Goal: Leave review/rating: Share an evaluation or opinion about a product, service, or content

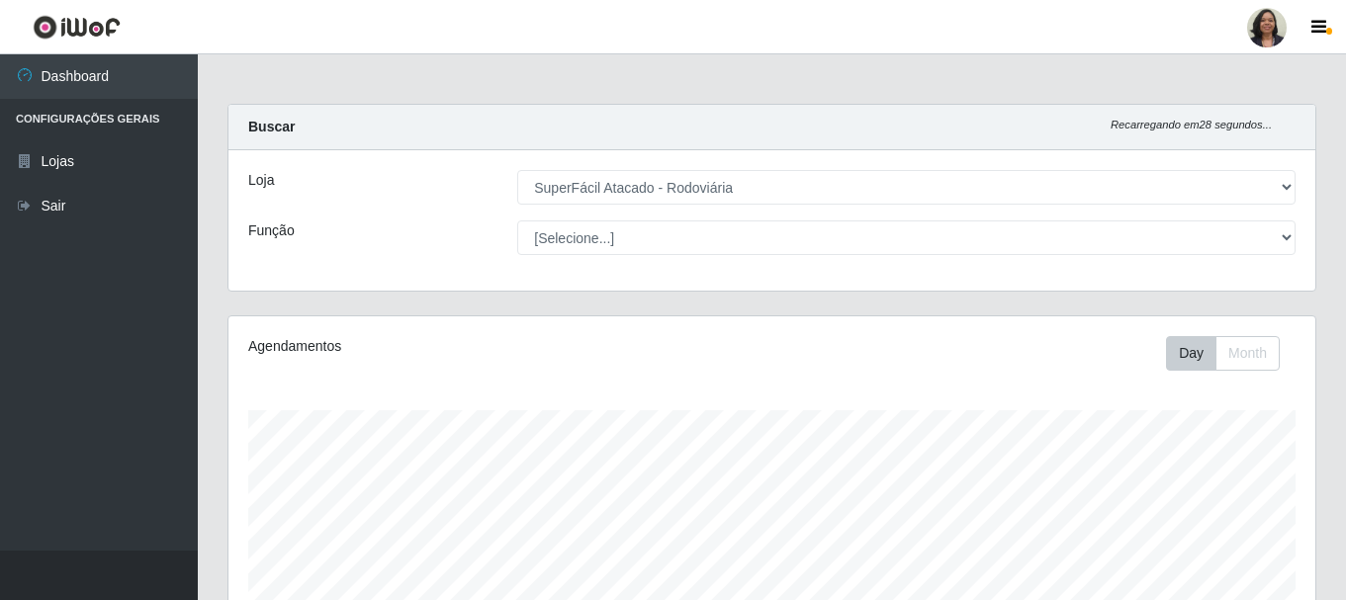
select select "400"
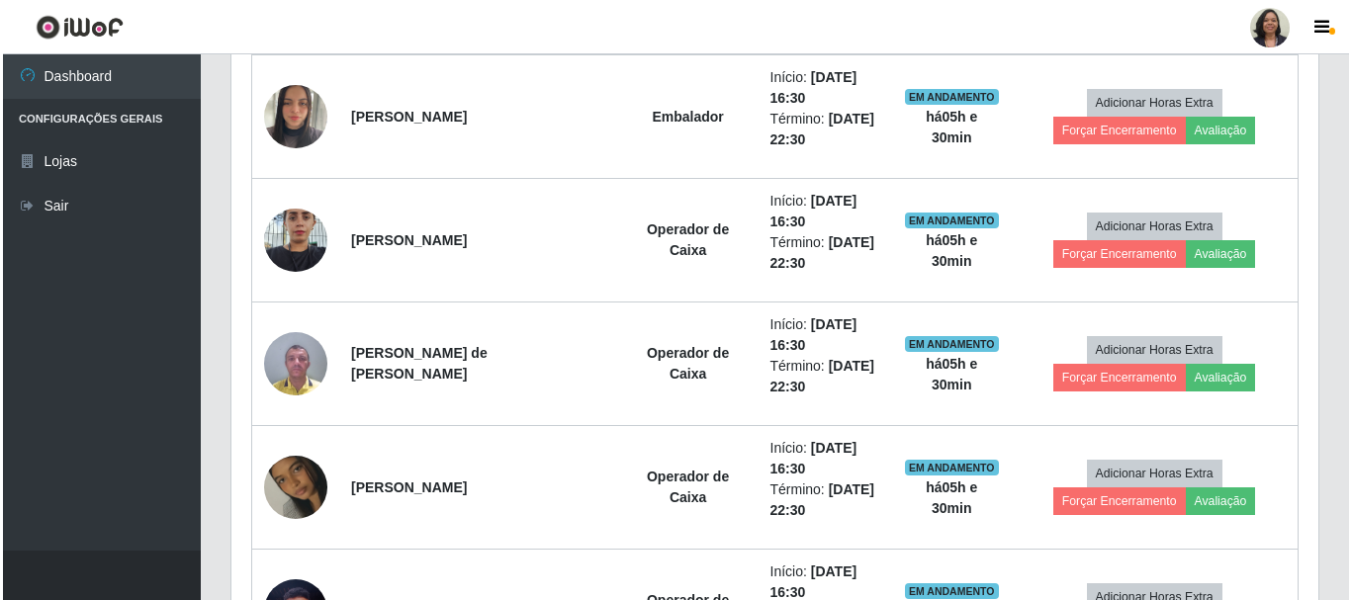
scroll to position [1152, 0]
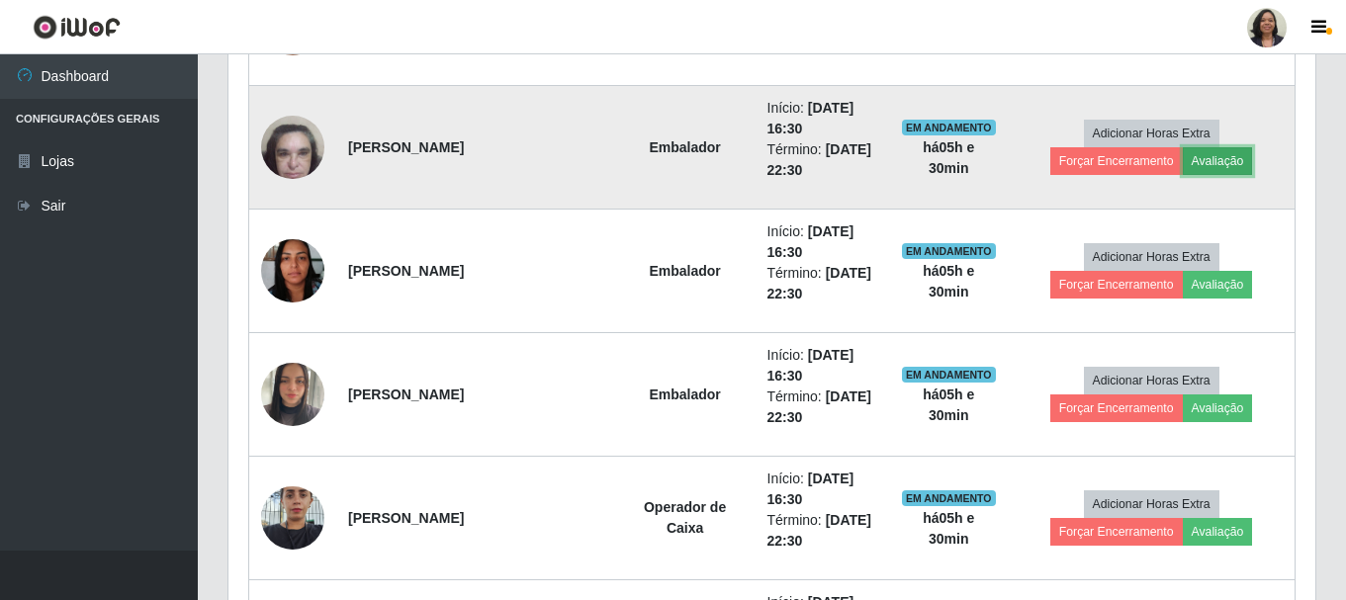
click at [1183, 170] on button "Avaliação" at bounding box center [1218, 161] width 70 height 28
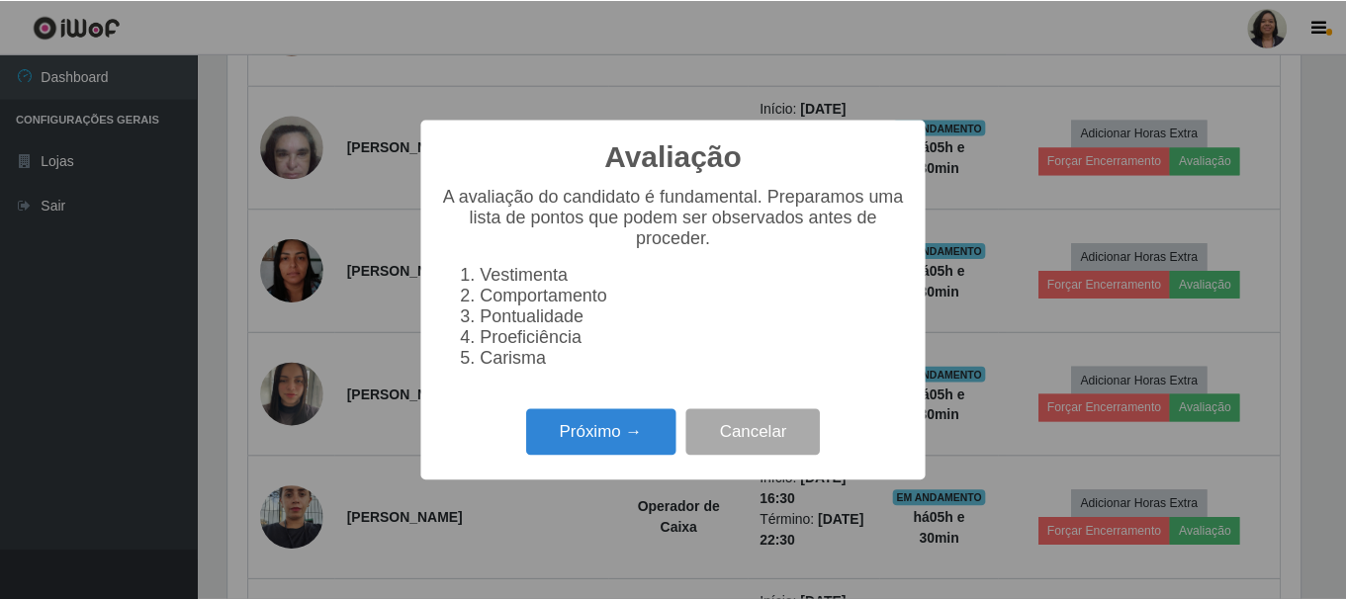
scroll to position [410, 1077]
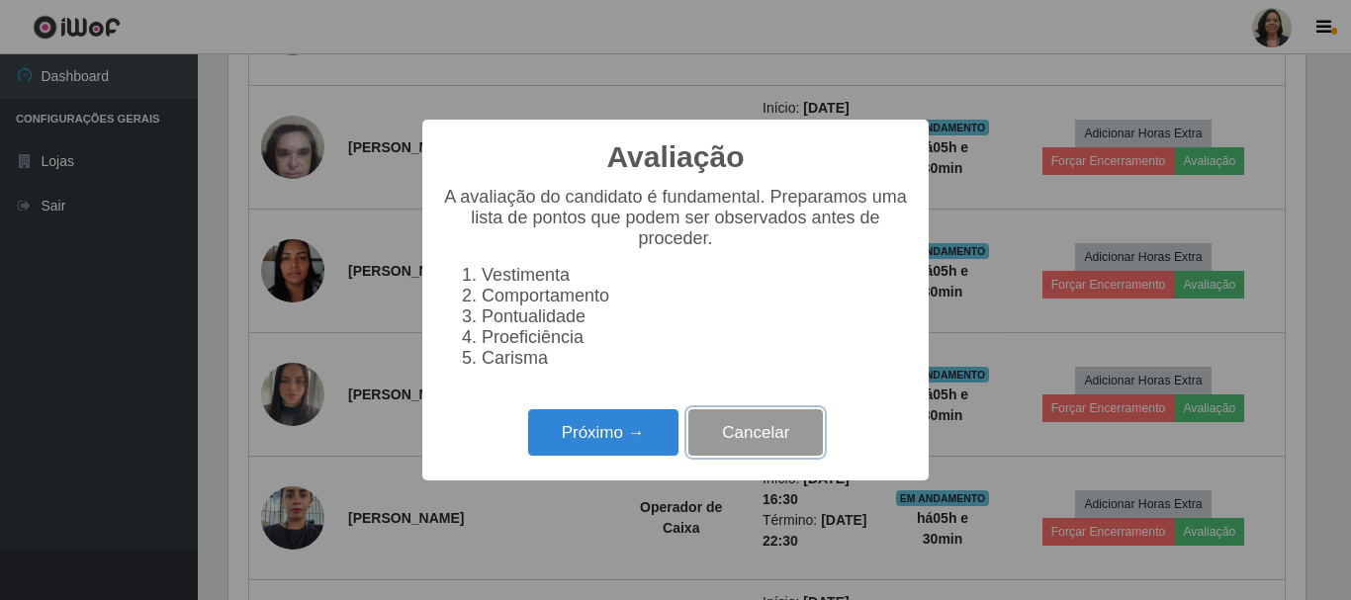
click at [776, 447] on button "Cancelar" at bounding box center [755, 432] width 134 height 46
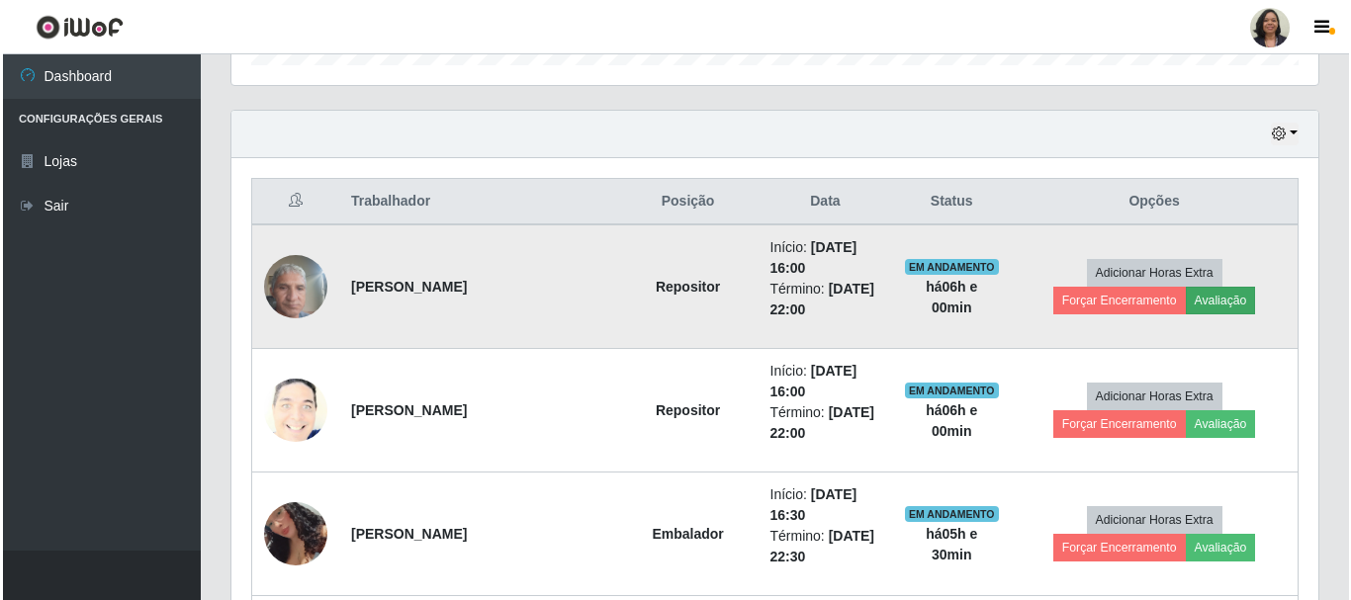
scroll to position [658, 0]
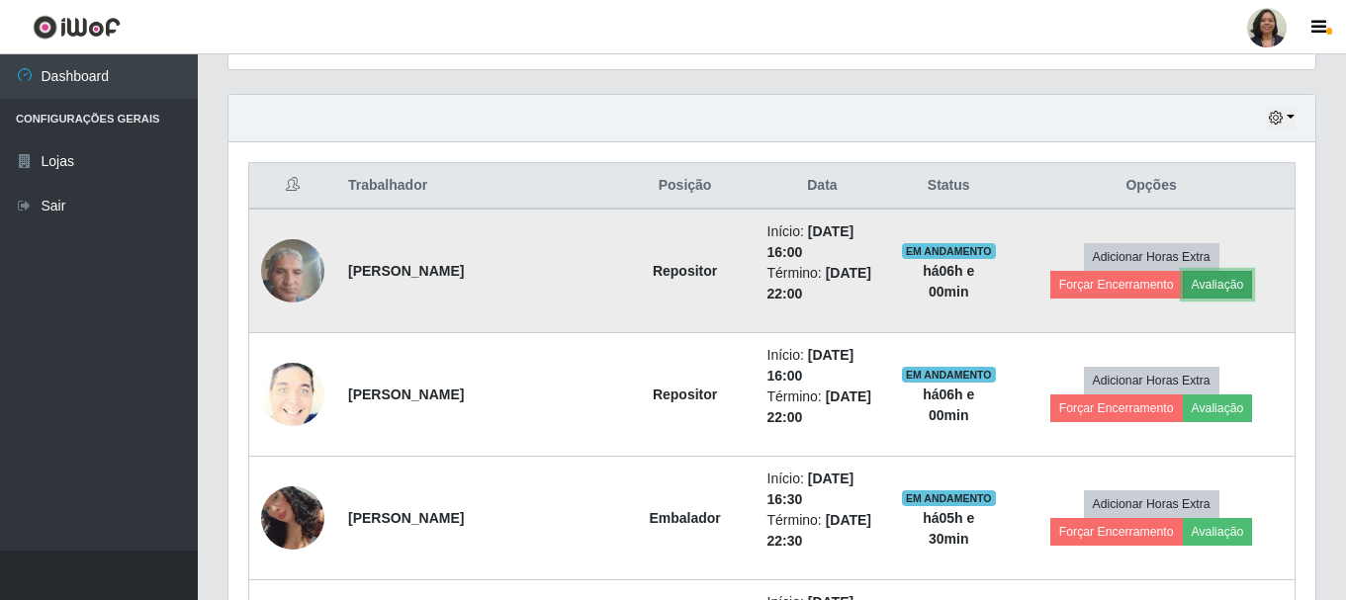
click at [1183, 290] on button "Avaliação" at bounding box center [1218, 285] width 70 height 28
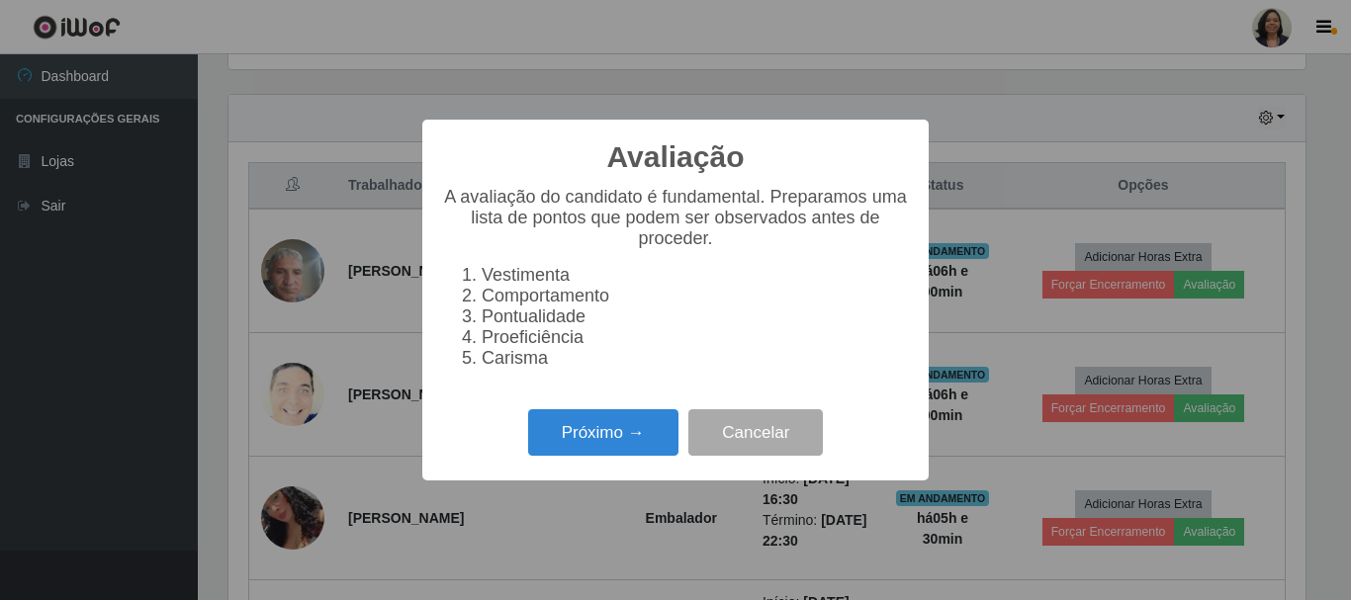
scroll to position [410, 1077]
click at [623, 456] on button "Próximo →" at bounding box center [603, 432] width 150 height 46
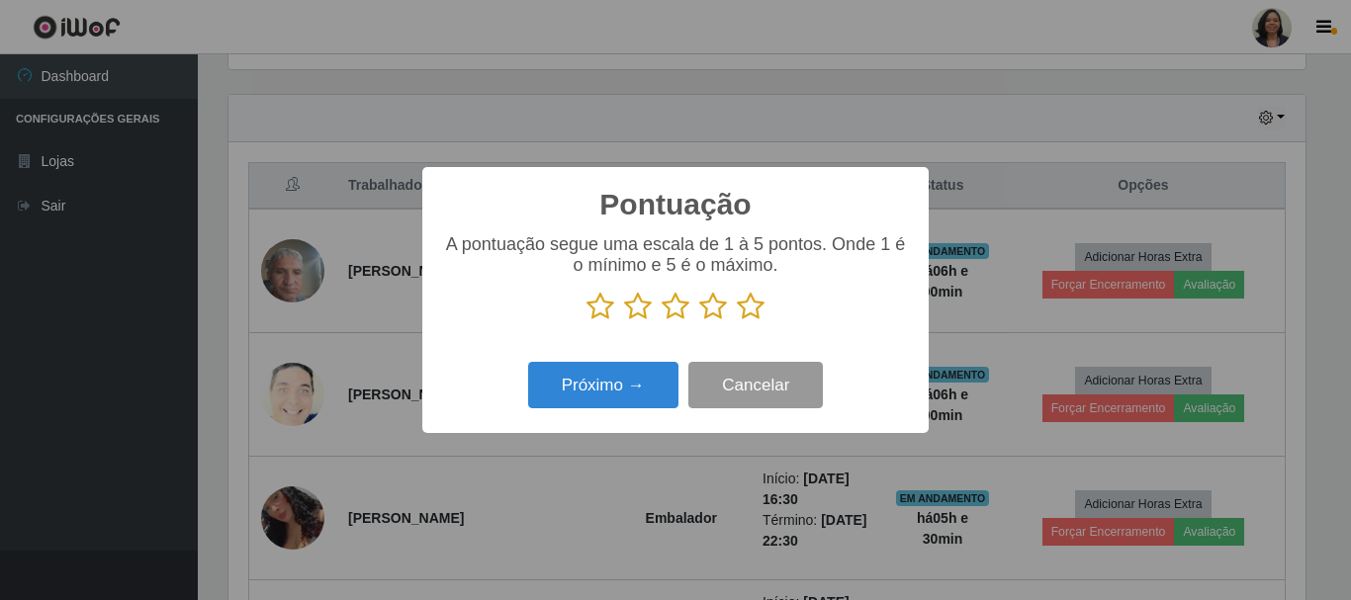
scroll to position [988495, 987829]
click at [754, 308] on icon at bounding box center [751, 307] width 28 height 30
click at [737, 321] on input "radio" at bounding box center [737, 321] width 0 height 0
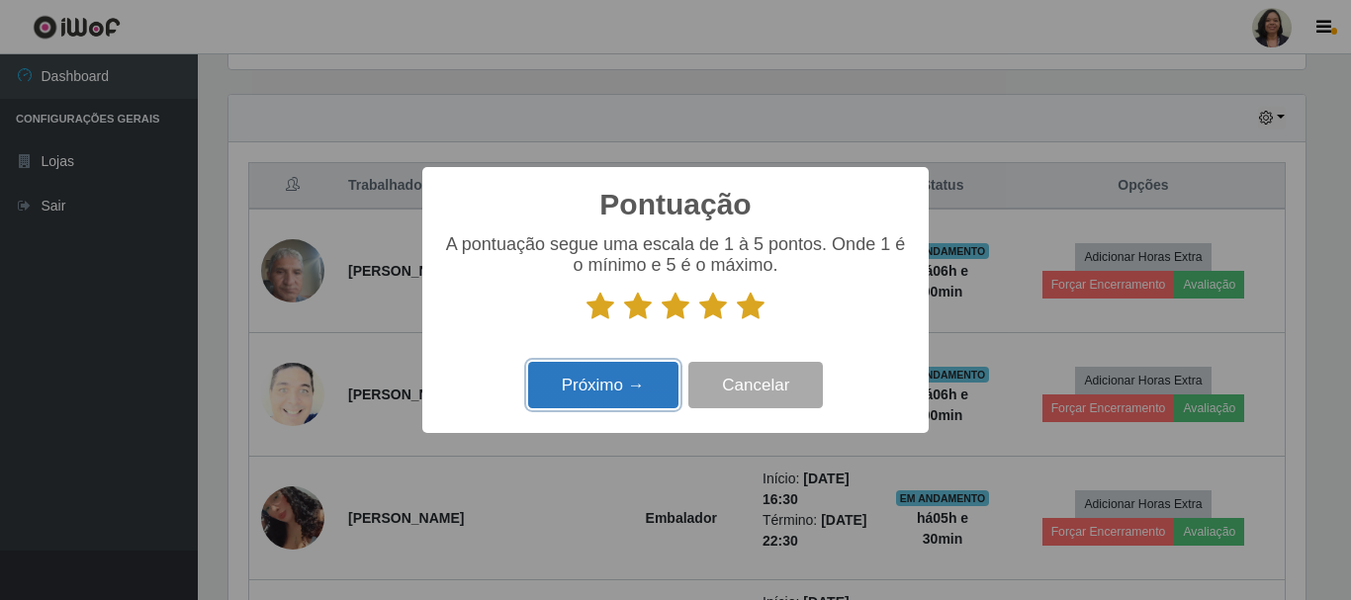
click at [643, 381] on button "Próximo →" at bounding box center [603, 385] width 150 height 46
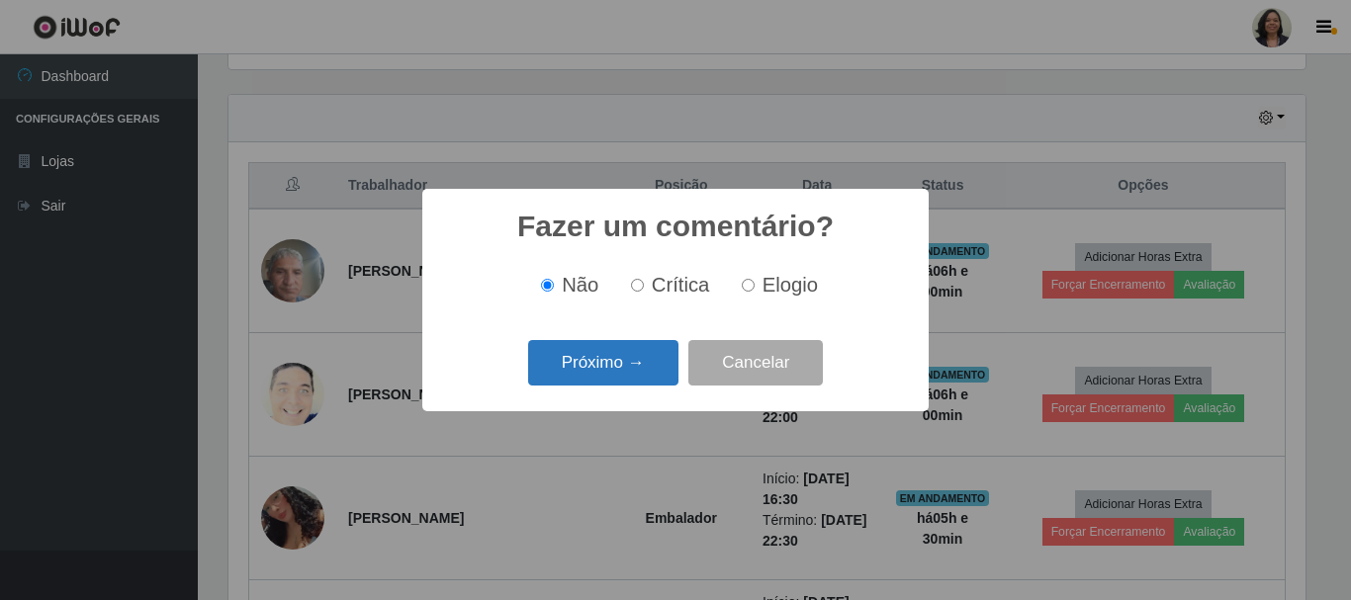
click at [649, 343] on button "Próximo →" at bounding box center [603, 363] width 150 height 46
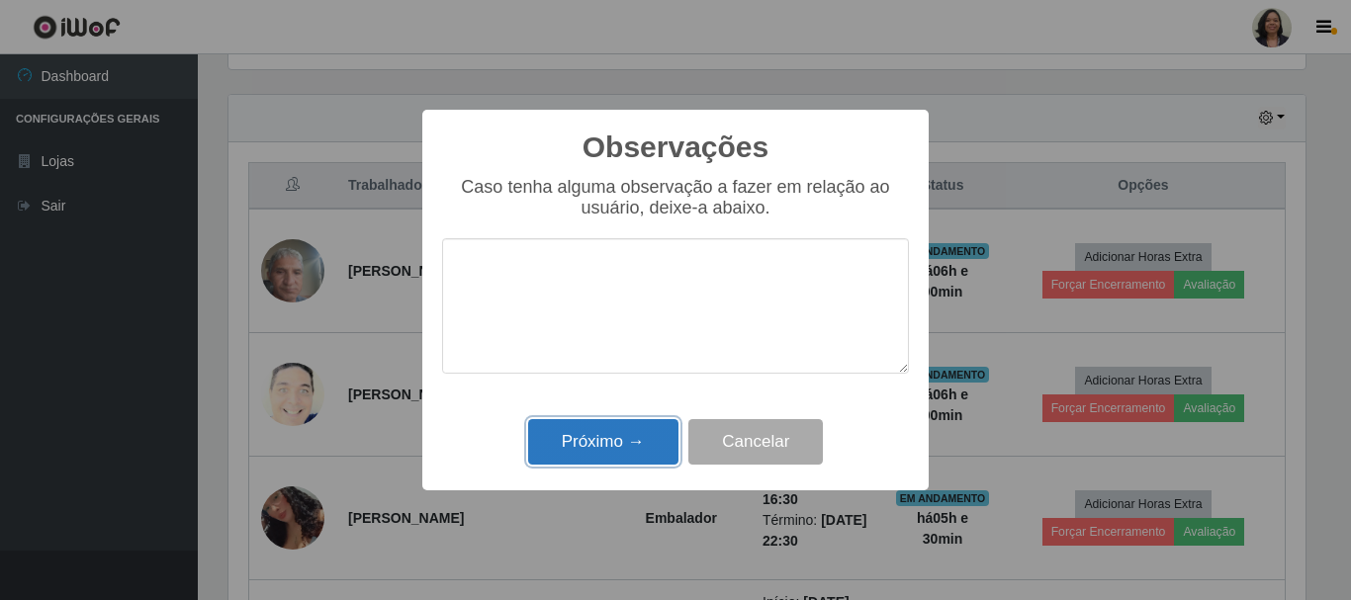
click at [614, 455] on button "Próximo →" at bounding box center [603, 442] width 150 height 46
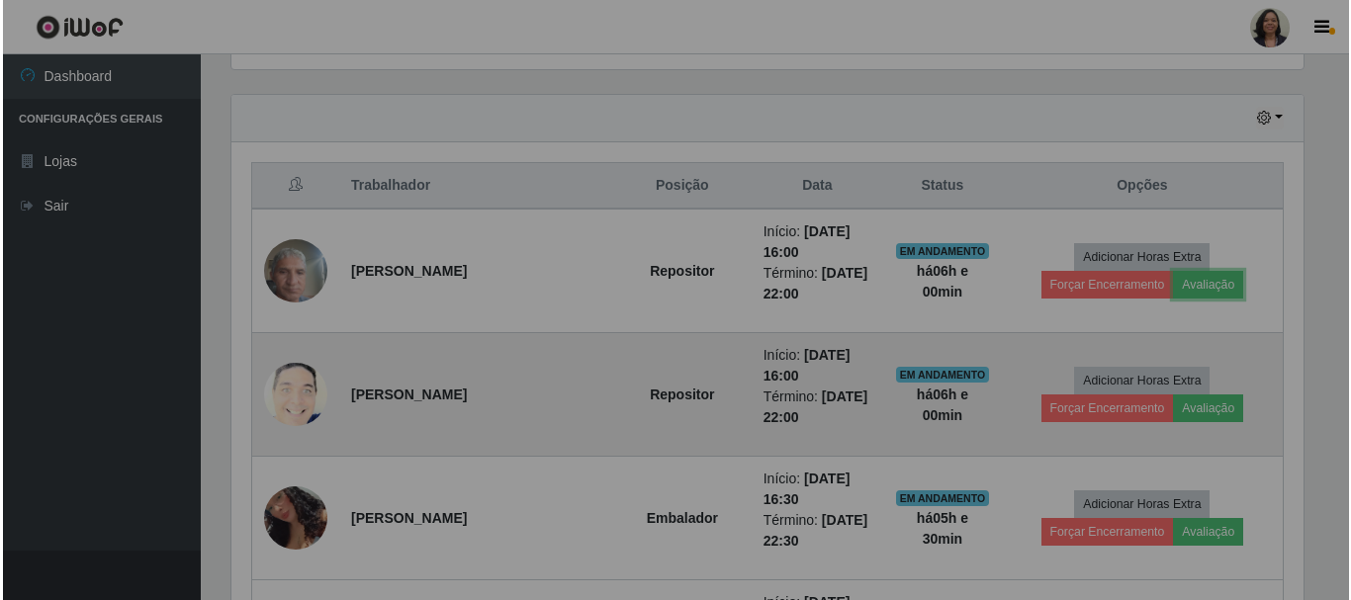
scroll to position [410, 1087]
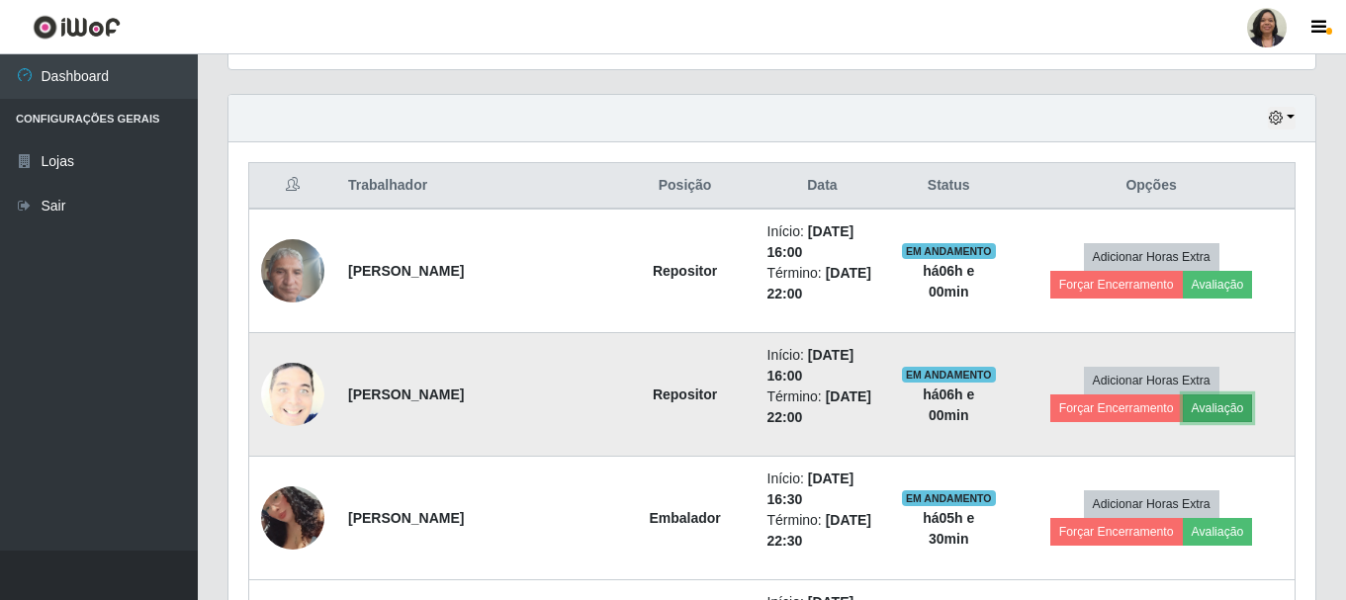
click at [1183, 409] on button "Avaliação" at bounding box center [1218, 409] width 70 height 28
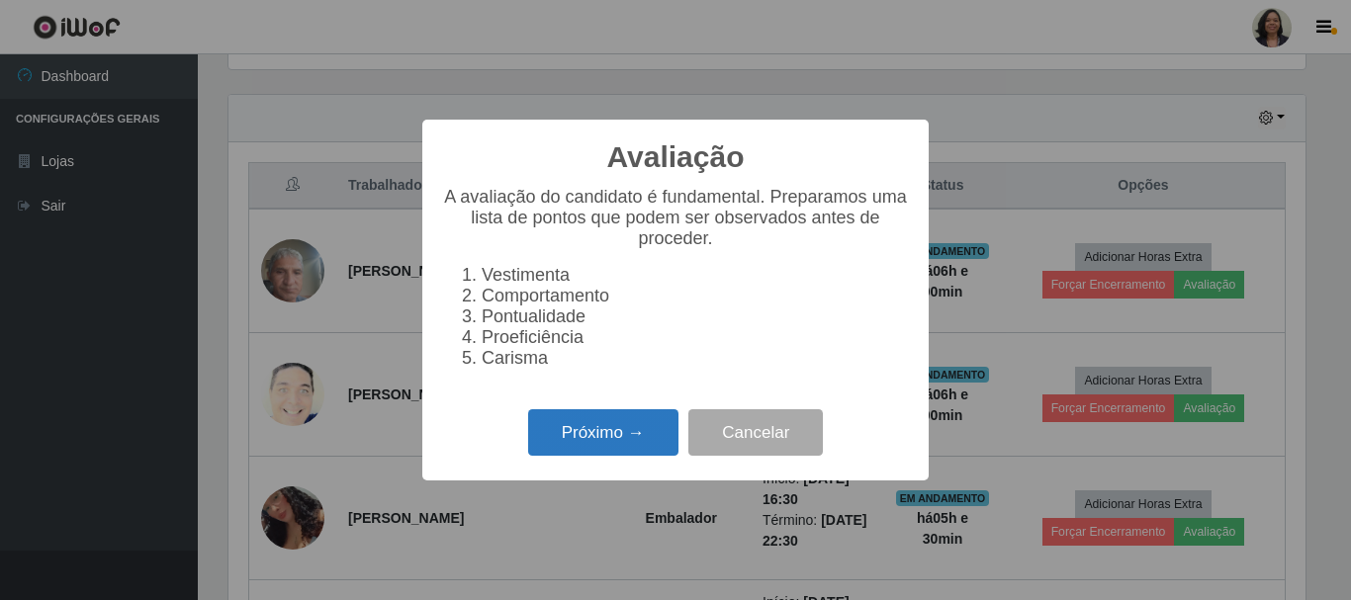
click at [605, 446] on button "Próximo →" at bounding box center [603, 432] width 150 height 46
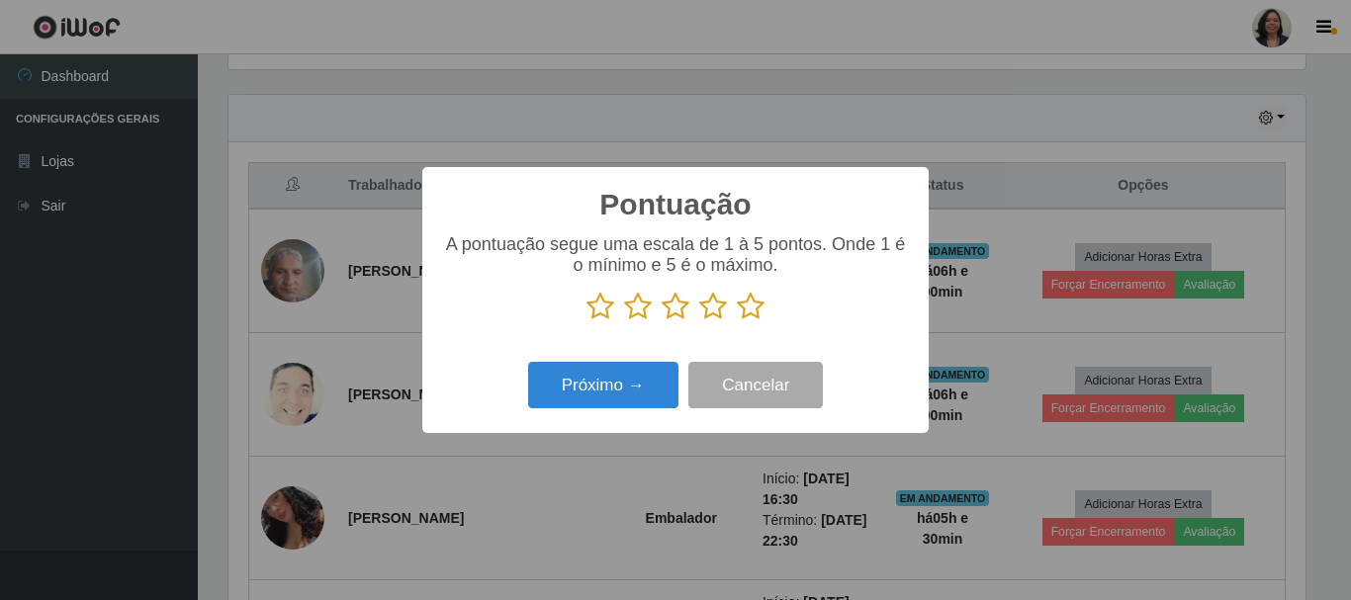
click at [755, 312] on icon at bounding box center [751, 307] width 28 height 30
click at [737, 321] on input "radio" at bounding box center [737, 321] width 0 height 0
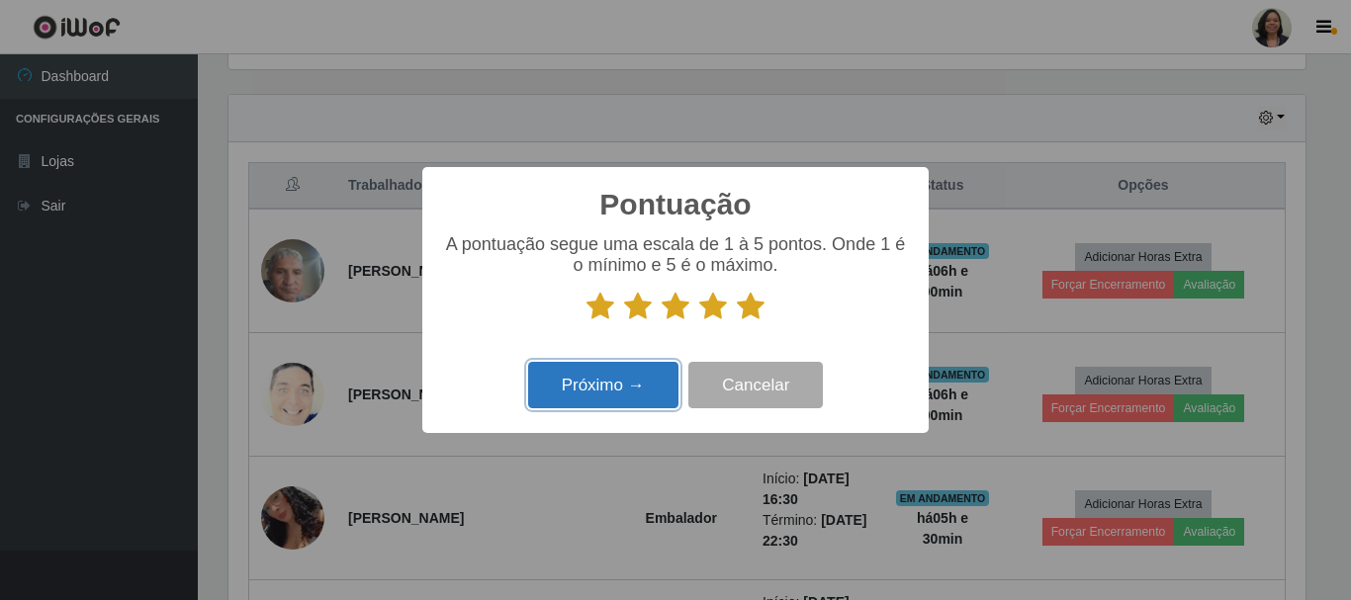
click at [612, 402] on button "Próximo →" at bounding box center [603, 385] width 150 height 46
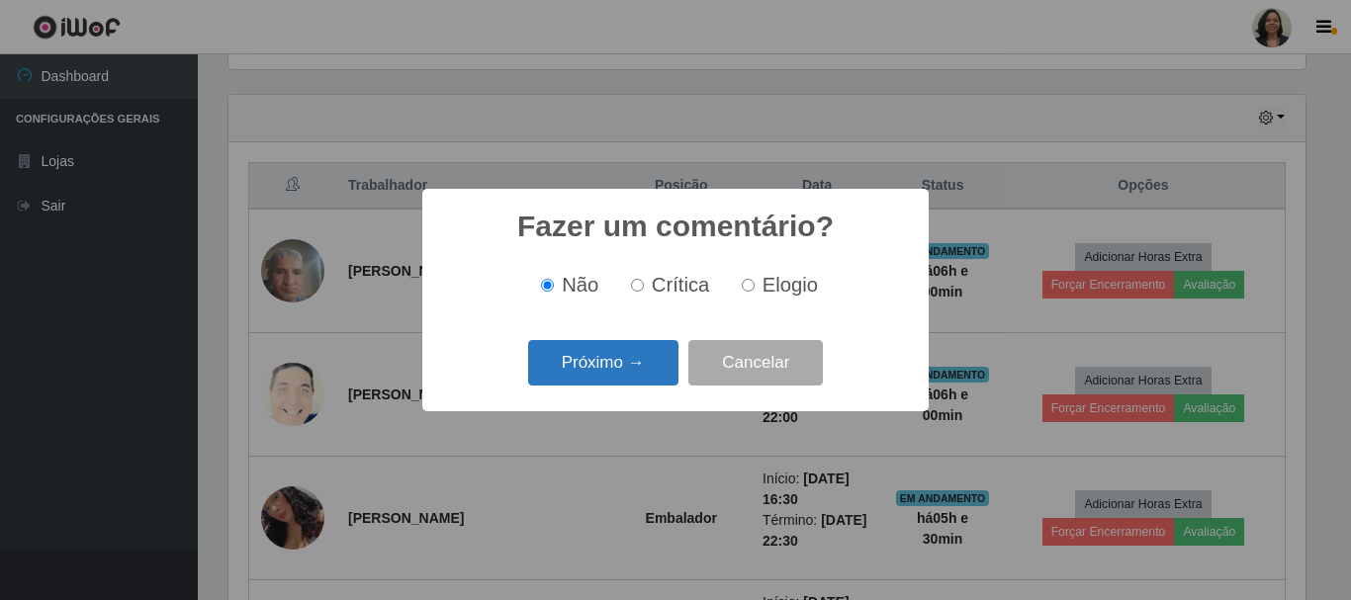
click at [626, 360] on button "Próximo →" at bounding box center [603, 363] width 150 height 46
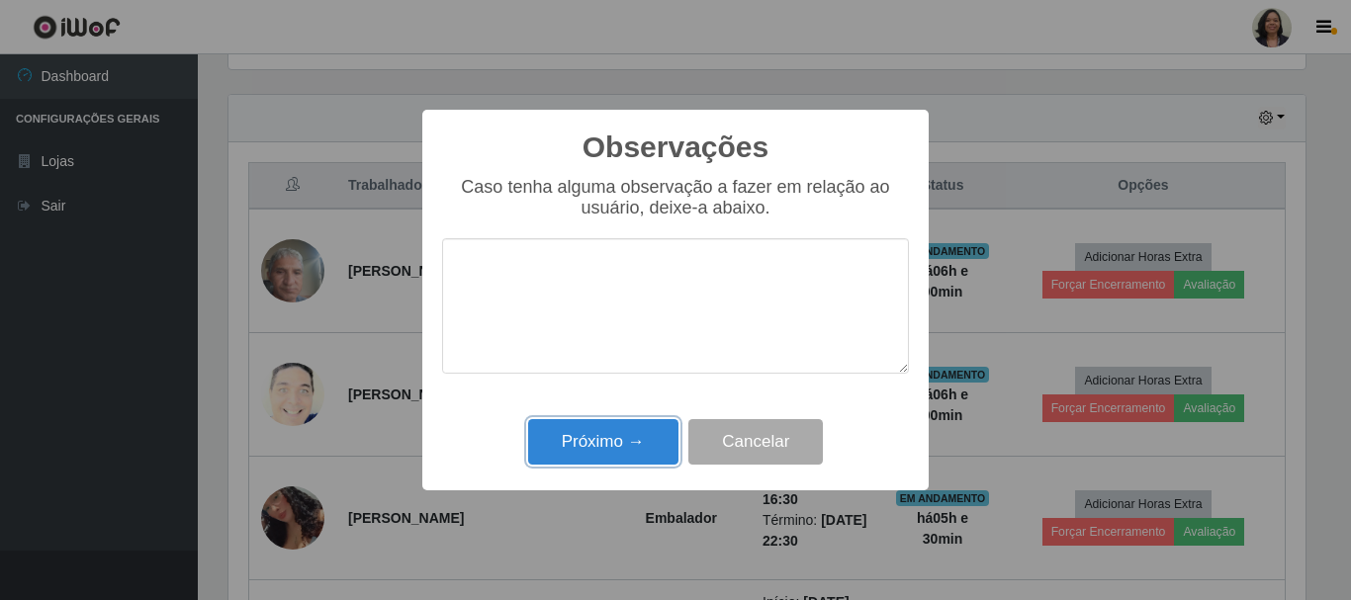
click at [627, 421] on button "Próximo →" at bounding box center [603, 442] width 150 height 46
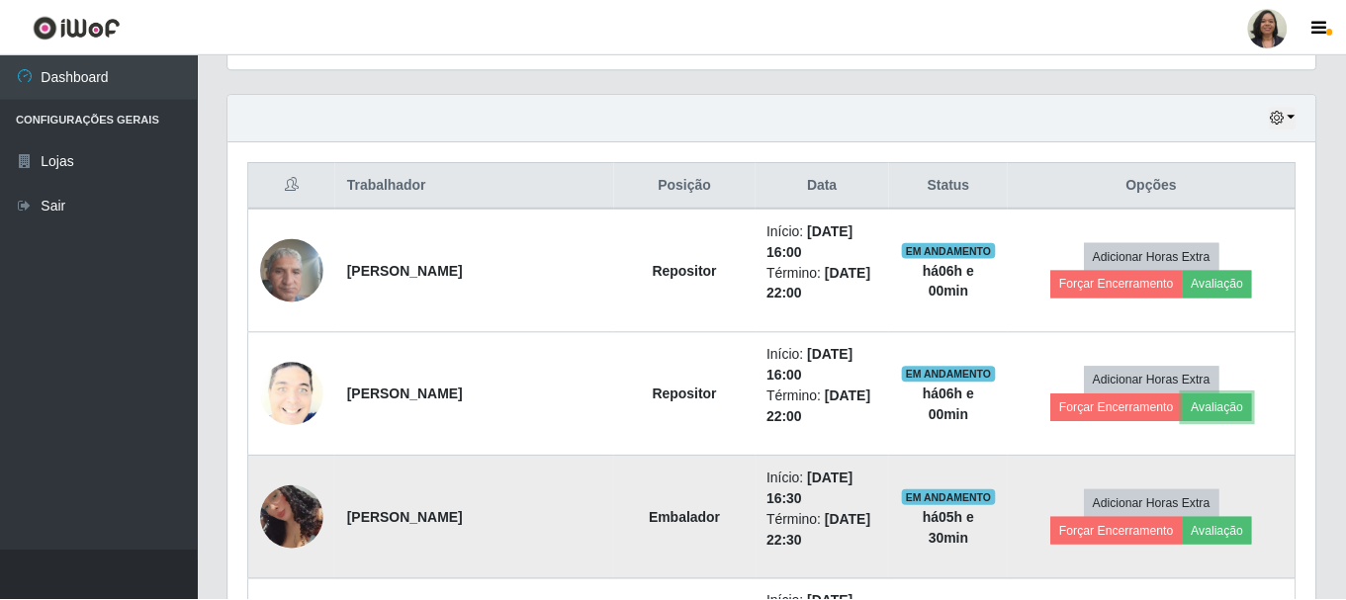
scroll to position [410, 1087]
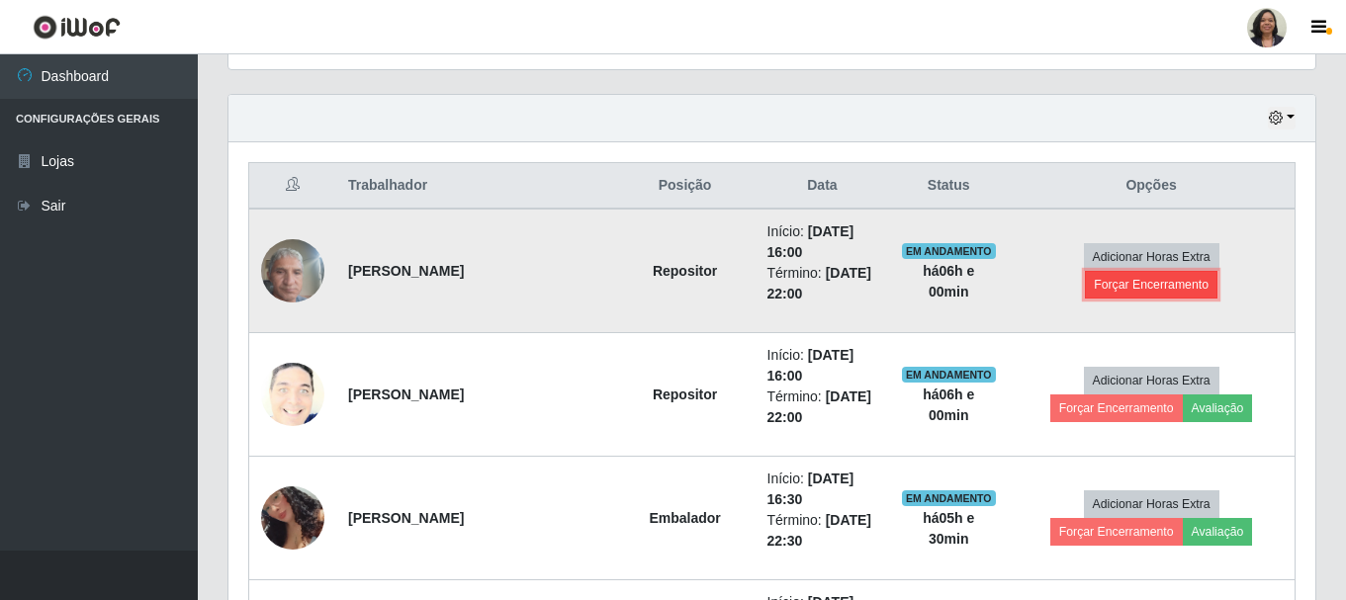
click at [1217, 278] on button "Forçar Encerramento" at bounding box center [1151, 285] width 133 height 28
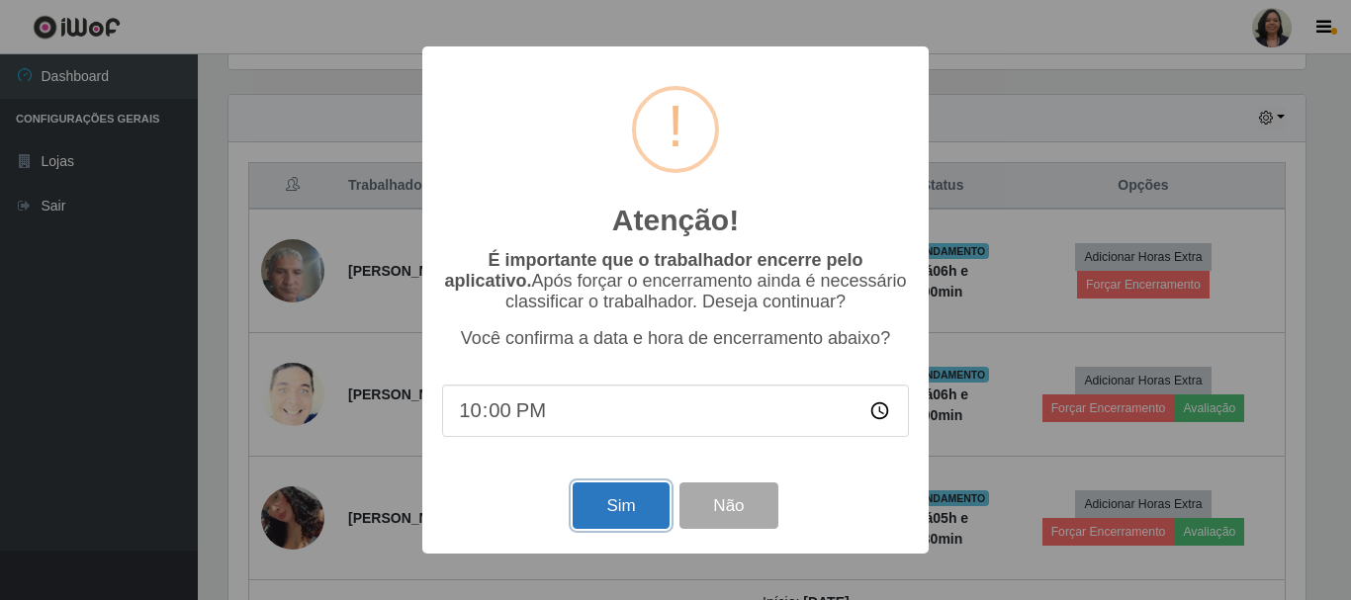
click at [625, 518] on button "Sim" at bounding box center [621, 506] width 96 height 46
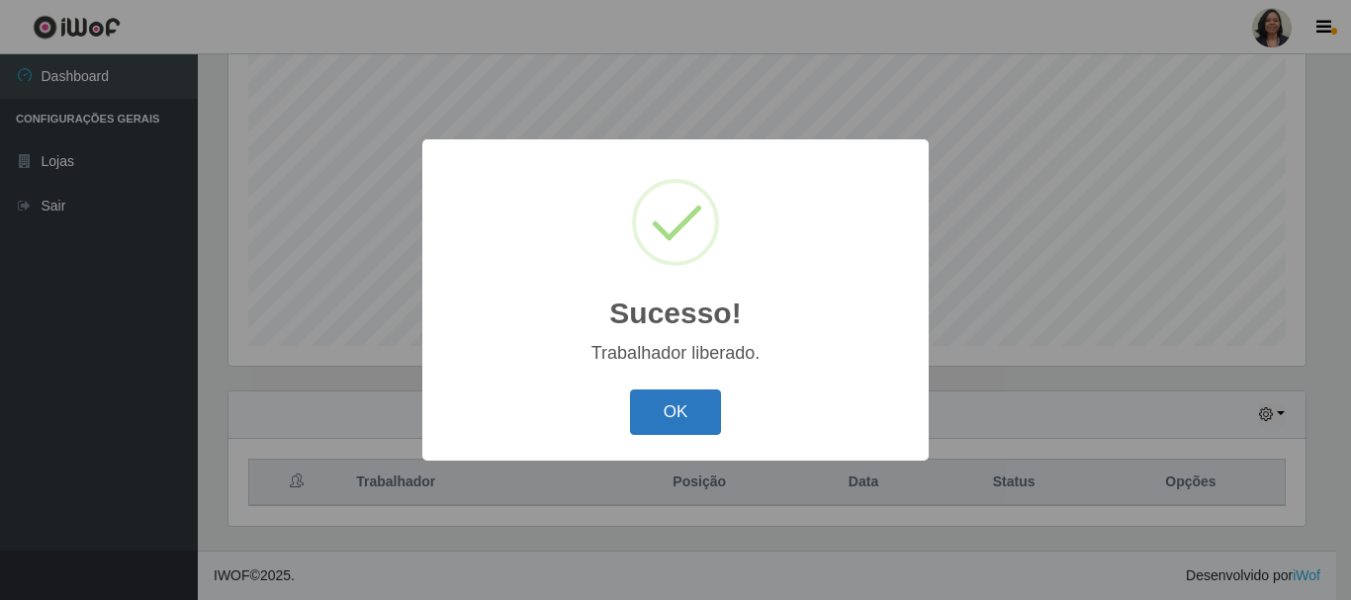
click at [700, 401] on button "OK" at bounding box center [676, 413] width 92 height 46
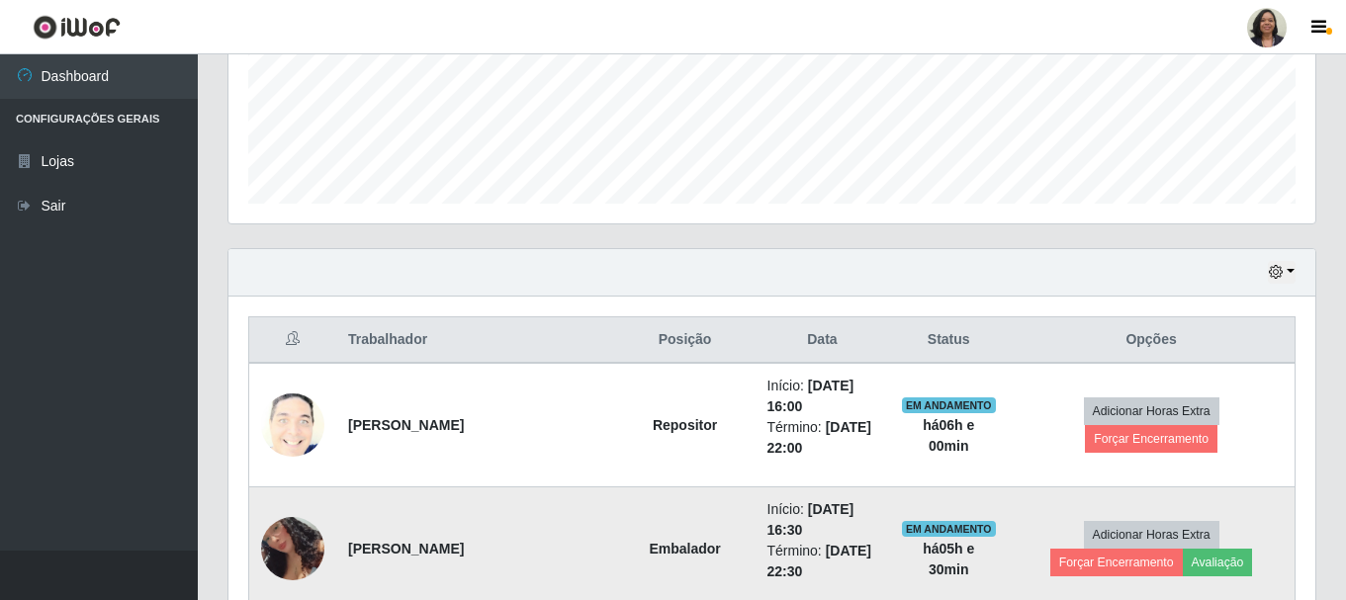
scroll to position [658, 0]
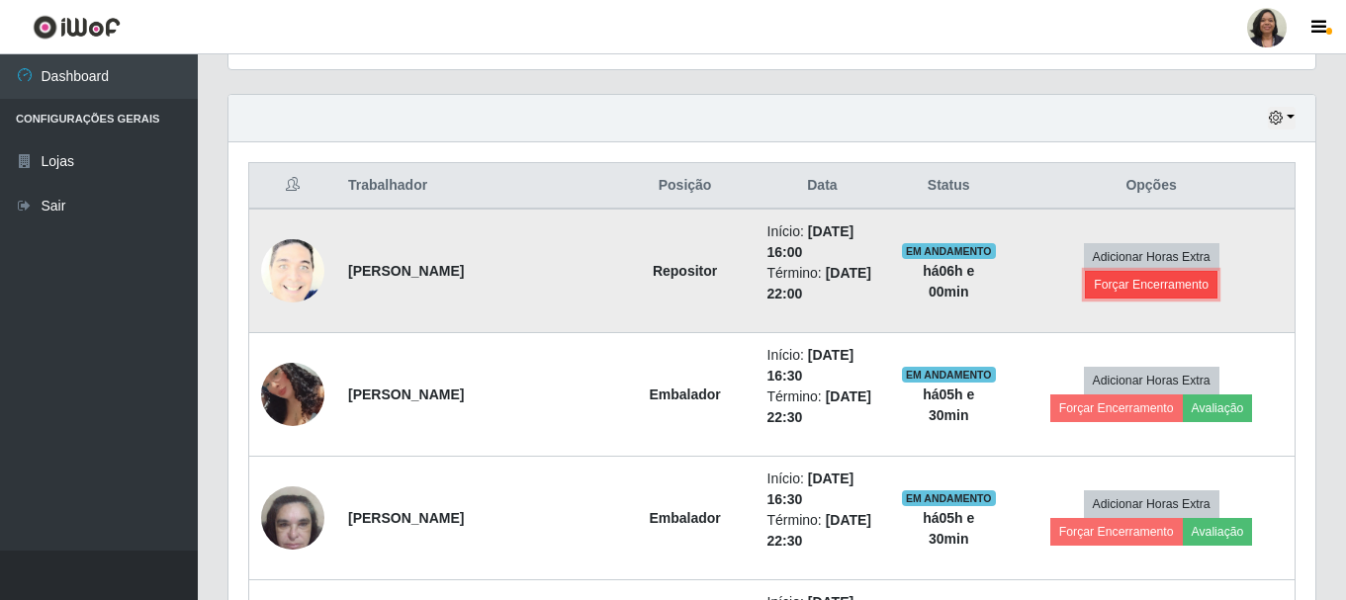
click at [1191, 271] on button "Forçar Encerramento" at bounding box center [1151, 285] width 133 height 28
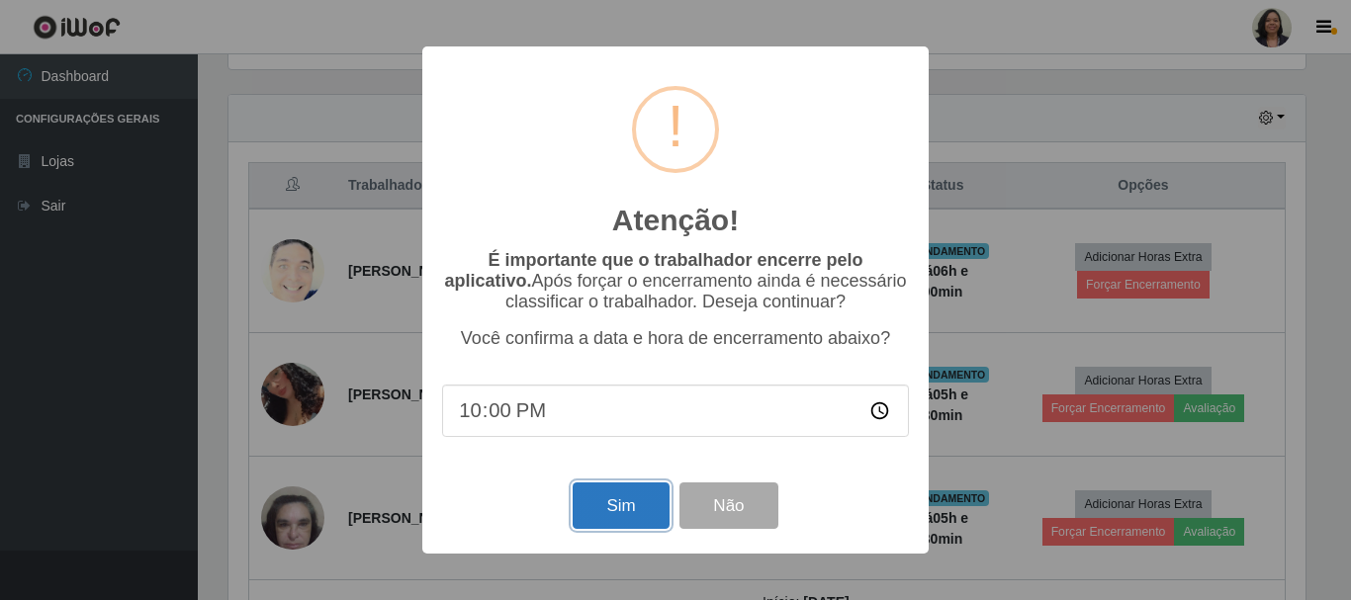
click at [632, 525] on button "Sim" at bounding box center [621, 506] width 96 height 46
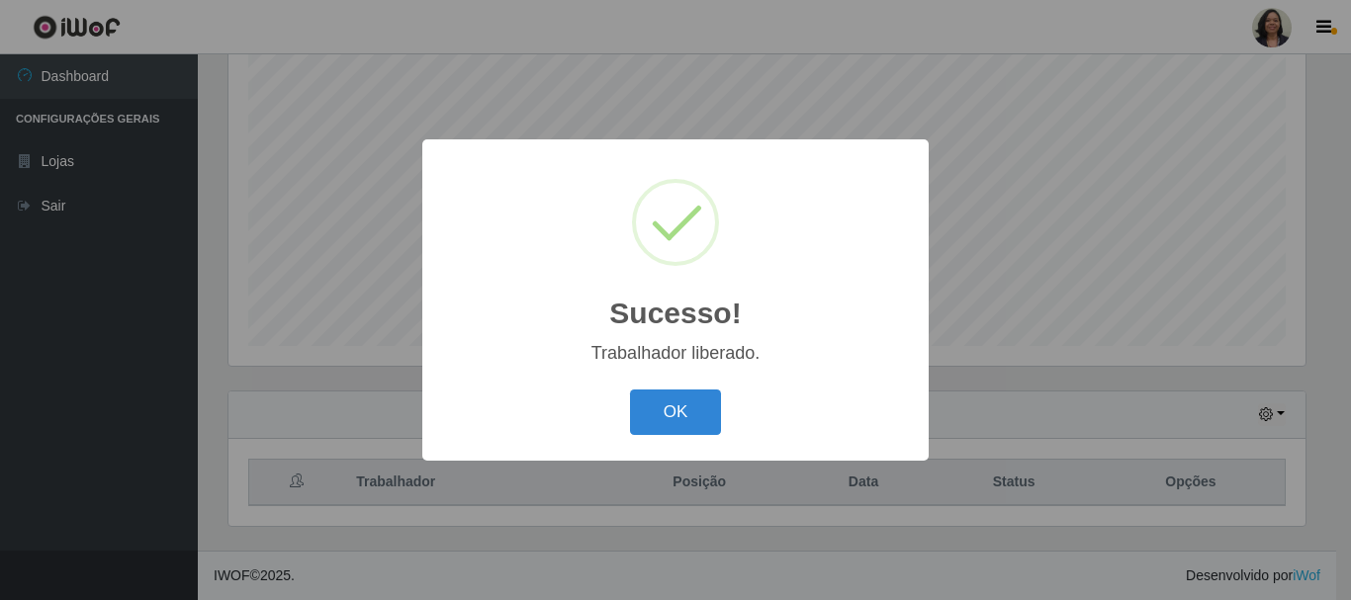
click at [649, 416] on button "OK" at bounding box center [676, 413] width 92 height 46
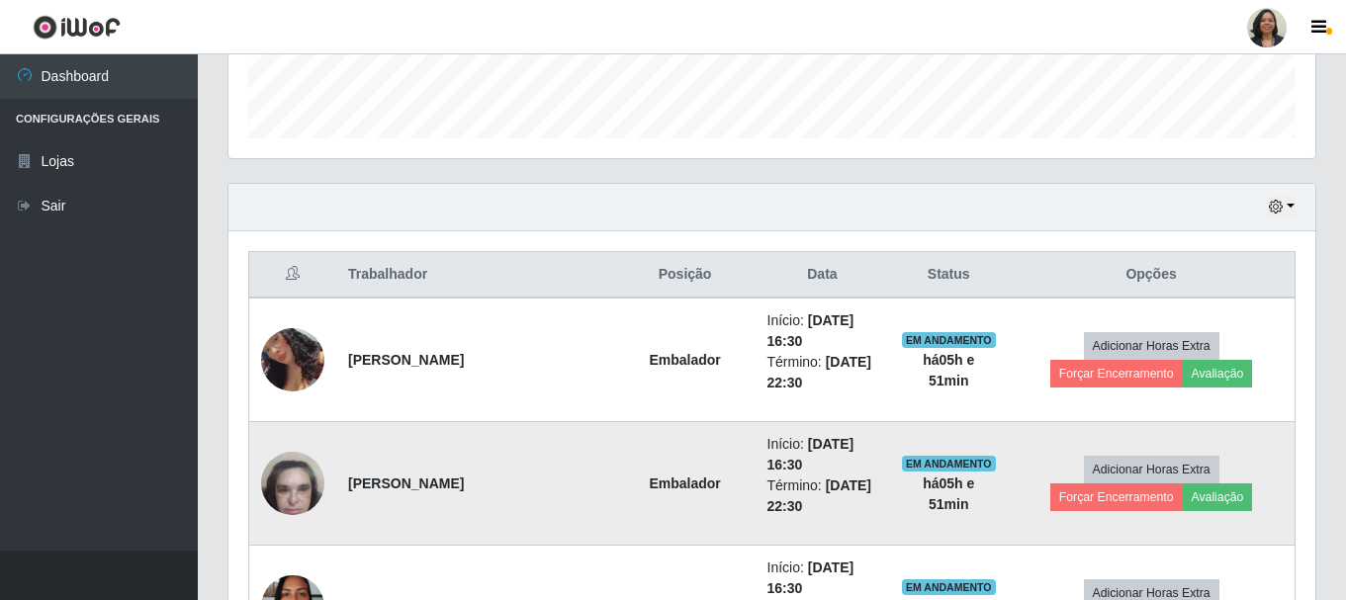
scroll to position [757, 0]
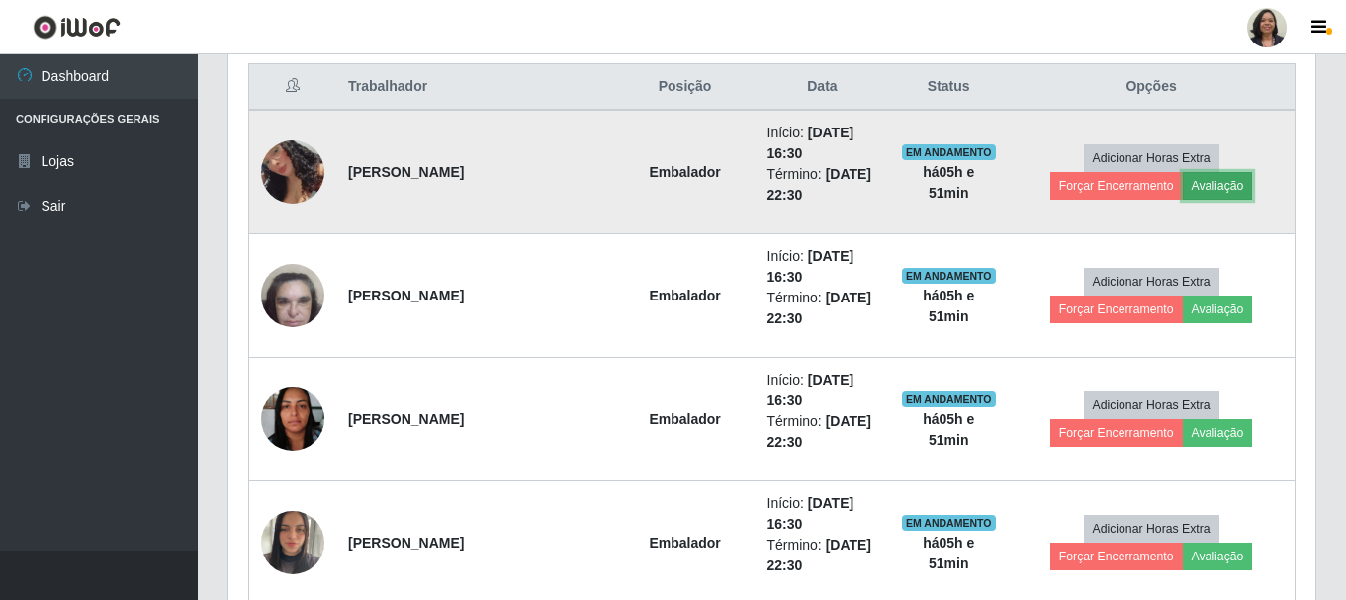
click at [1183, 194] on button "Avaliação" at bounding box center [1218, 186] width 70 height 28
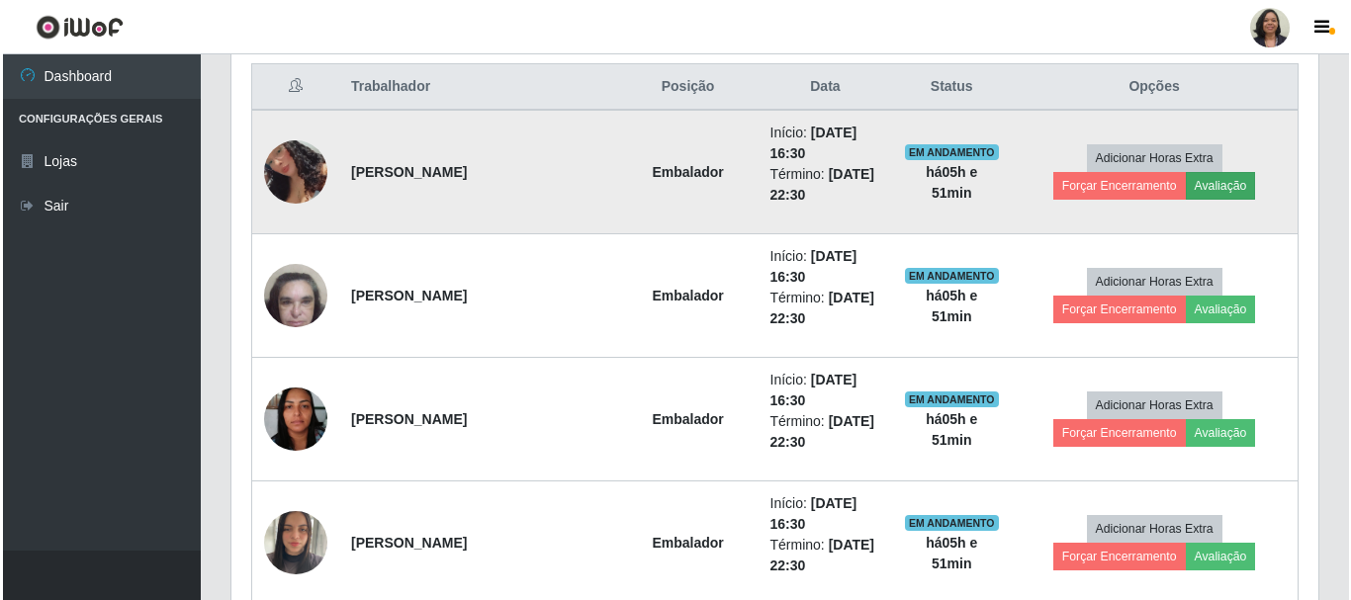
scroll to position [410, 1077]
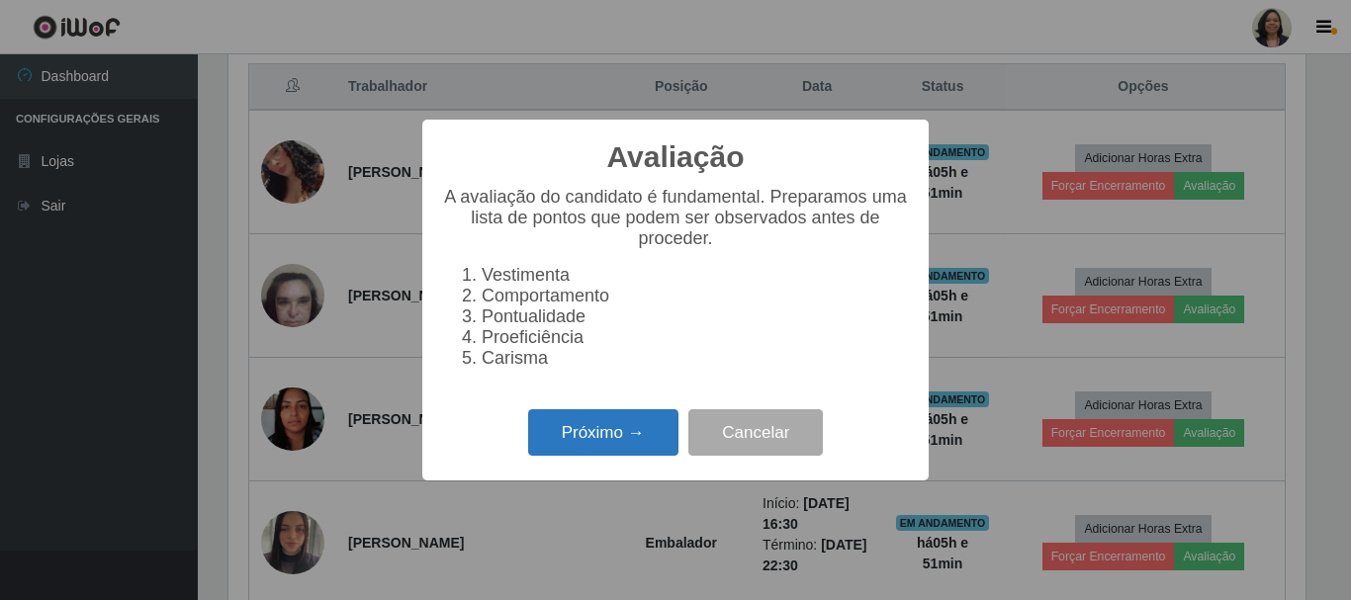
click at [664, 448] on button "Próximo →" at bounding box center [603, 432] width 150 height 46
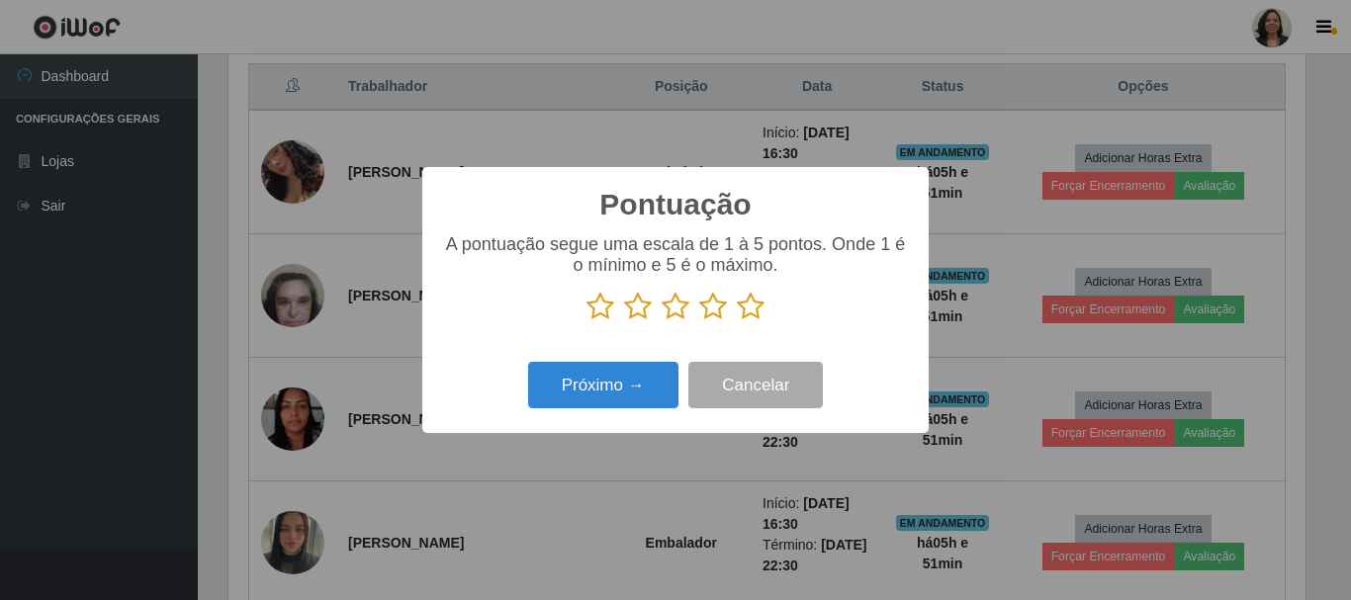
click at [752, 299] on icon at bounding box center [751, 307] width 28 height 30
click at [737, 321] on input "radio" at bounding box center [737, 321] width 0 height 0
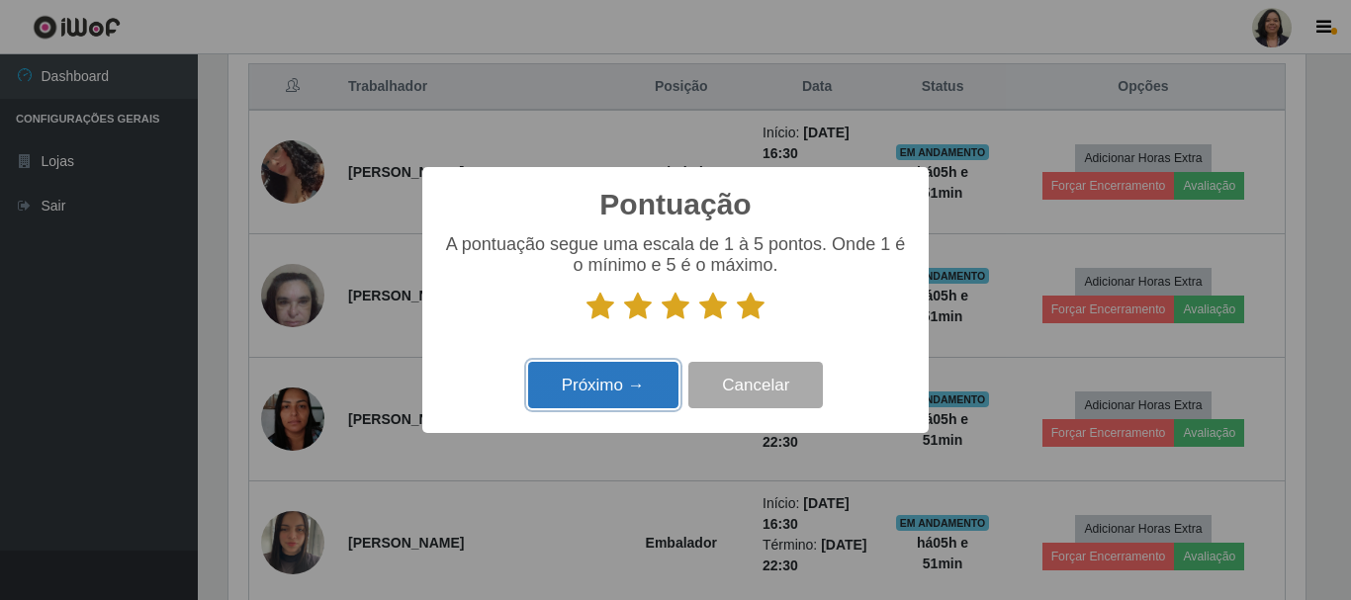
click at [606, 407] on button "Próximo →" at bounding box center [603, 385] width 150 height 46
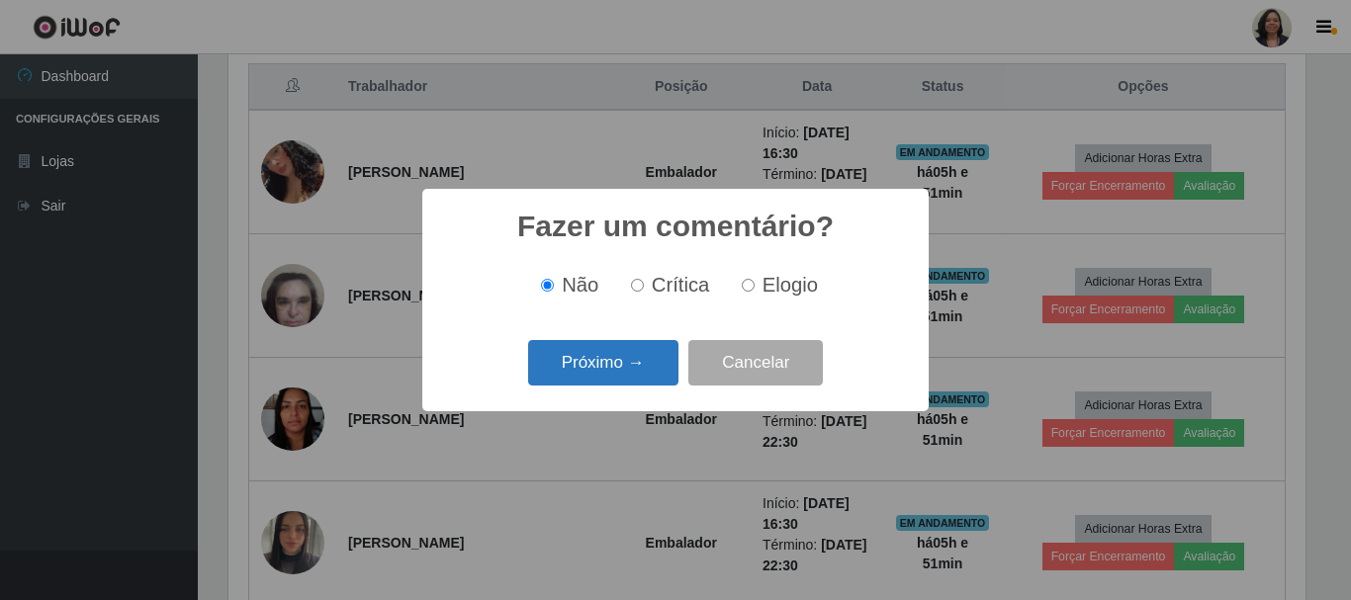
click at [642, 364] on button "Próximo →" at bounding box center [603, 363] width 150 height 46
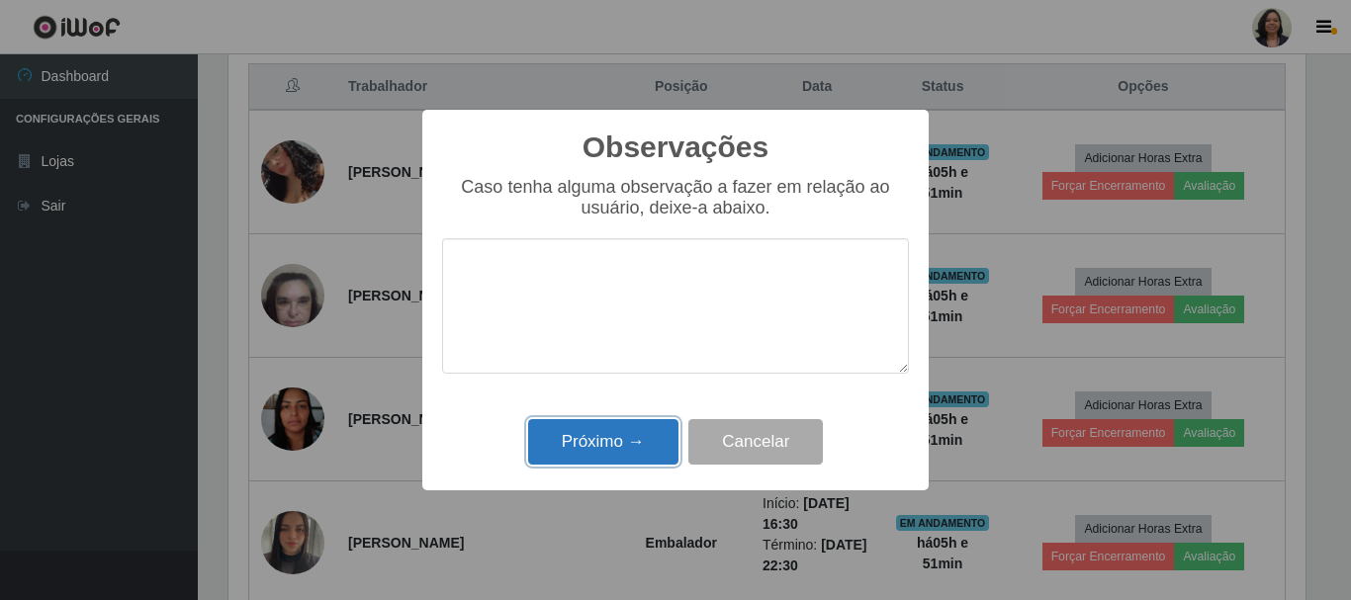
click at [645, 430] on button "Próximo →" at bounding box center [603, 442] width 150 height 46
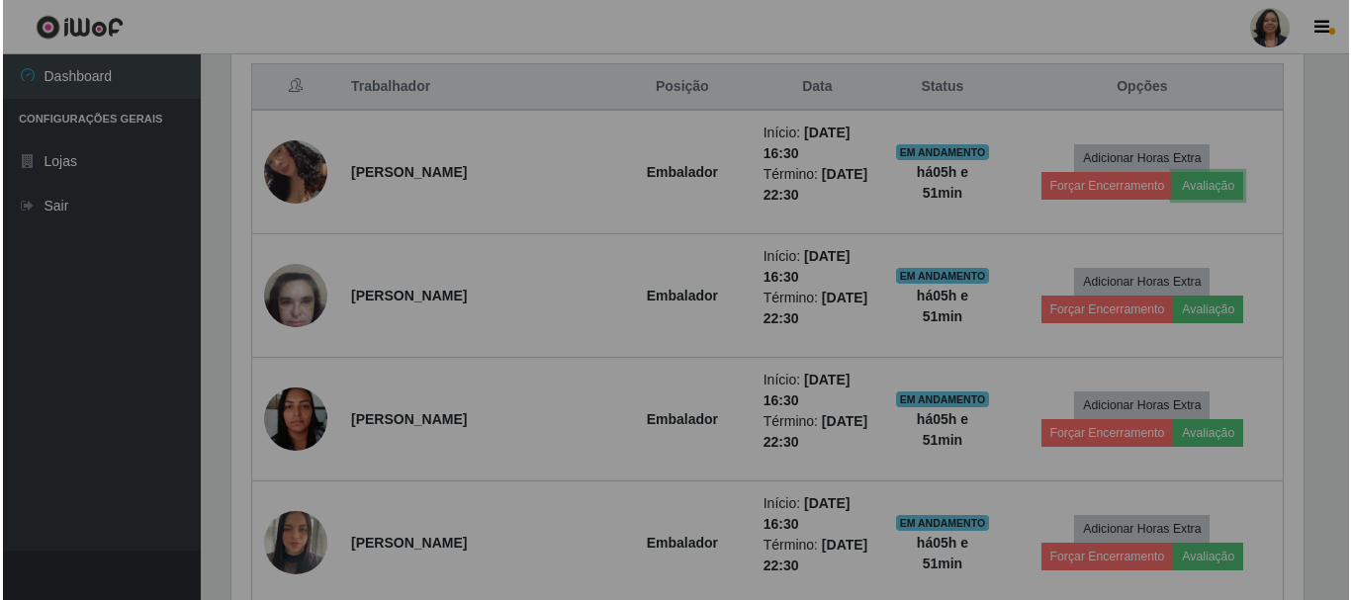
scroll to position [410, 1087]
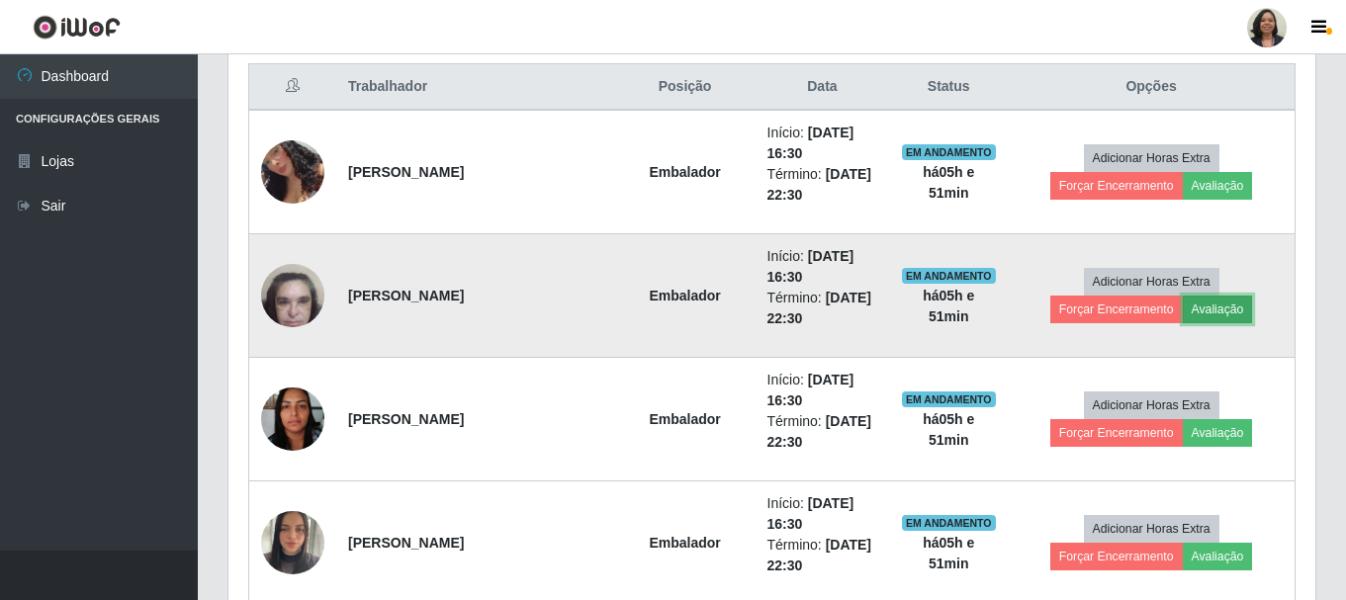
click at [1183, 314] on button "Avaliação" at bounding box center [1218, 310] width 70 height 28
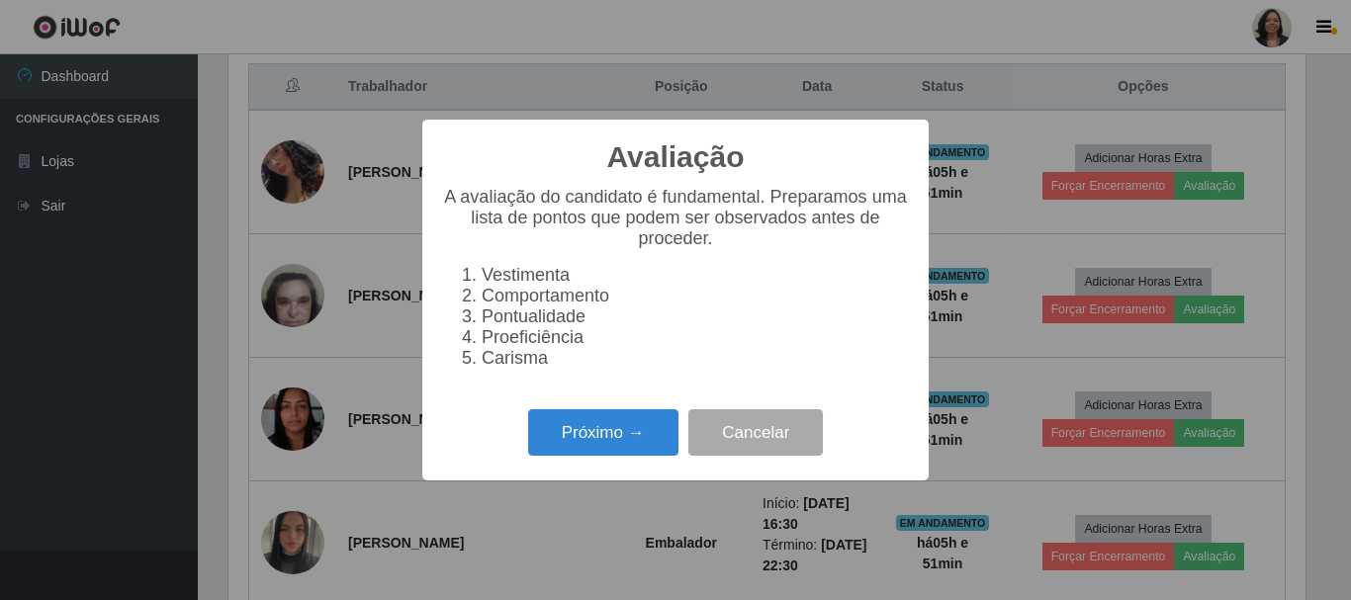
scroll to position [410, 1077]
click at [647, 456] on button "Próximo →" at bounding box center [603, 432] width 150 height 46
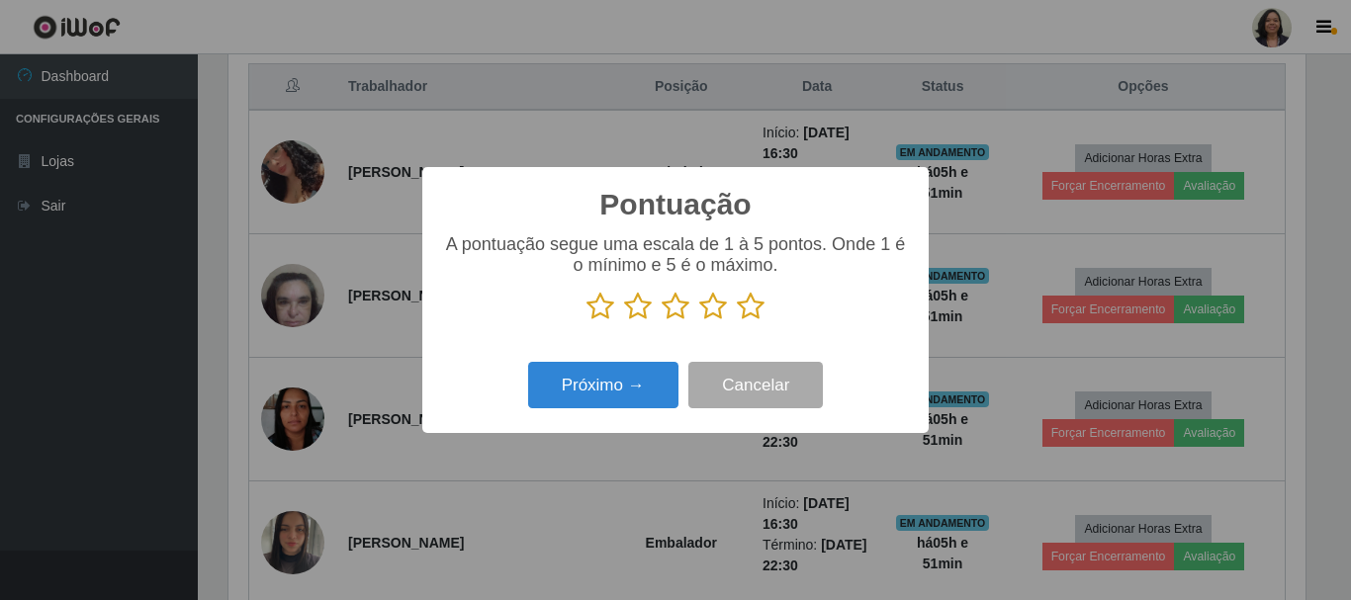
scroll to position [988495, 987829]
click at [753, 312] on icon at bounding box center [751, 307] width 28 height 30
click at [737, 321] on input "radio" at bounding box center [737, 321] width 0 height 0
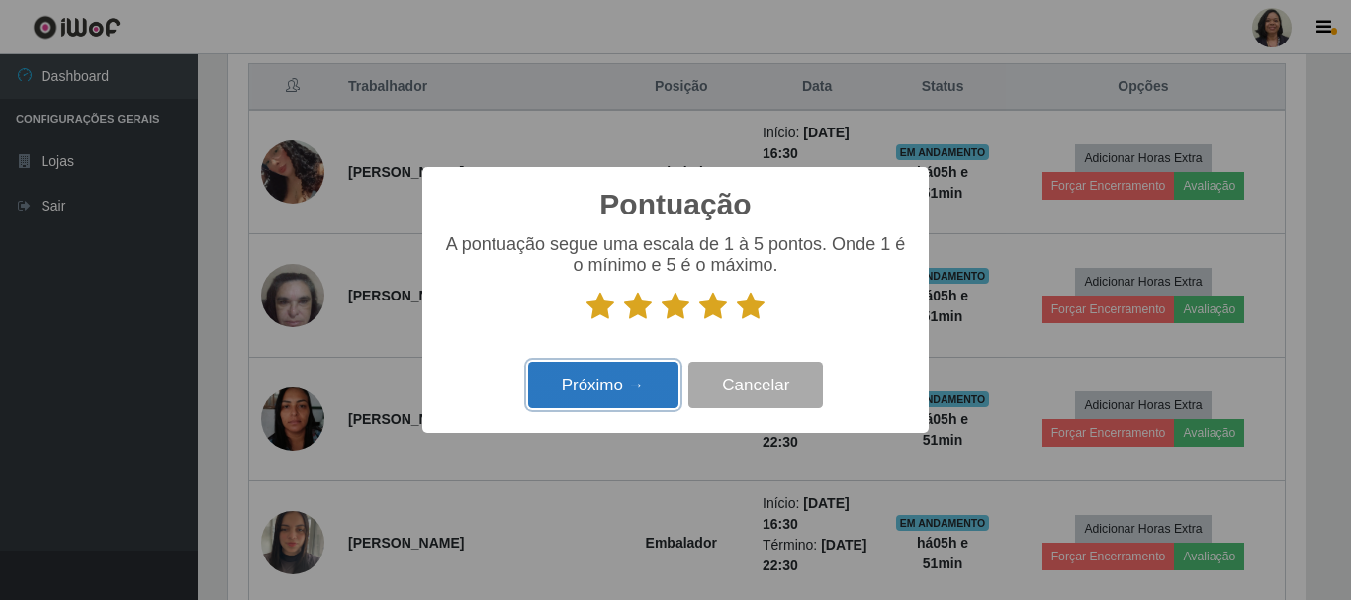
click at [580, 405] on button "Próximo →" at bounding box center [603, 385] width 150 height 46
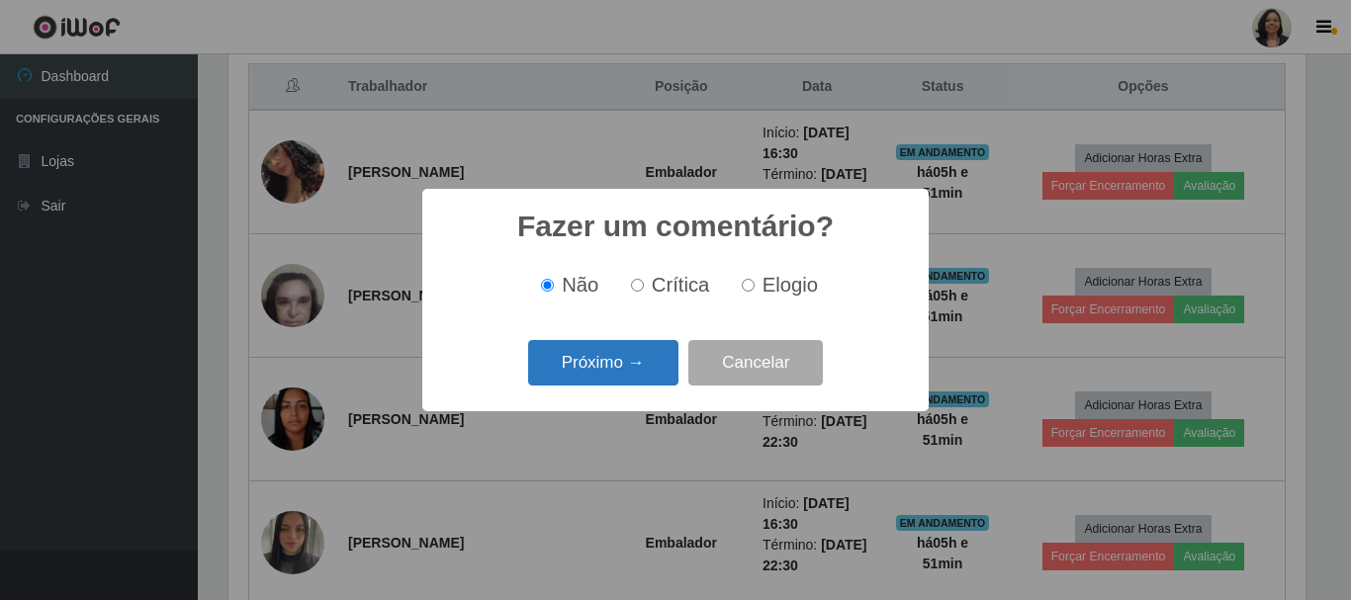
click at [621, 356] on button "Próximo →" at bounding box center [603, 363] width 150 height 46
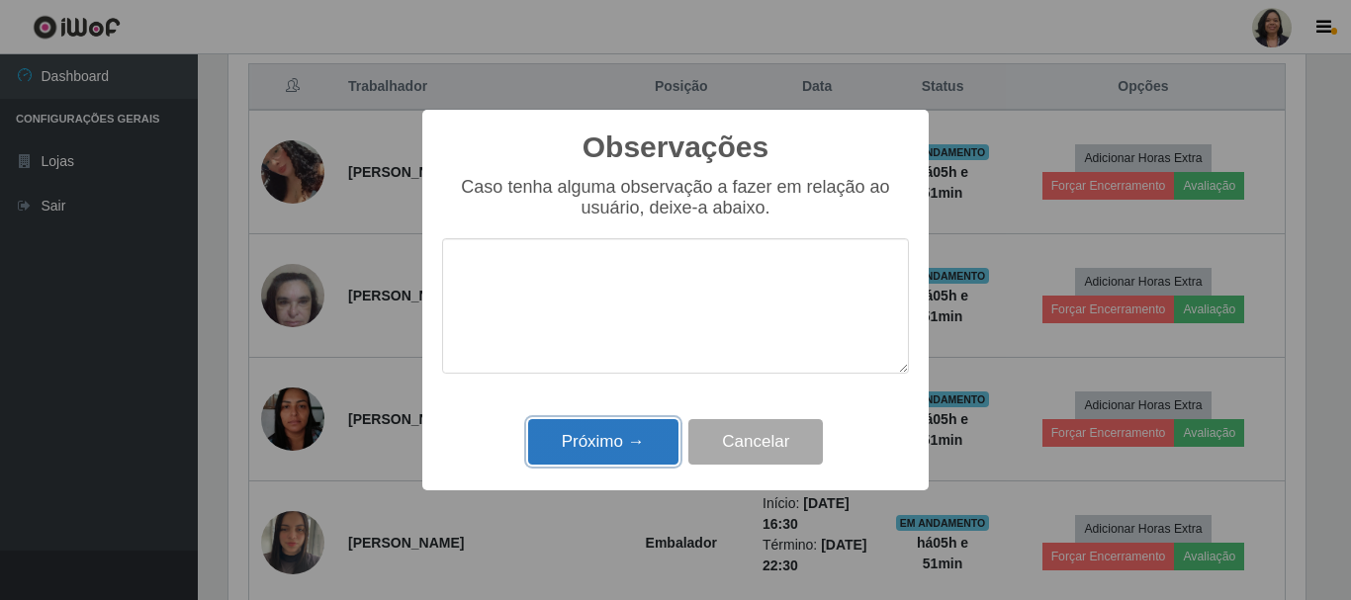
click at [615, 445] on button "Próximo →" at bounding box center [603, 442] width 150 height 46
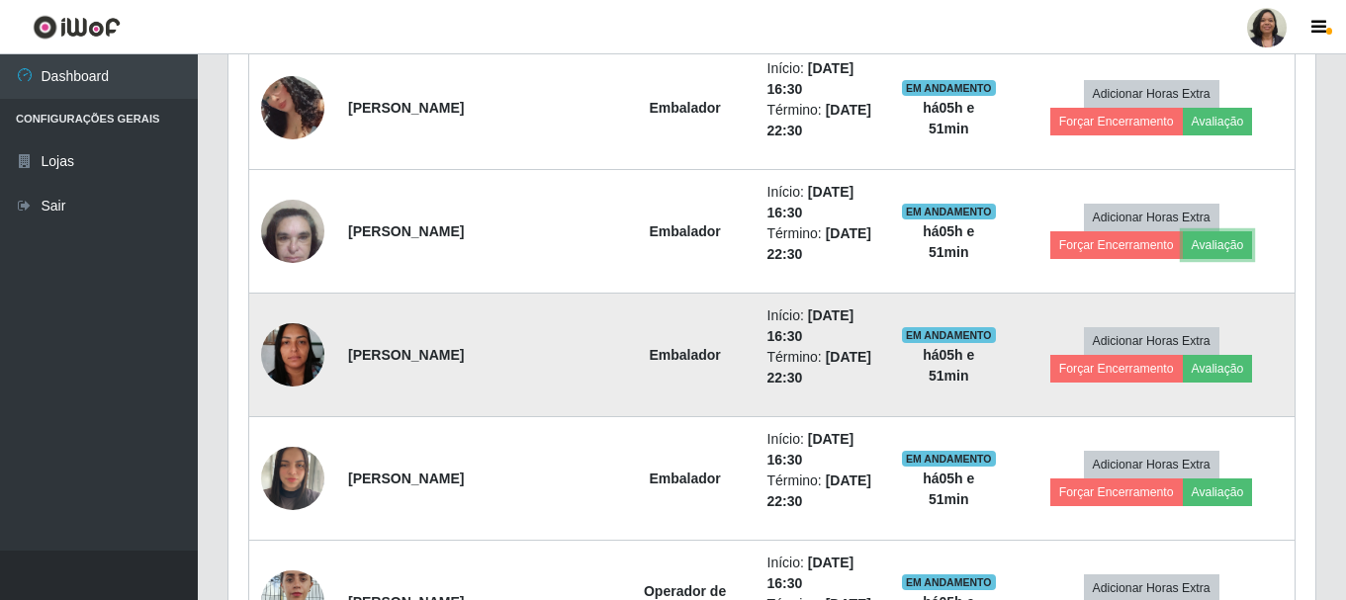
scroll to position [954, 0]
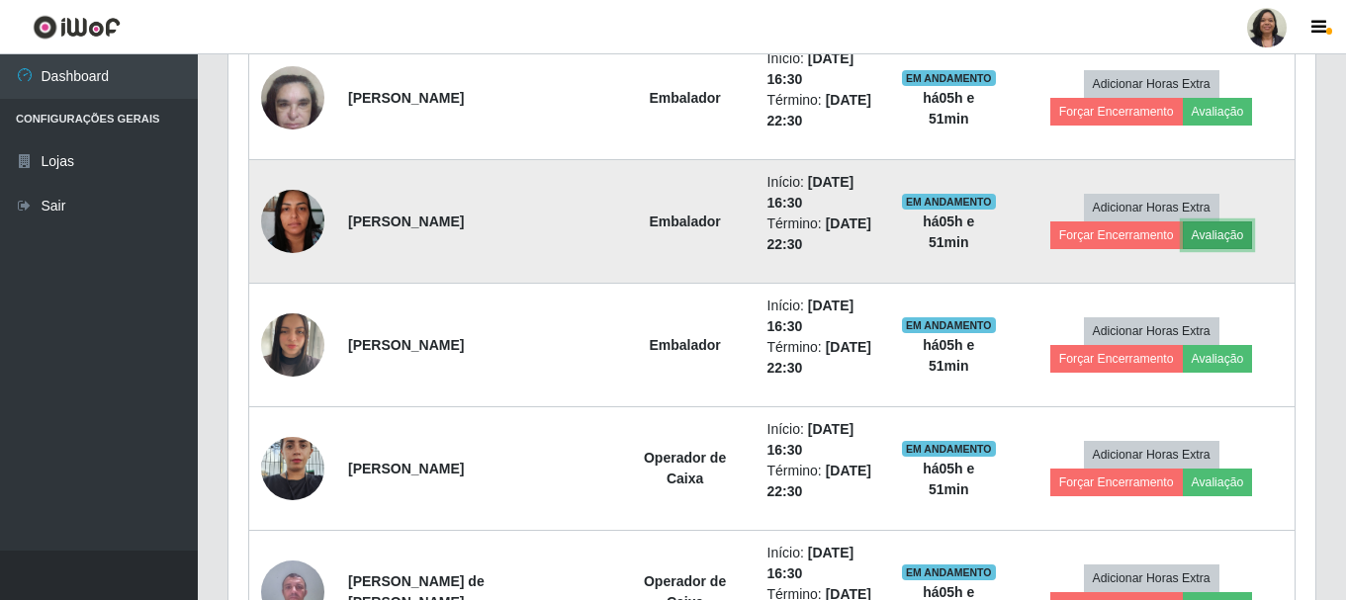
click at [1183, 246] on button "Avaliação" at bounding box center [1218, 236] width 70 height 28
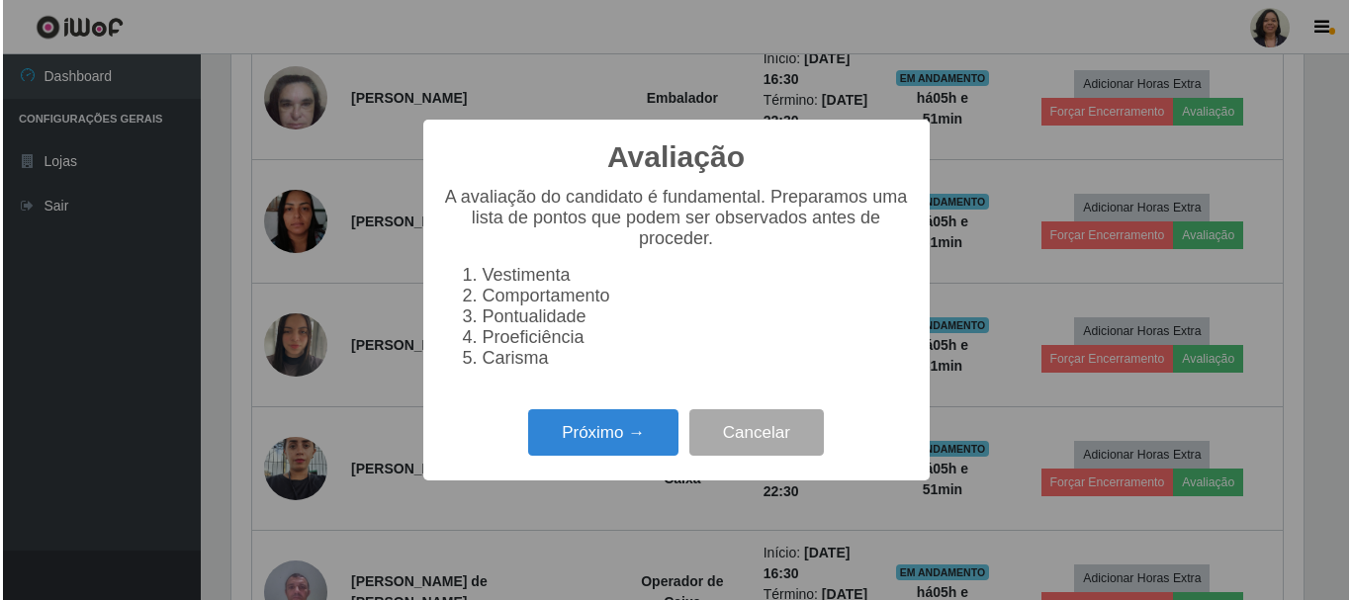
scroll to position [410, 1077]
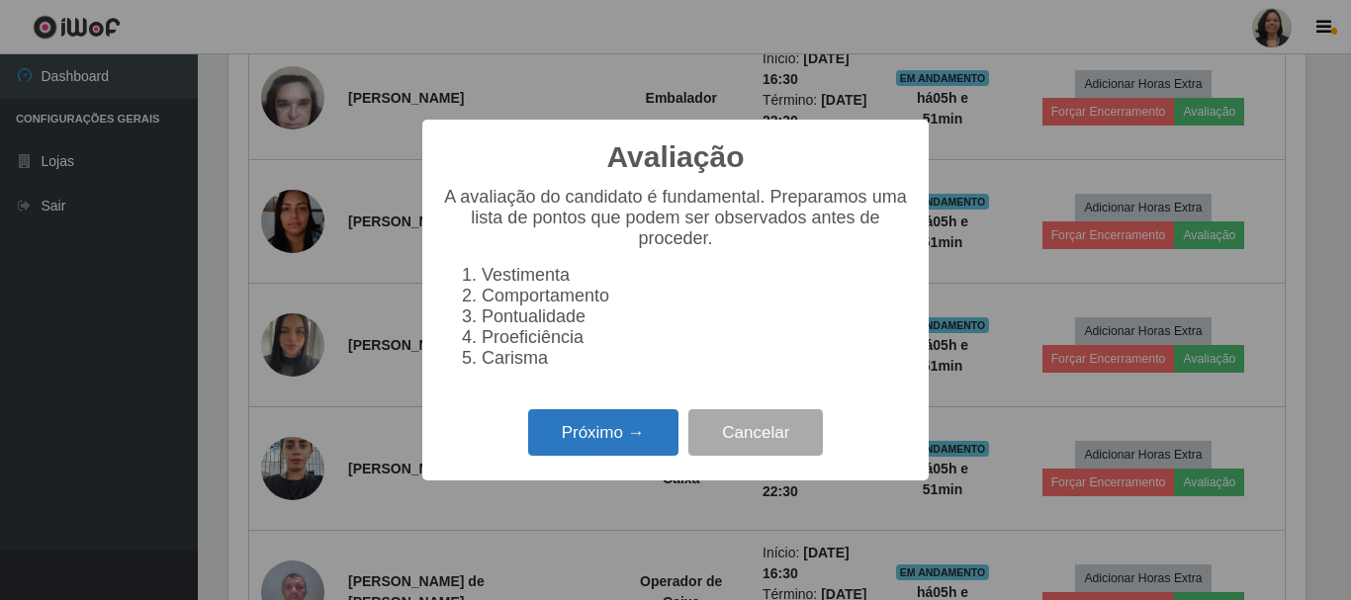
click at [605, 438] on button "Próximo →" at bounding box center [603, 432] width 150 height 46
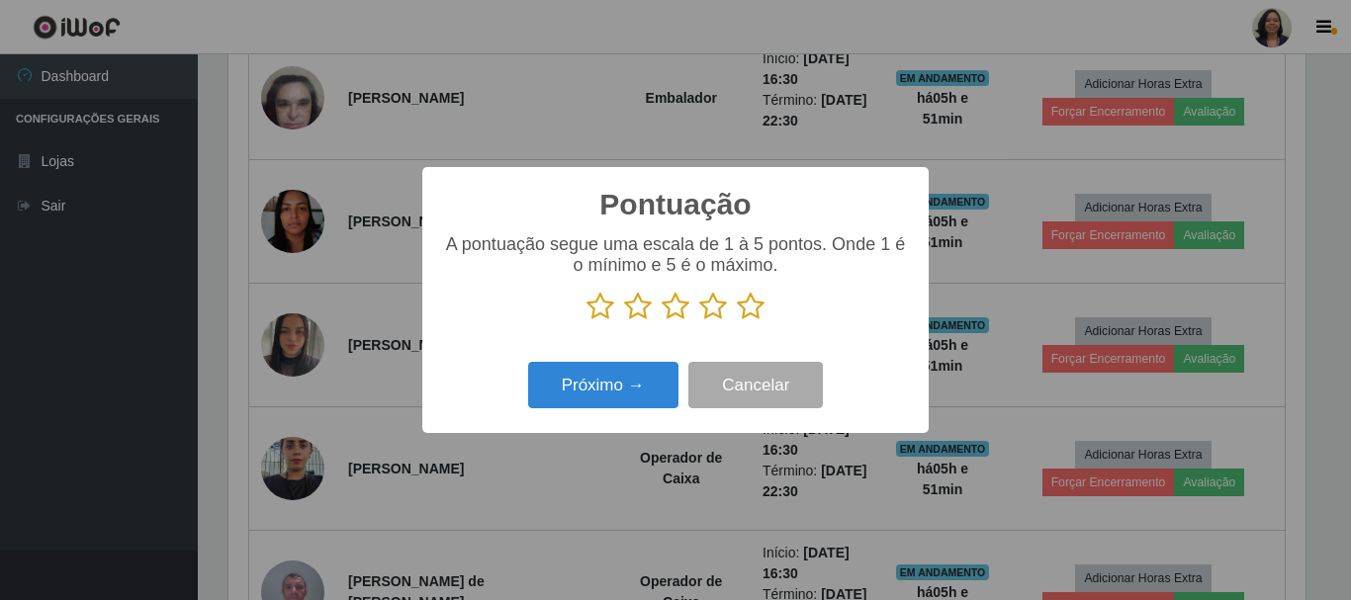
scroll to position [988495, 987829]
click at [763, 316] on icon at bounding box center [751, 307] width 28 height 30
click at [737, 321] on input "radio" at bounding box center [737, 321] width 0 height 0
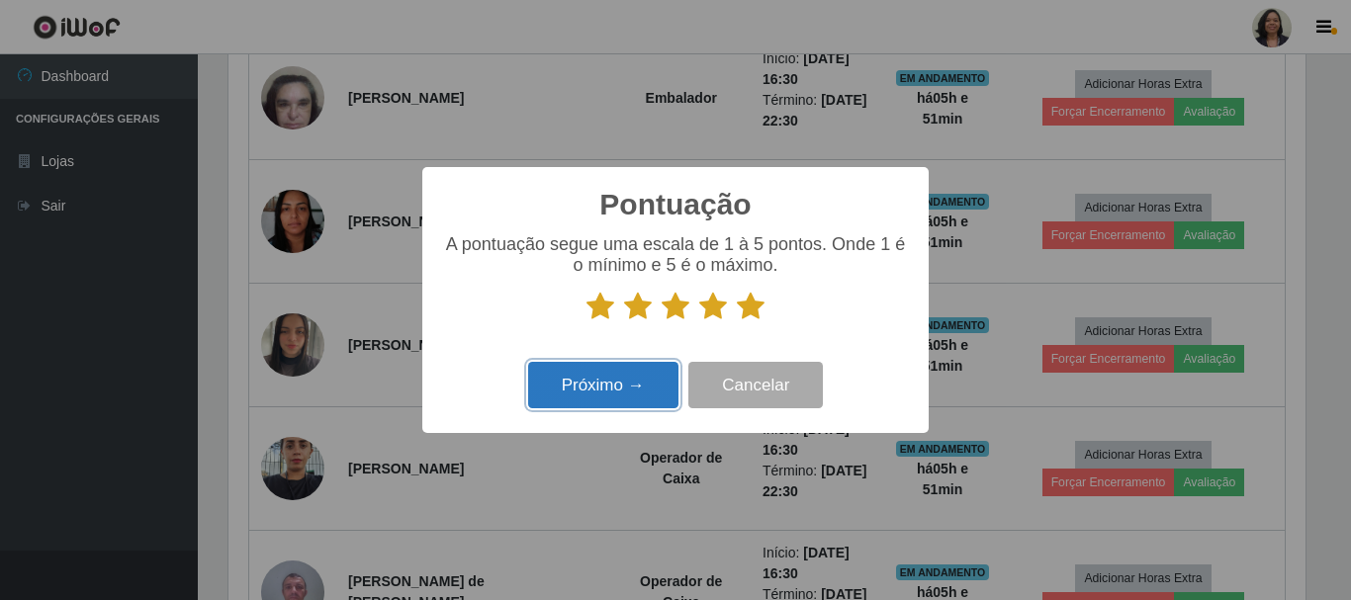
click at [599, 403] on button "Próximo →" at bounding box center [603, 385] width 150 height 46
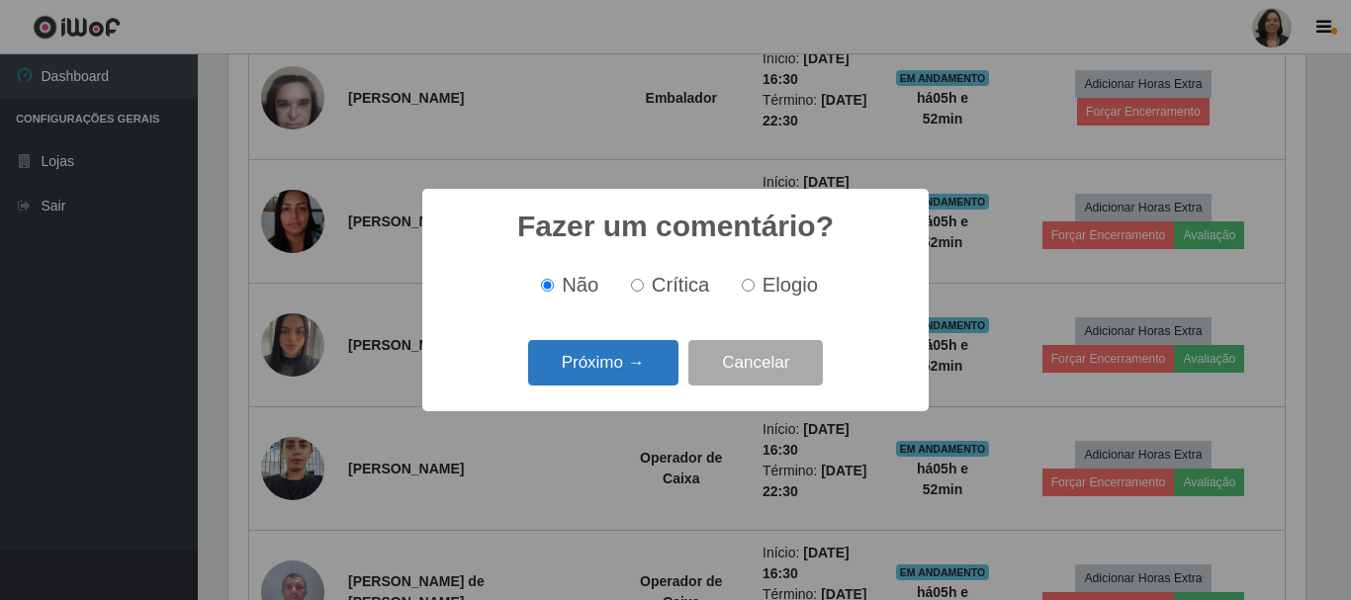
click at [626, 366] on button "Próximo →" at bounding box center [603, 363] width 150 height 46
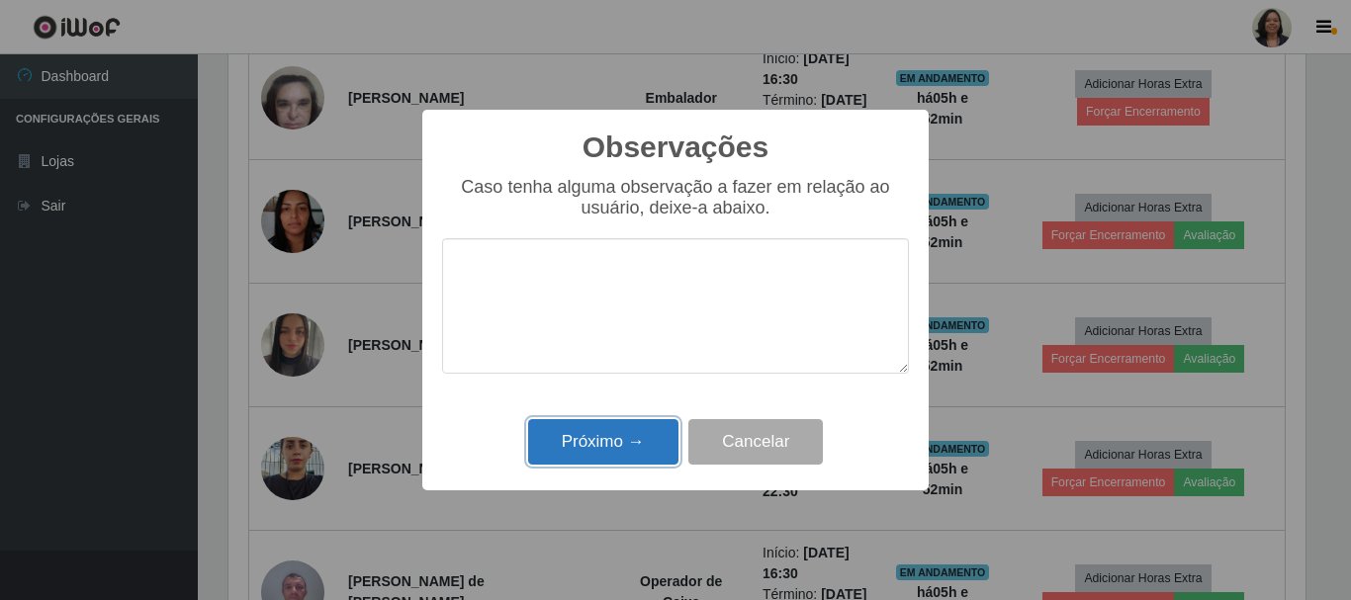
click at [605, 427] on button "Próximo →" at bounding box center [603, 442] width 150 height 46
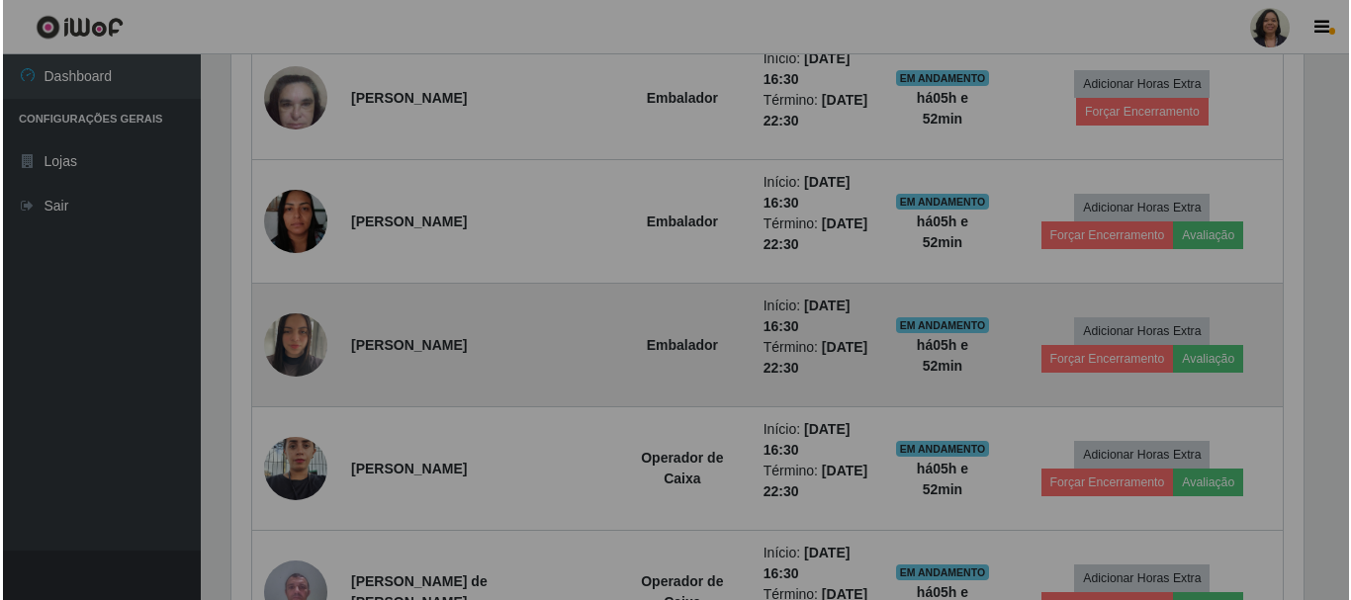
scroll to position [410, 1087]
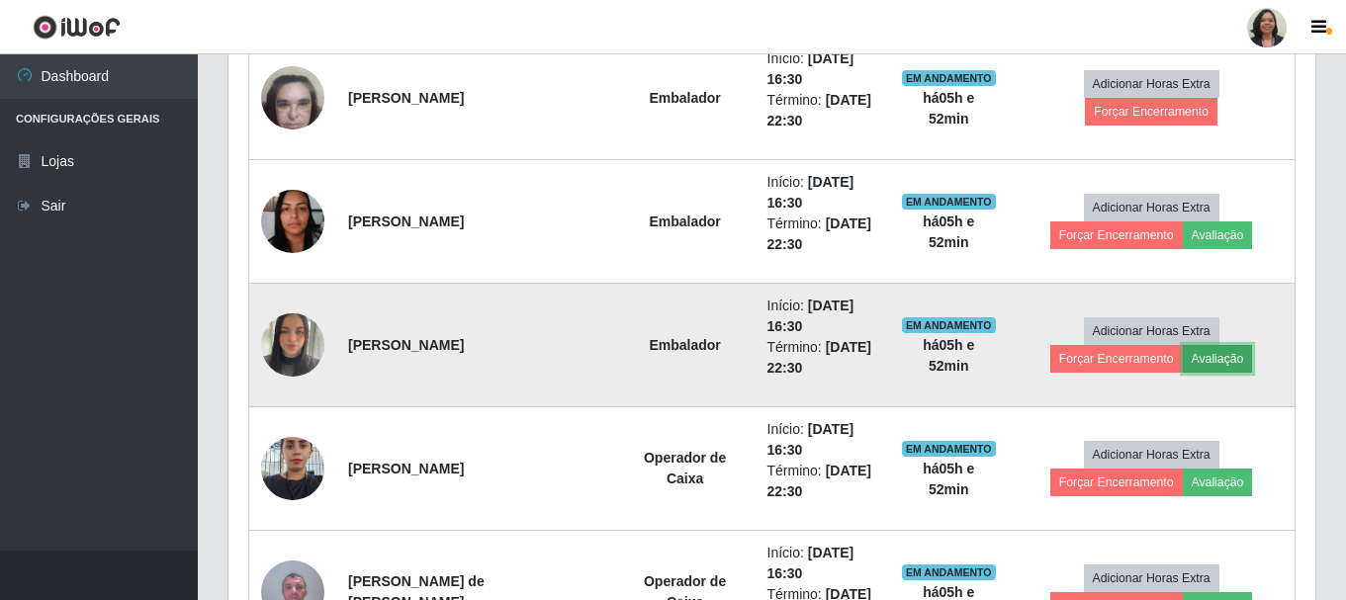
click at [1183, 369] on button "Avaliação" at bounding box center [1218, 359] width 70 height 28
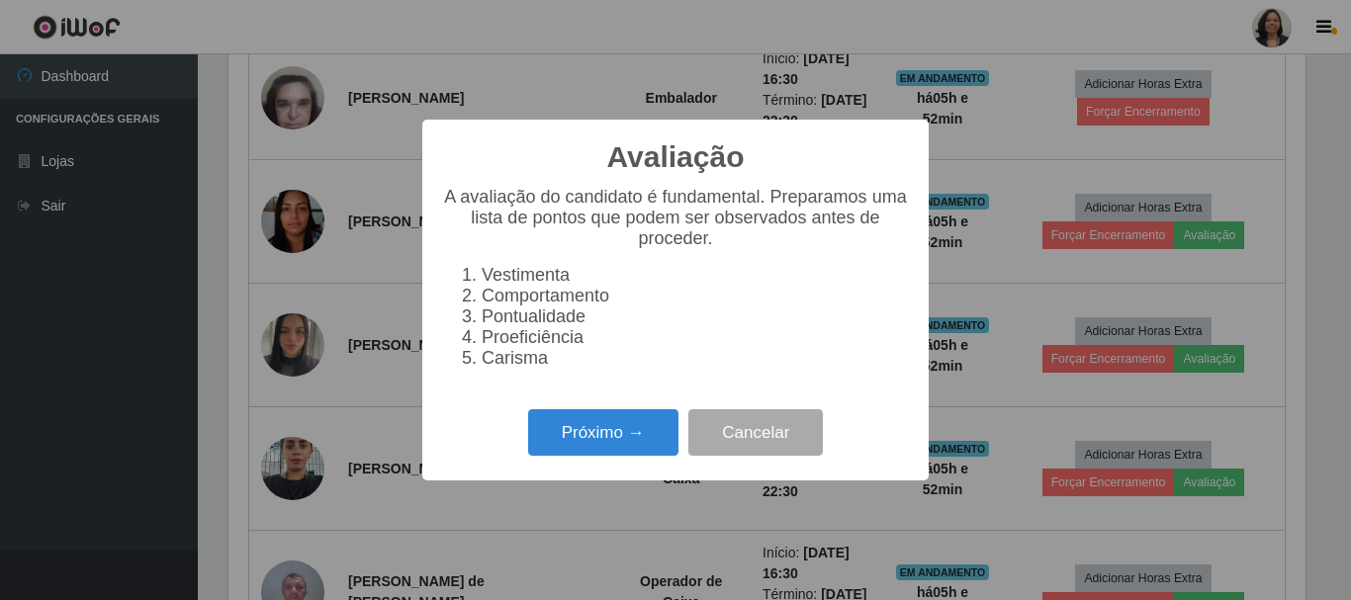
scroll to position [410, 1077]
click at [616, 432] on button "Próximo →" at bounding box center [603, 432] width 150 height 46
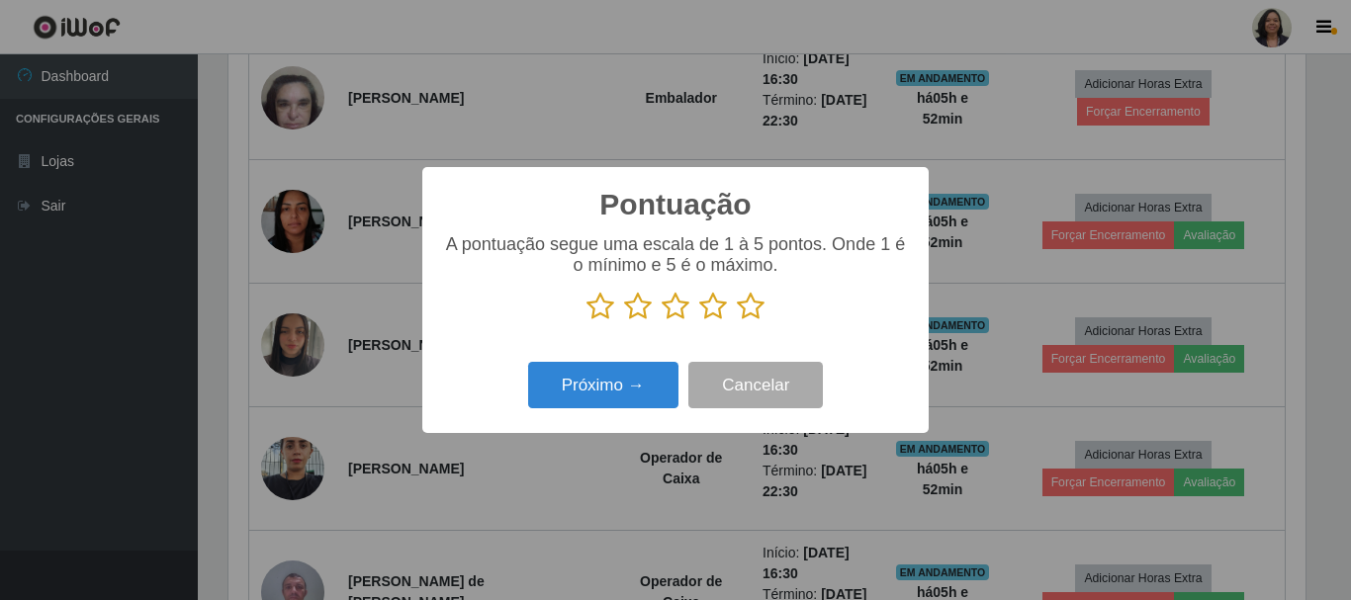
scroll to position [988495, 987829]
click at [750, 299] on icon at bounding box center [751, 307] width 28 height 30
click at [737, 321] on input "radio" at bounding box center [737, 321] width 0 height 0
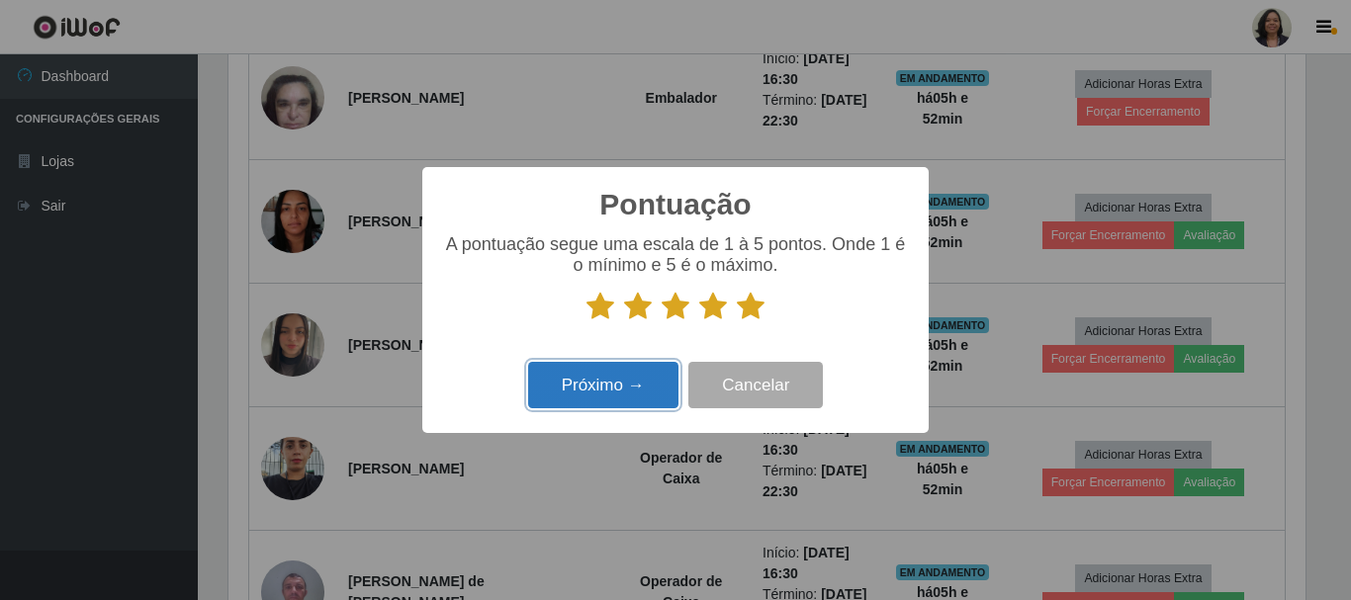
click at [631, 384] on button "Próximo →" at bounding box center [603, 385] width 150 height 46
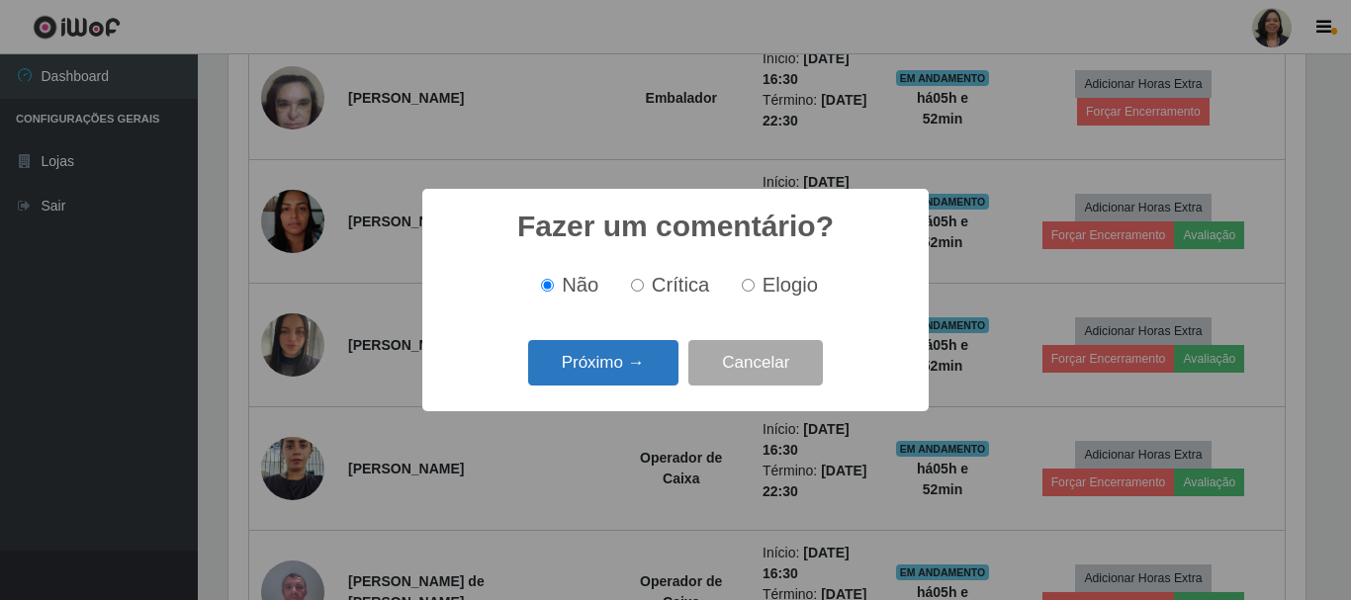
click at [637, 367] on button "Próximo →" at bounding box center [603, 363] width 150 height 46
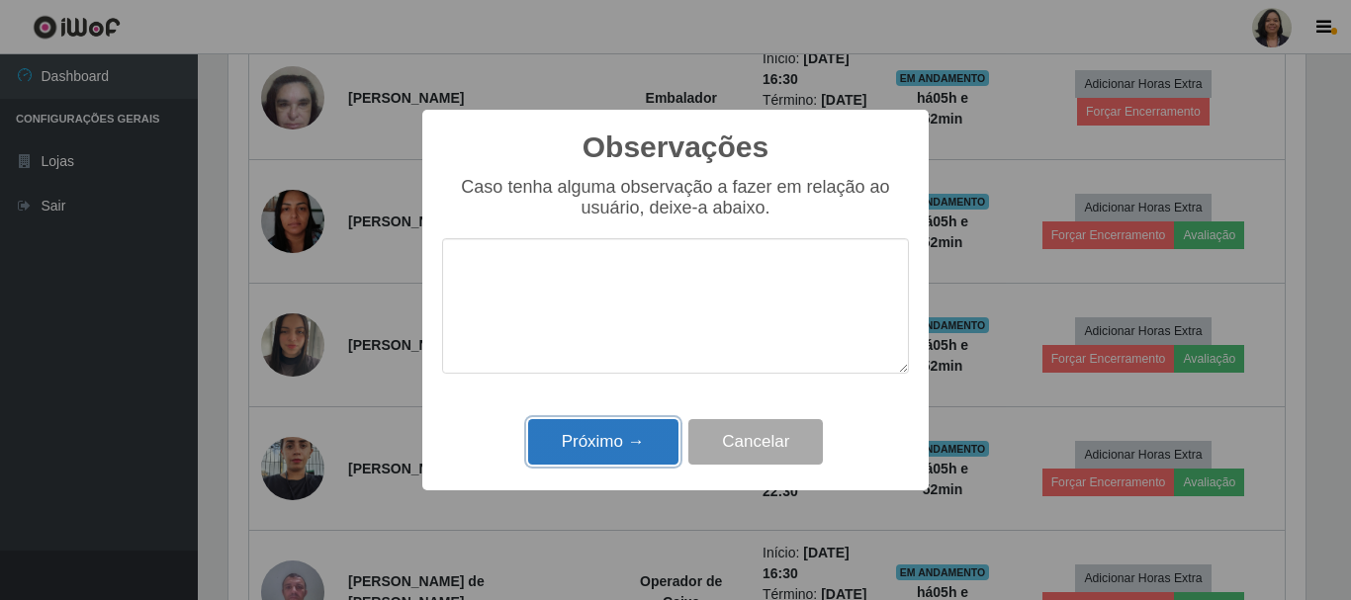
click at [633, 434] on button "Próximo →" at bounding box center [603, 442] width 150 height 46
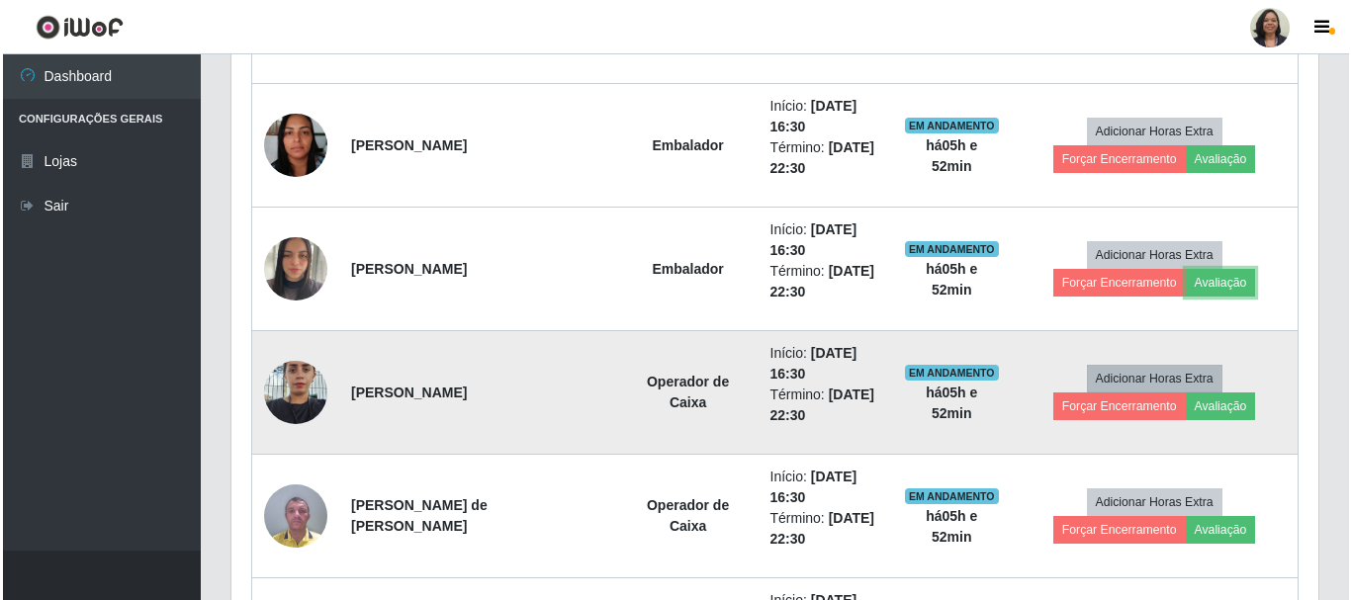
scroll to position [1053, 0]
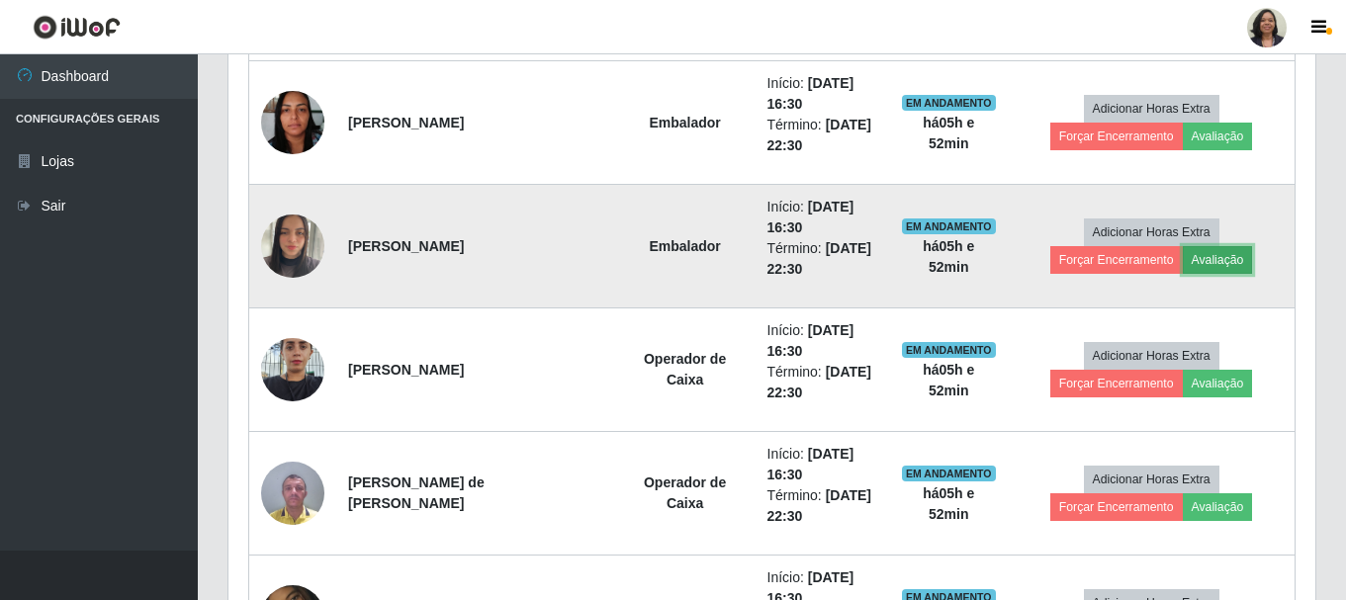
click at [1183, 271] on button "Avaliação" at bounding box center [1218, 260] width 70 height 28
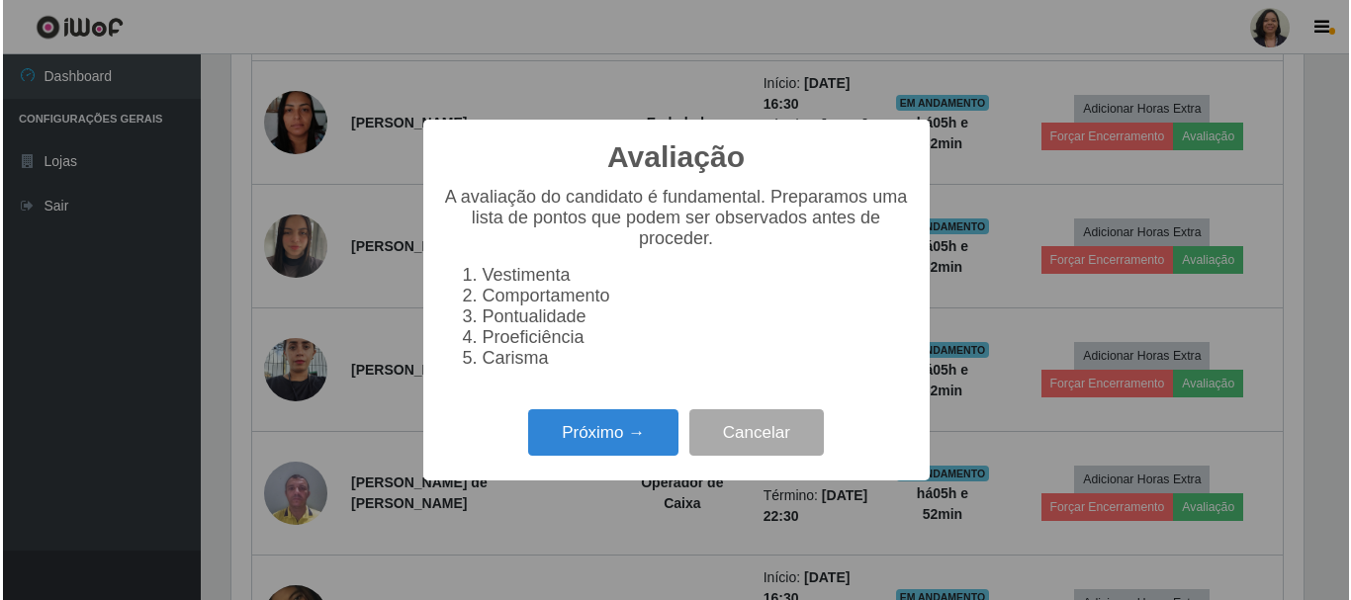
scroll to position [410, 1077]
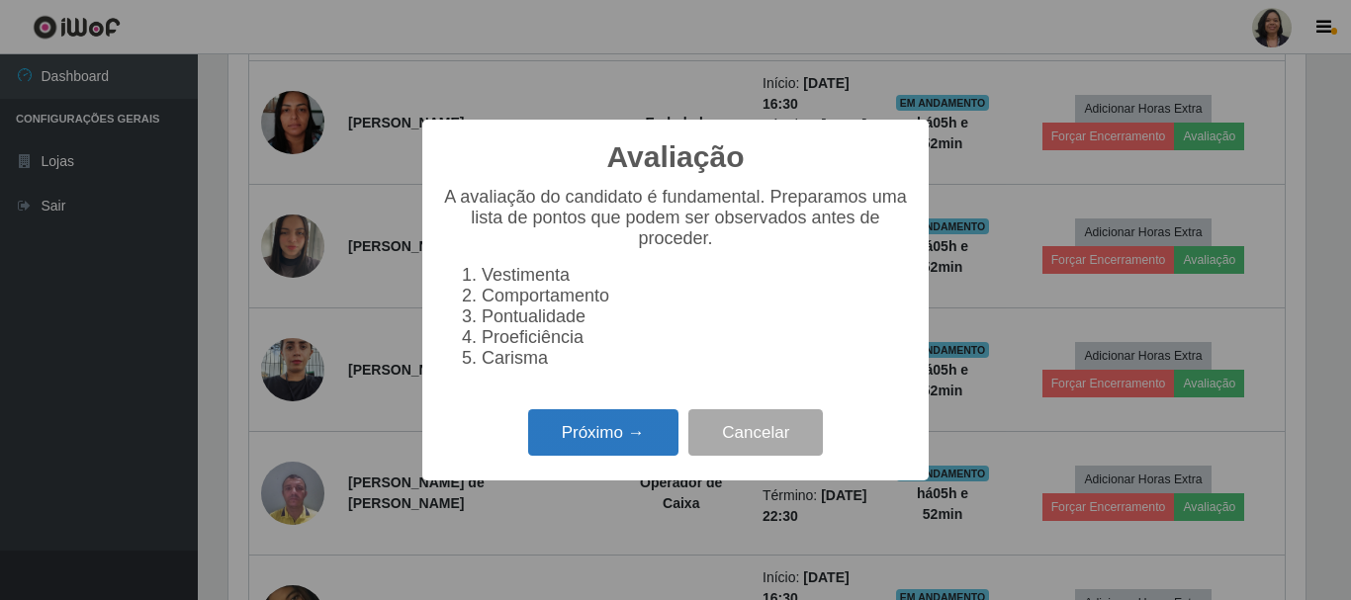
click at [577, 456] on button "Próximo →" at bounding box center [603, 432] width 150 height 46
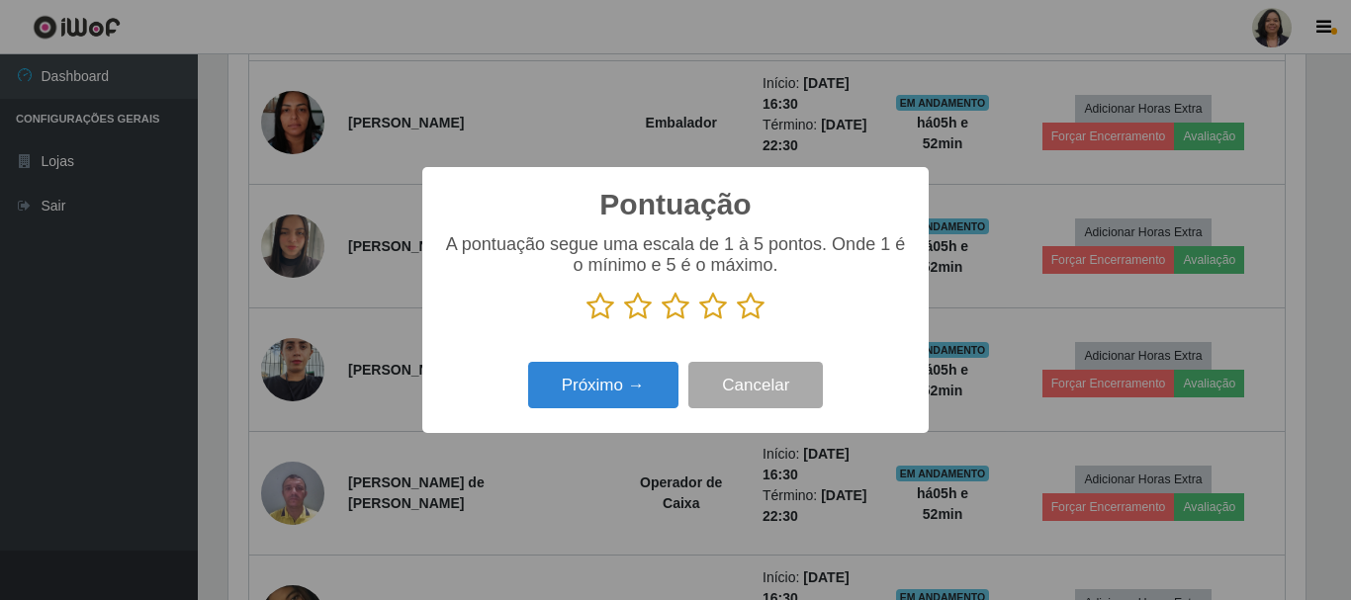
scroll to position [988495, 987829]
click at [760, 300] on icon at bounding box center [751, 307] width 28 height 30
click at [737, 321] on input "radio" at bounding box center [737, 321] width 0 height 0
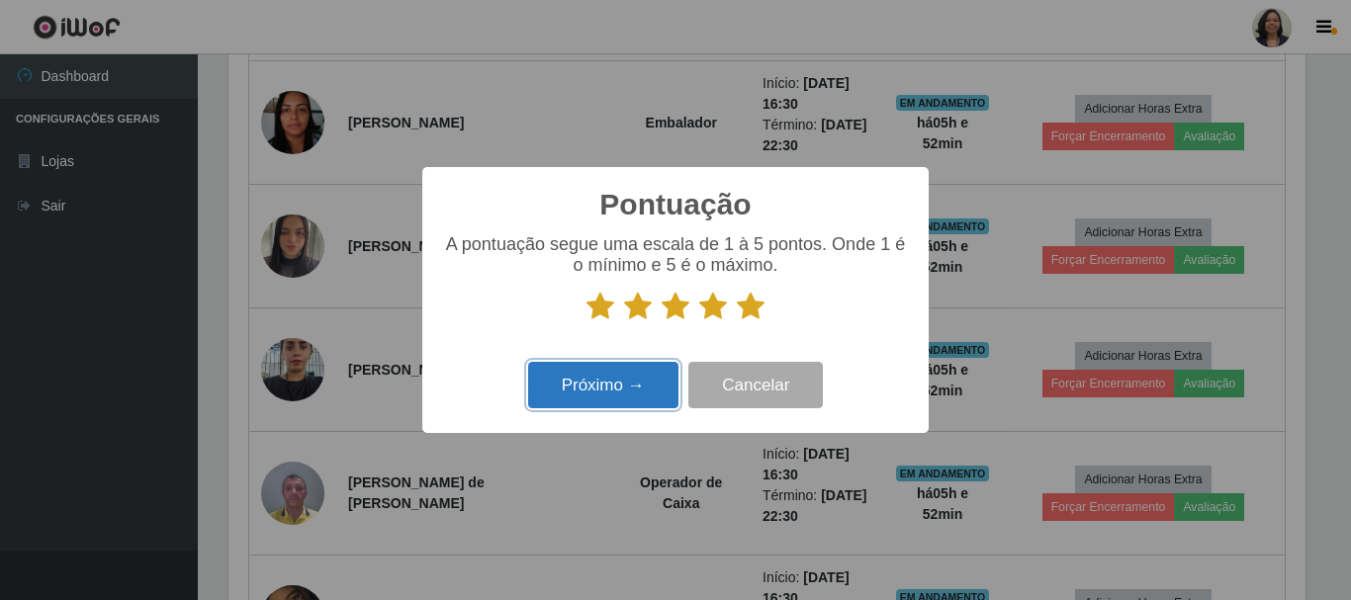
click at [656, 367] on button "Próximo →" at bounding box center [603, 385] width 150 height 46
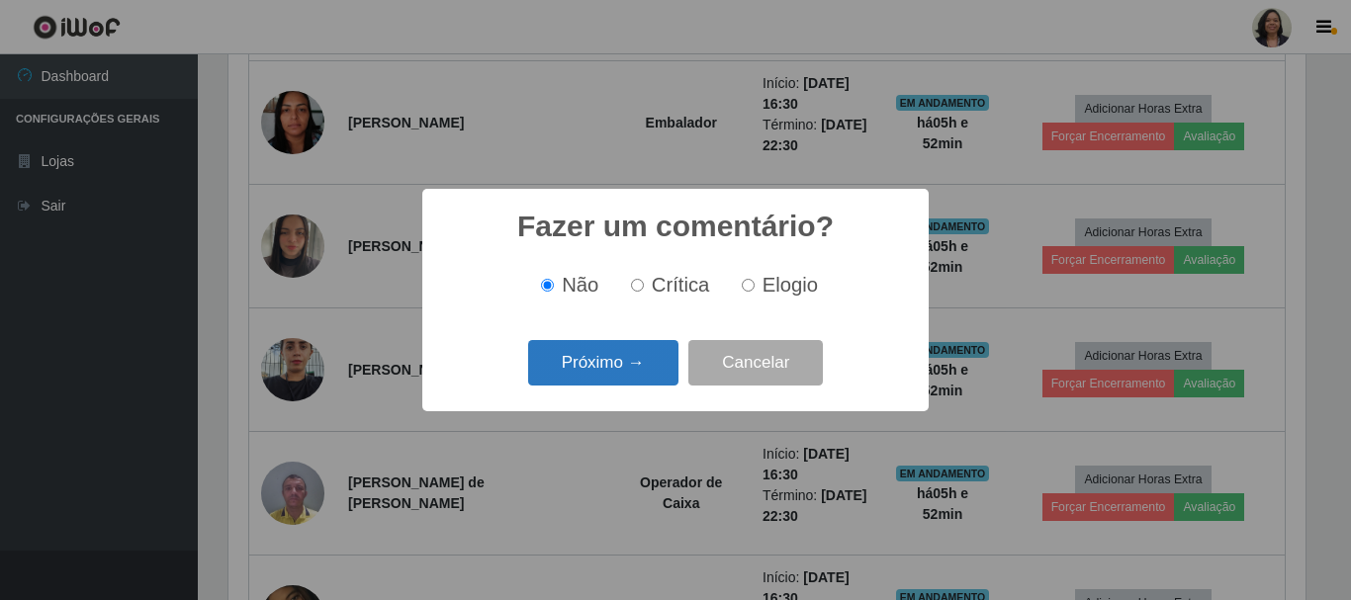
click at [649, 365] on button "Próximo →" at bounding box center [603, 363] width 150 height 46
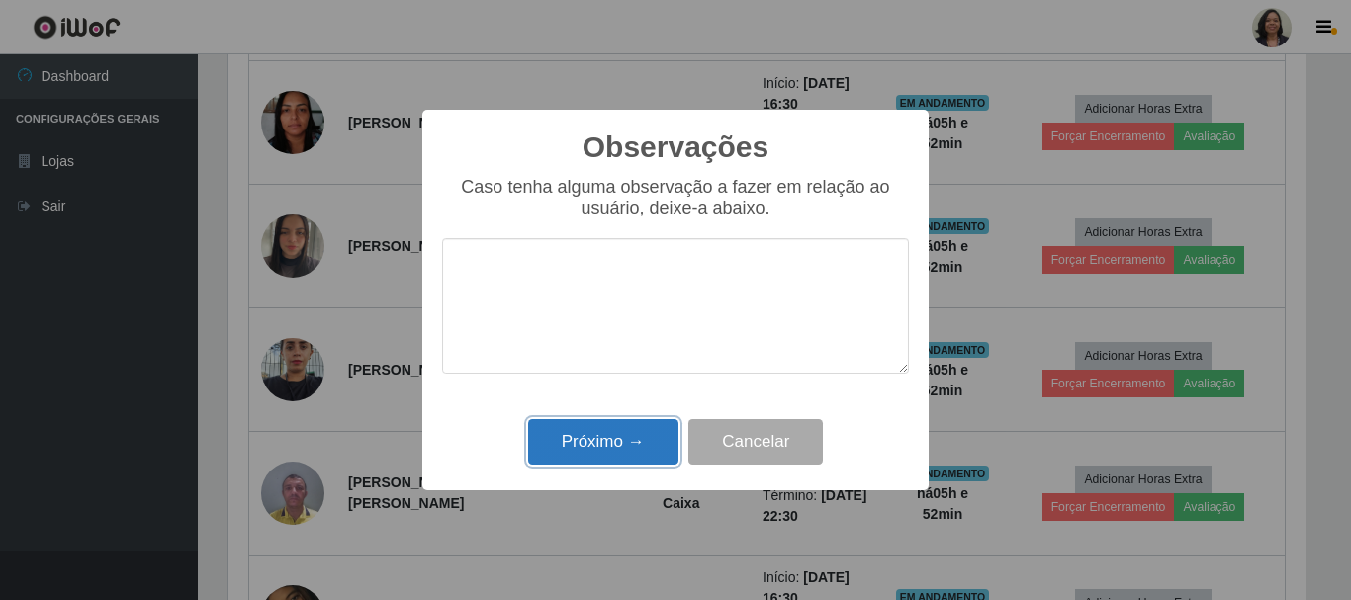
click at [623, 434] on button "Próximo →" at bounding box center [603, 442] width 150 height 46
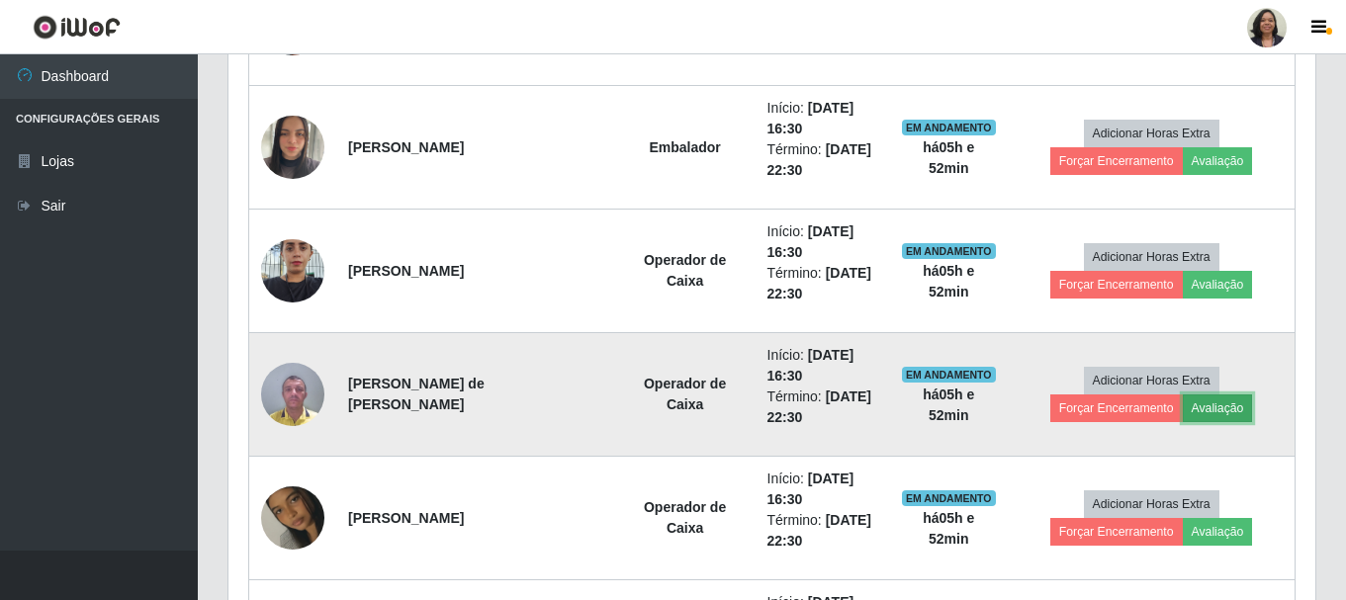
click at [1183, 409] on button "Avaliação" at bounding box center [1218, 409] width 70 height 28
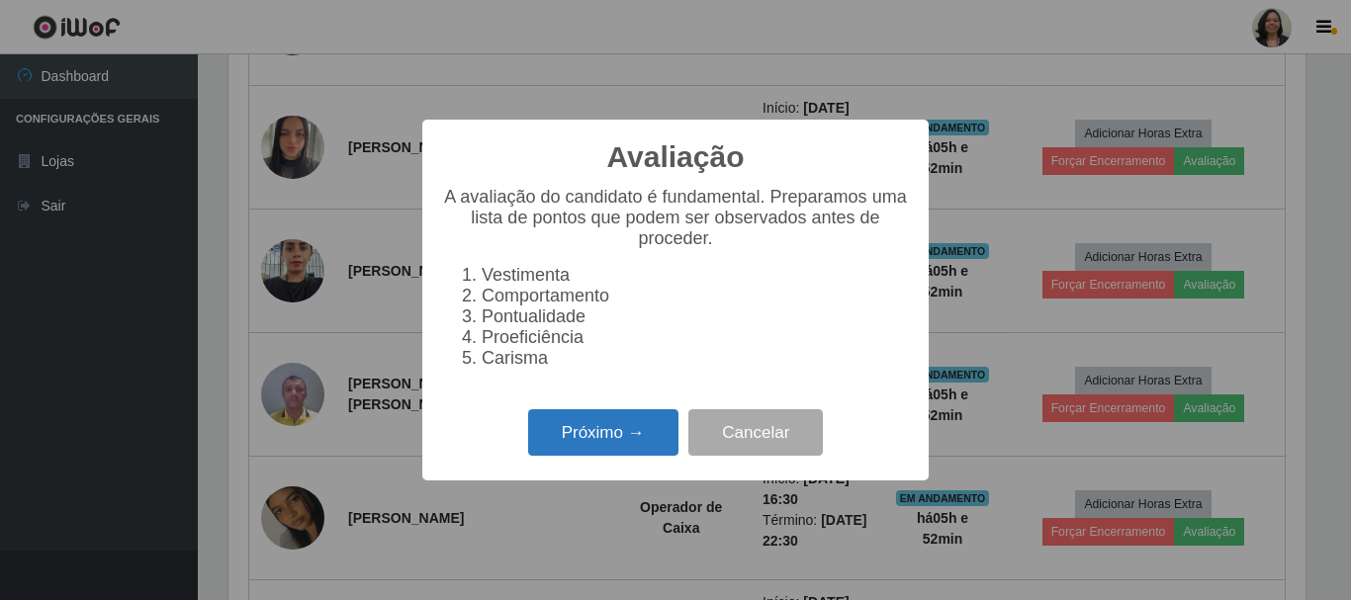
click at [658, 453] on button "Próximo →" at bounding box center [603, 432] width 150 height 46
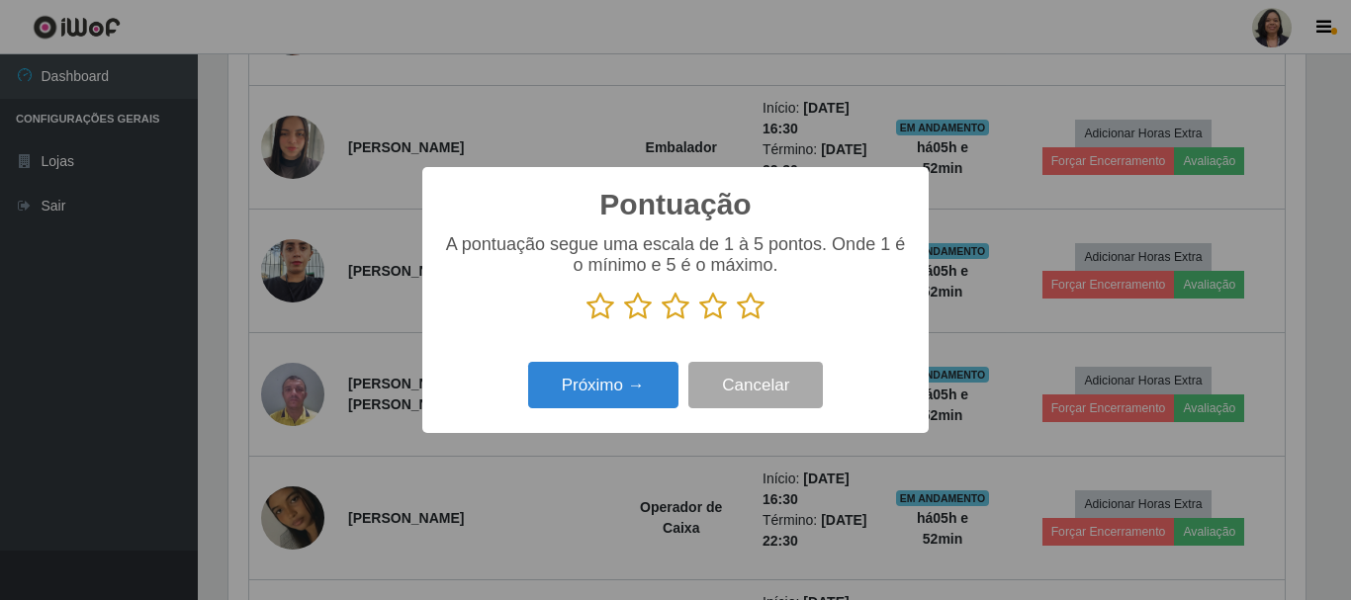
click at [756, 314] on icon at bounding box center [751, 307] width 28 height 30
click at [737, 321] on input "radio" at bounding box center [737, 321] width 0 height 0
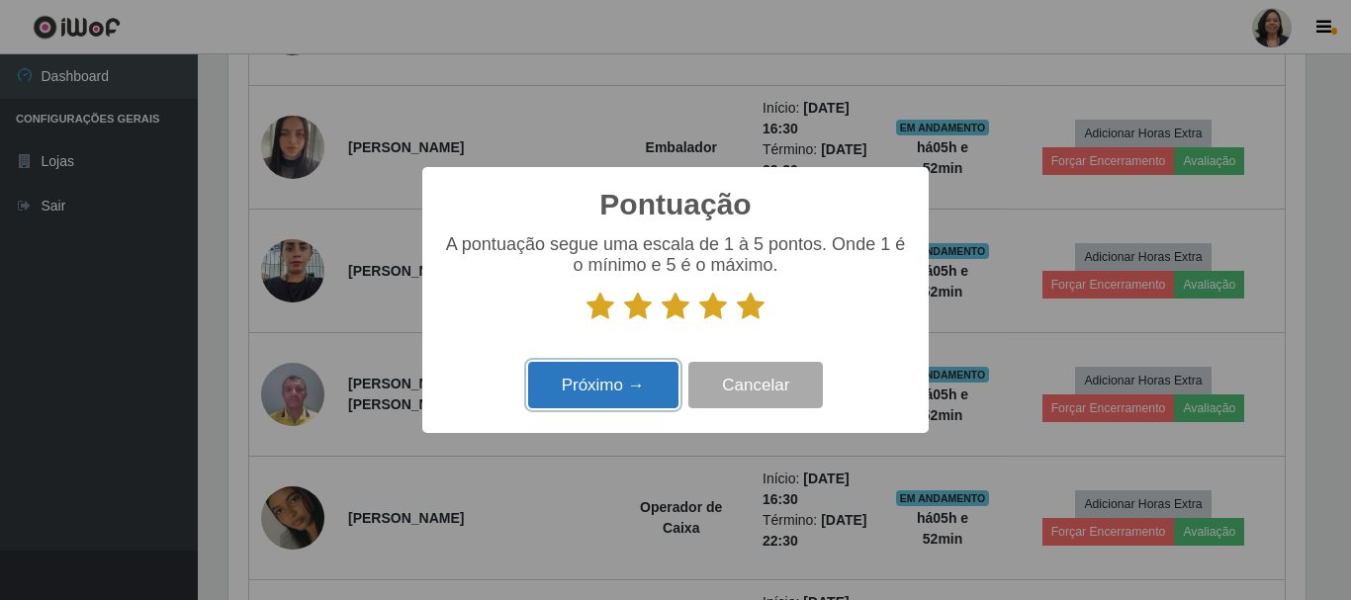
click at [657, 382] on button "Próximo →" at bounding box center [603, 385] width 150 height 46
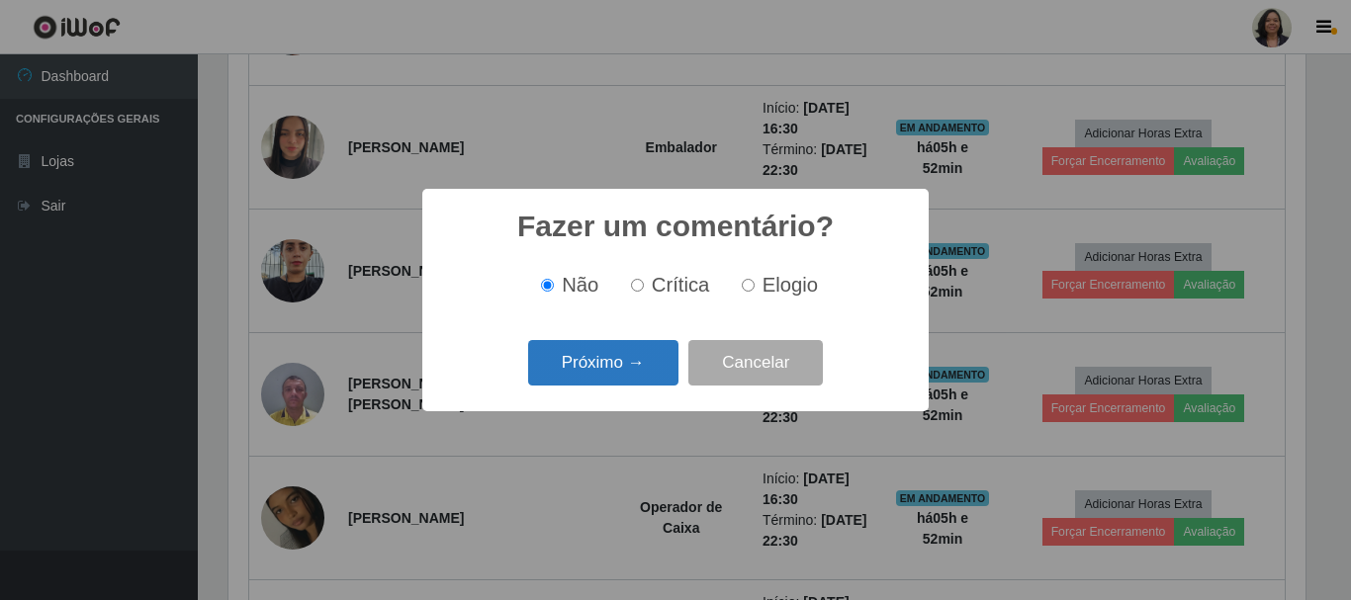
click at [657, 370] on button "Próximo →" at bounding box center [603, 363] width 150 height 46
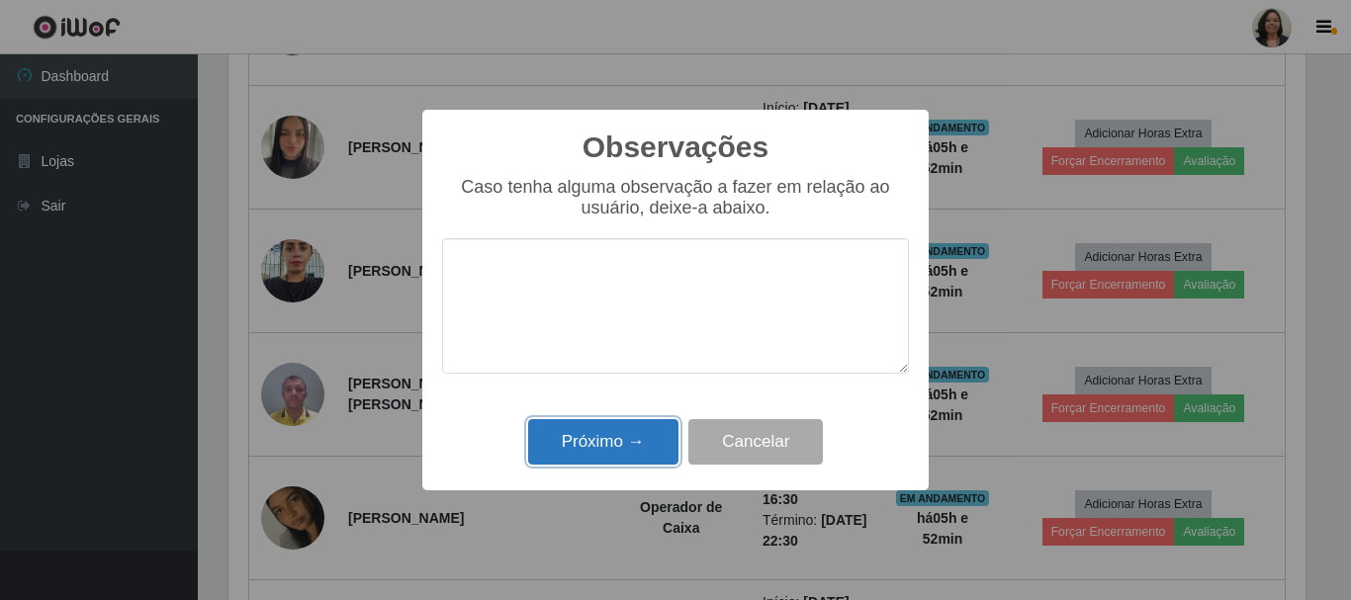
click at [635, 434] on button "Próximo →" at bounding box center [603, 442] width 150 height 46
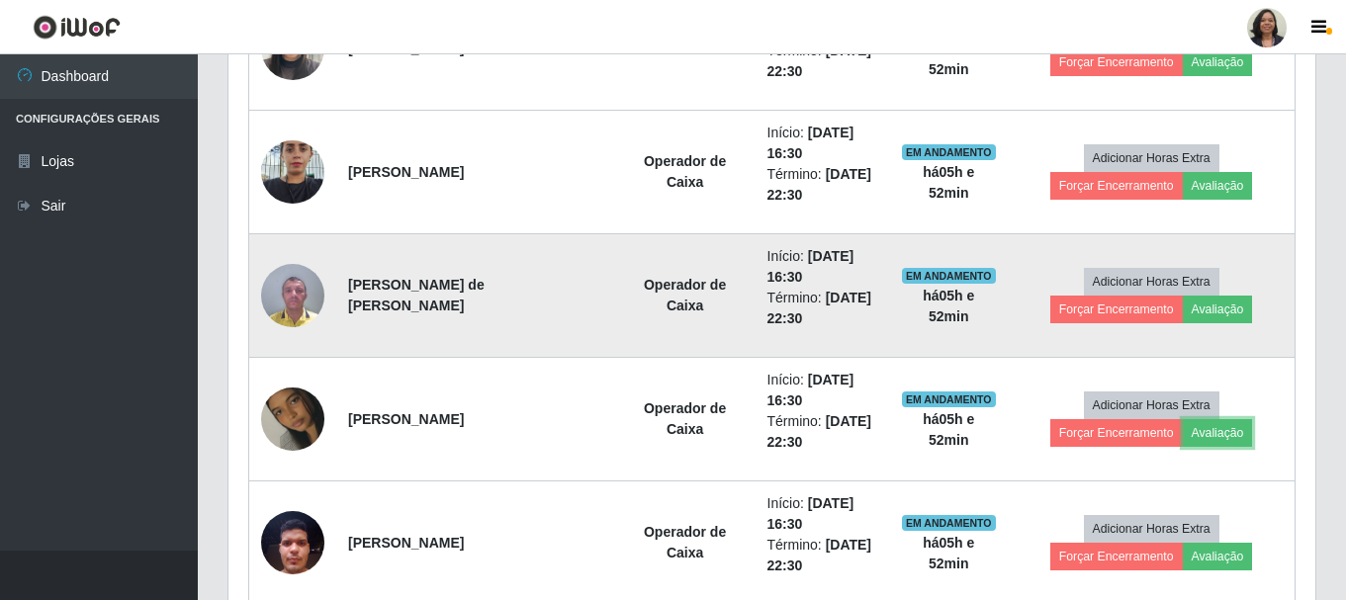
click at [1183, 433] on button "Avaliação" at bounding box center [1218, 433] width 70 height 28
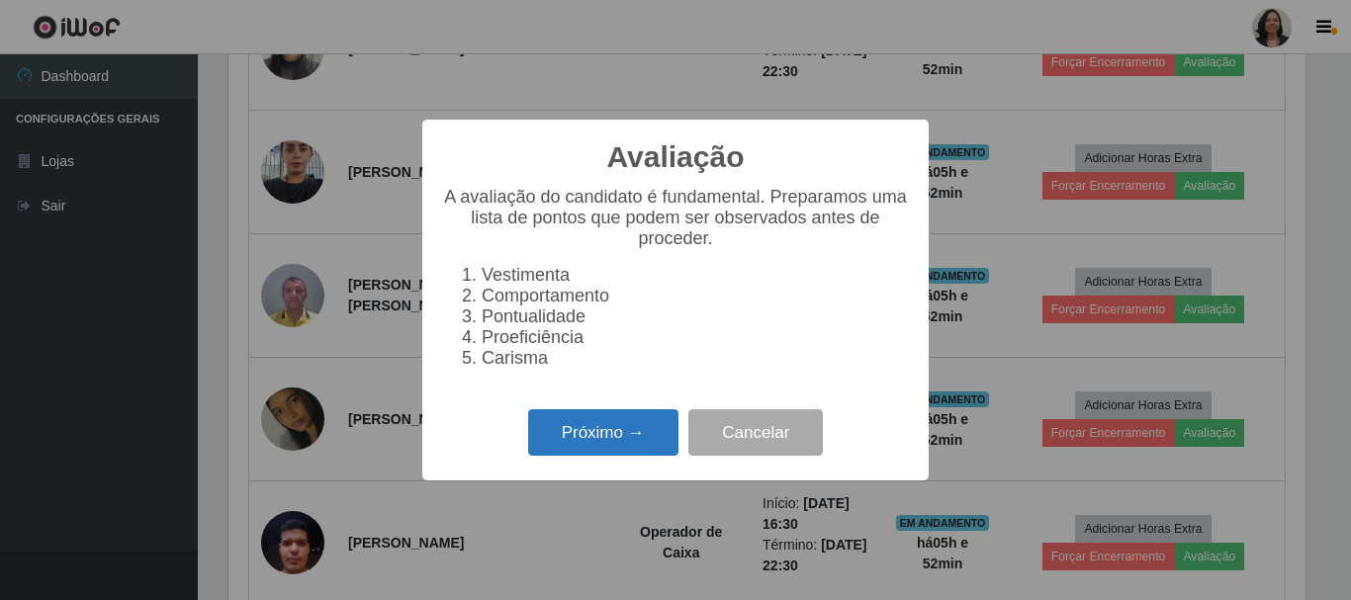
click at [656, 436] on button "Próximo →" at bounding box center [603, 432] width 150 height 46
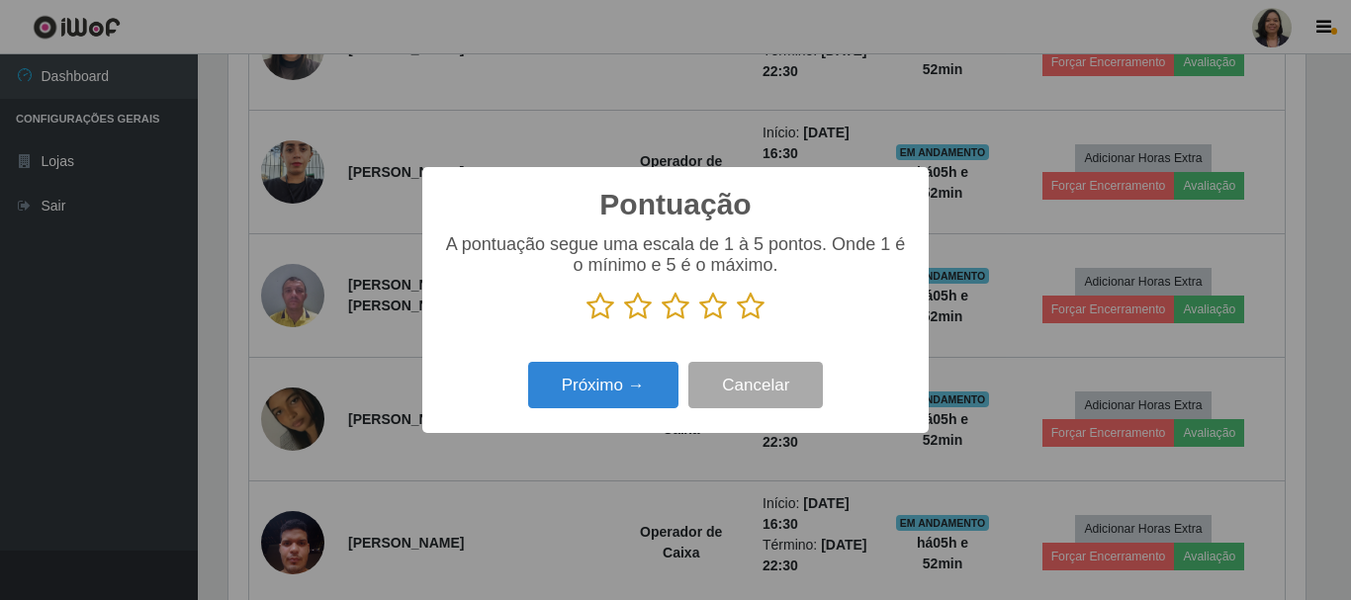
click at [758, 303] on icon at bounding box center [751, 307] width 28 height 30
click at [737, 321] on input "radio" at bounding box center [737, 321] width 0 height 0
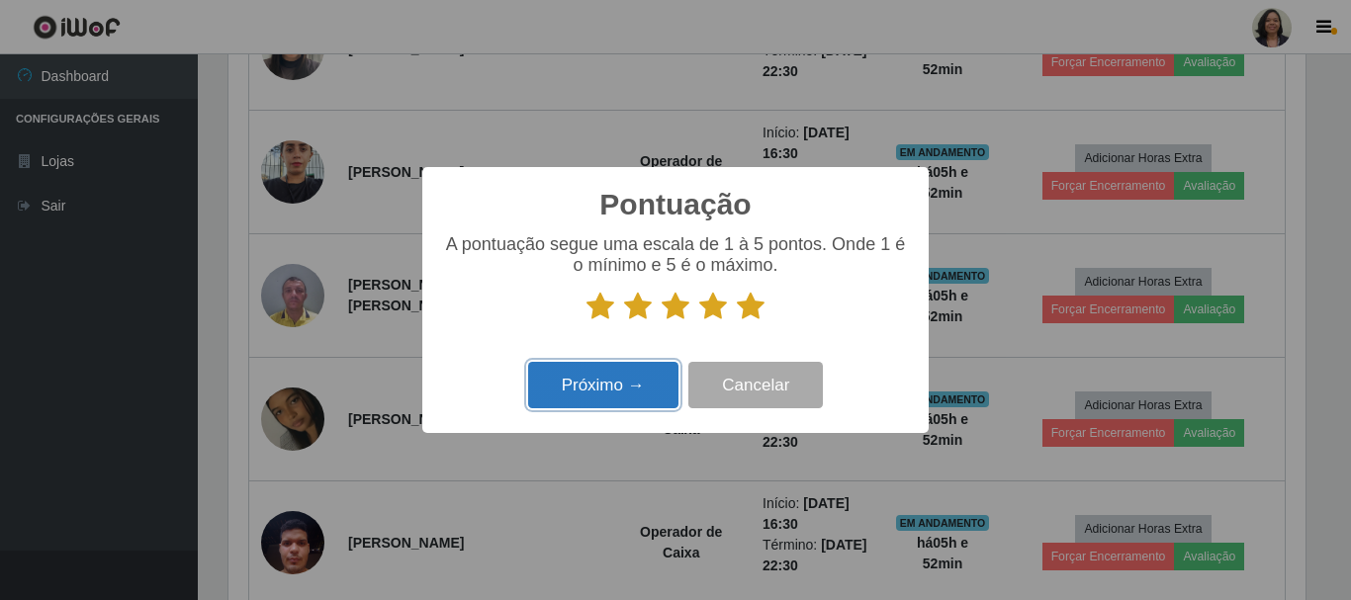
click at [600, 390] on button "Próximo →" at bounding box center [603, 385] width 150 height 46
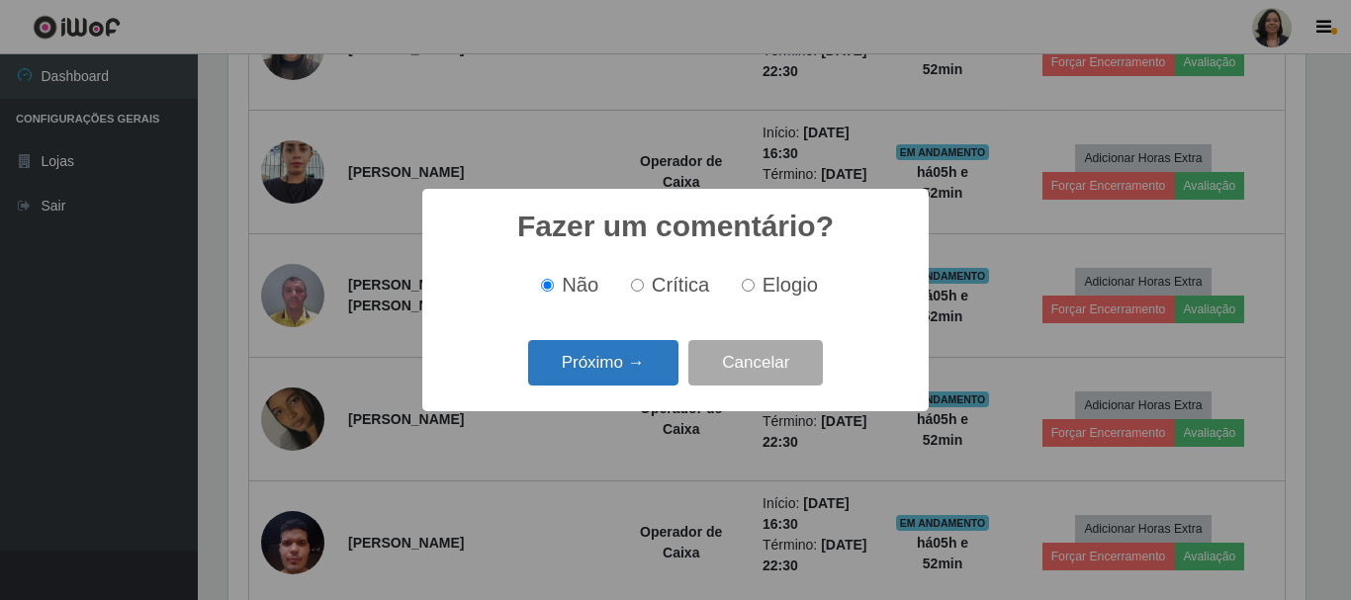
click at [617, 378] on button "Próximo →" at bounding box center [603, 363] width 150 height 46
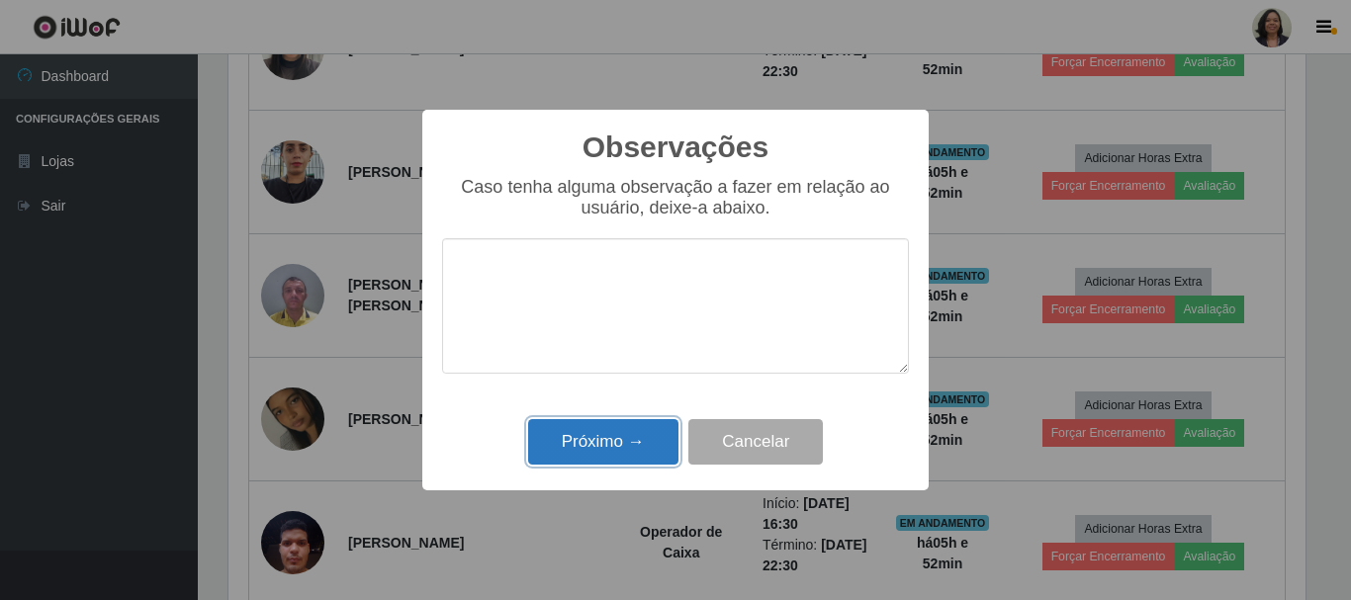
click at [611, 429] on button "Próximo →" at bounding box center [603, 442] width 150 height 46
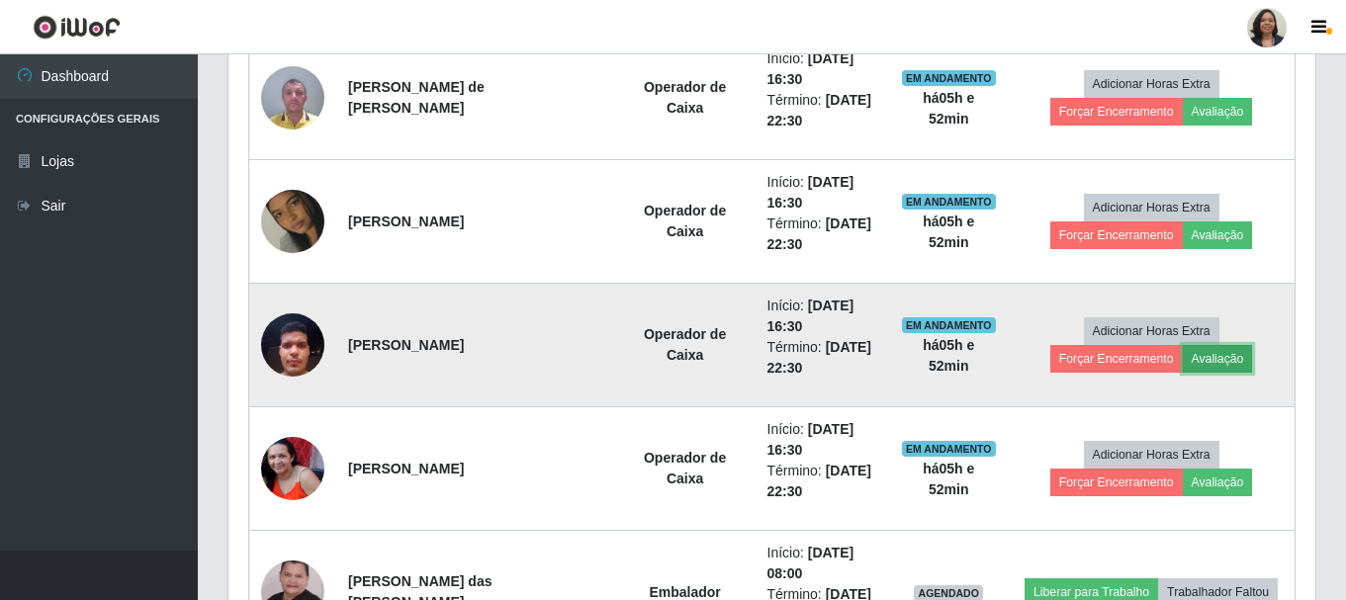
click at [1183, 362] on button "Avaliação" at bounding box center [1218, 359] width 70 height 28
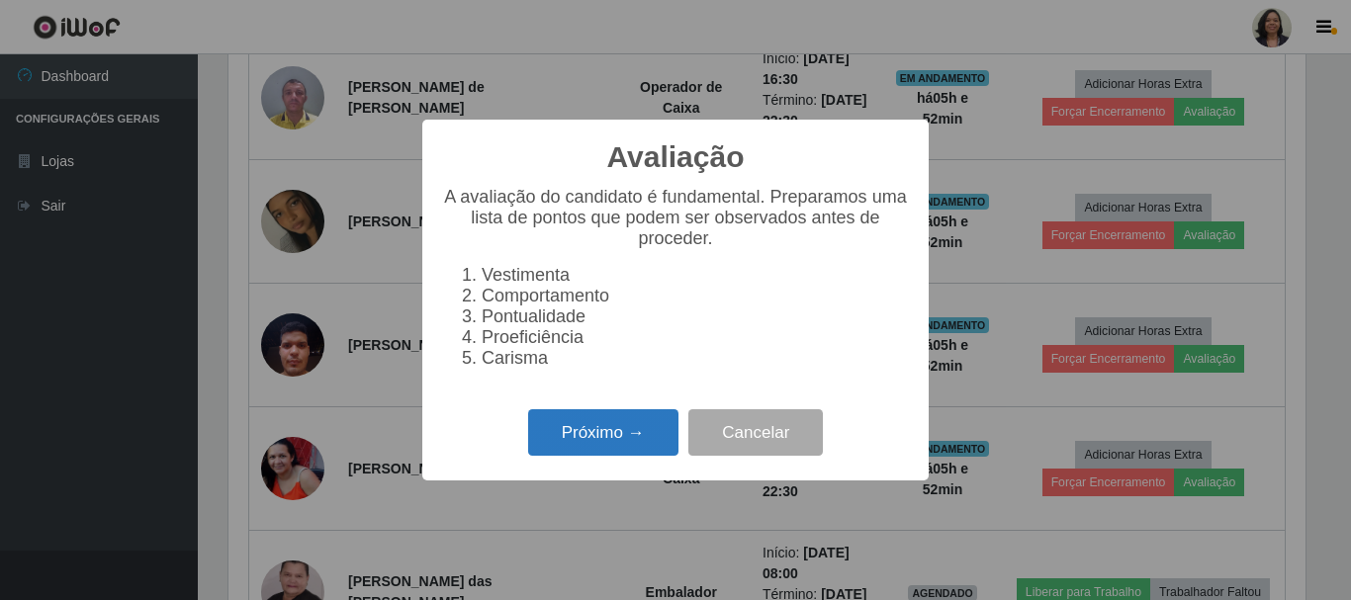
click at [619, 438] on button "Próximo →" at bounding box center [603, 432] width 150 height 46
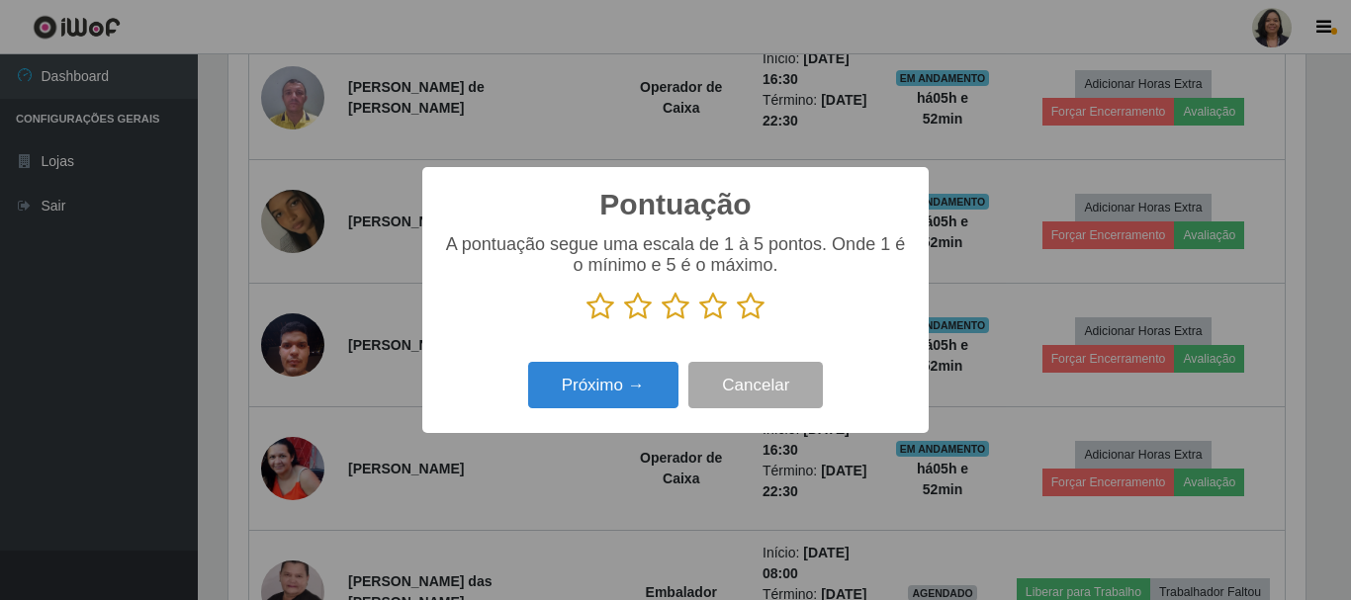
click at [754, 313] on icon at bounding box center [751, 307] width 28 height 30
click at [737, 321] on input "radio" at bounding box center [737, 321] width 0 height 0
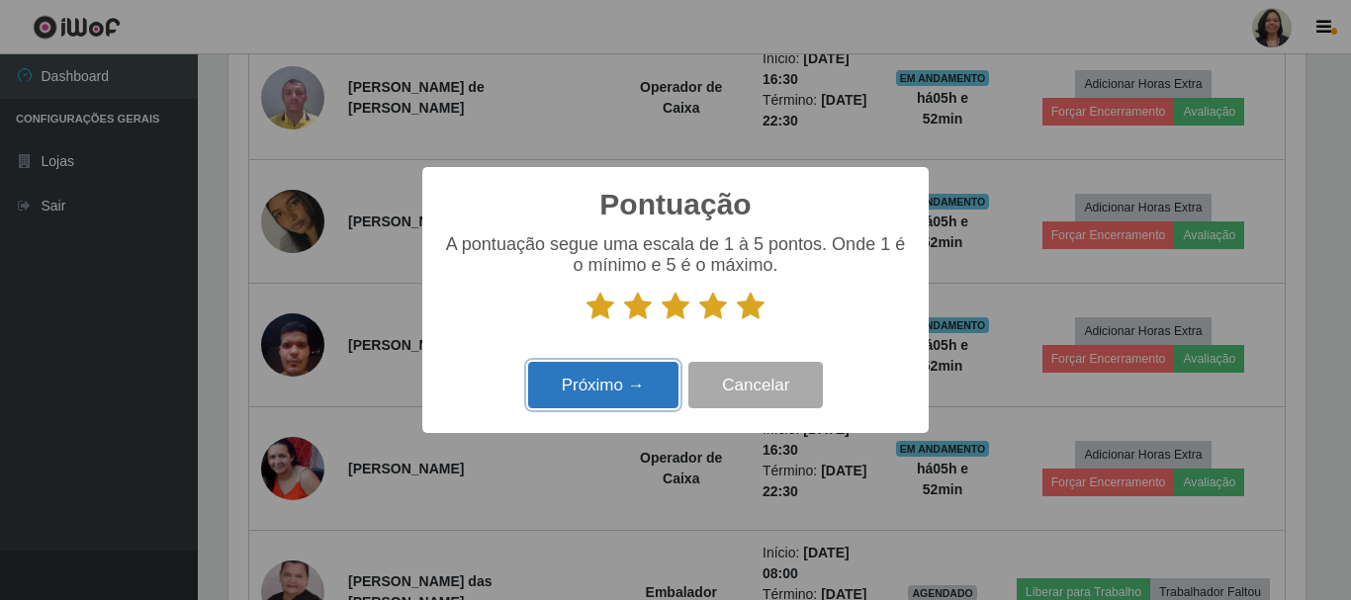
click at [621, 382] on button "Próximo →" at bounding box center [603, 385] width 150 height 46
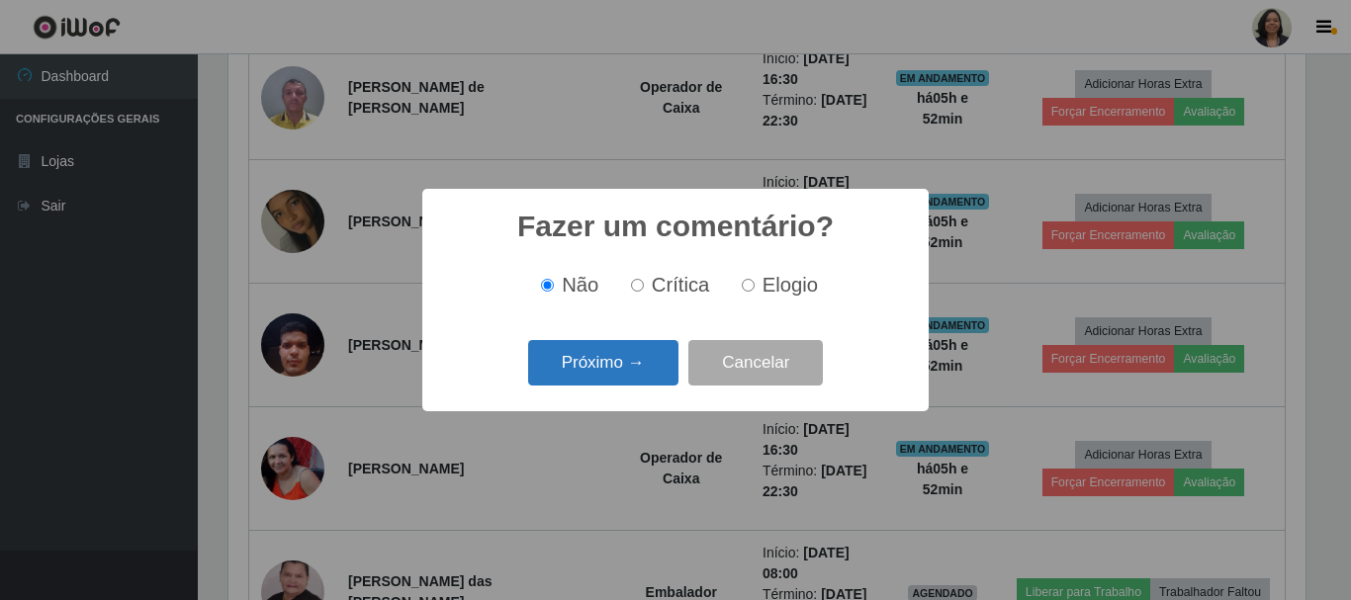
click at [635, 365] on button "Próximo →" at bounding box center [603, 363] width 150 height 46
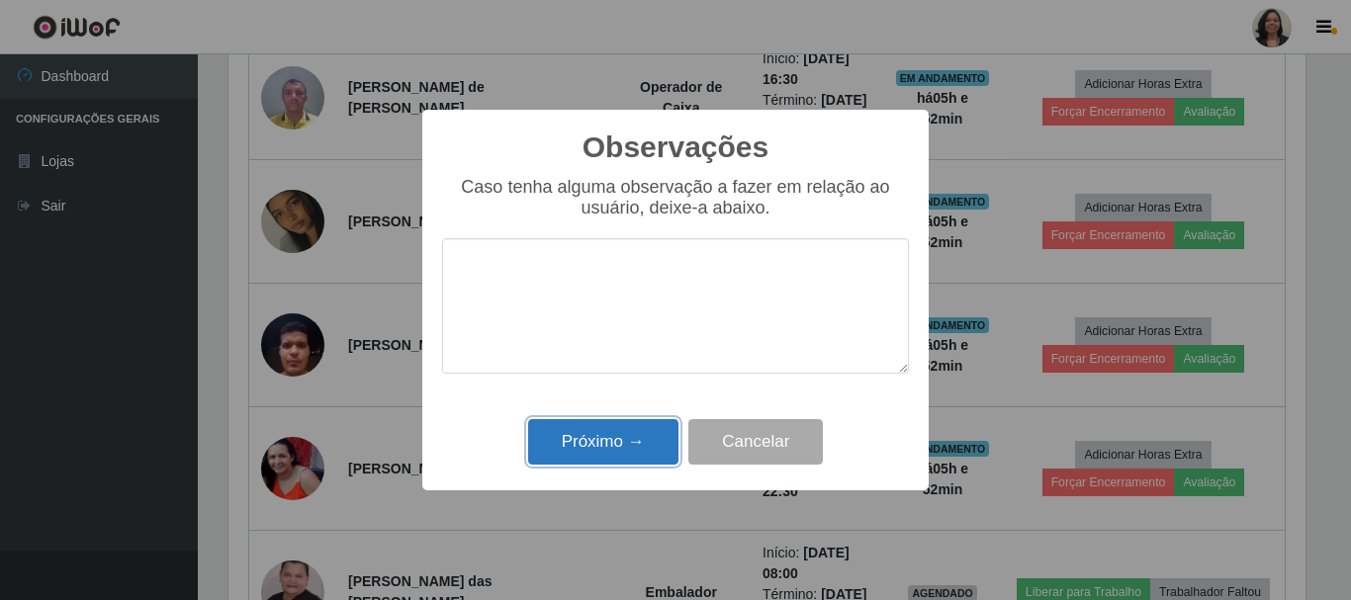
click at [624, 436] on button "Próximo →" at bounding box center [603, 442] width 150 height 46
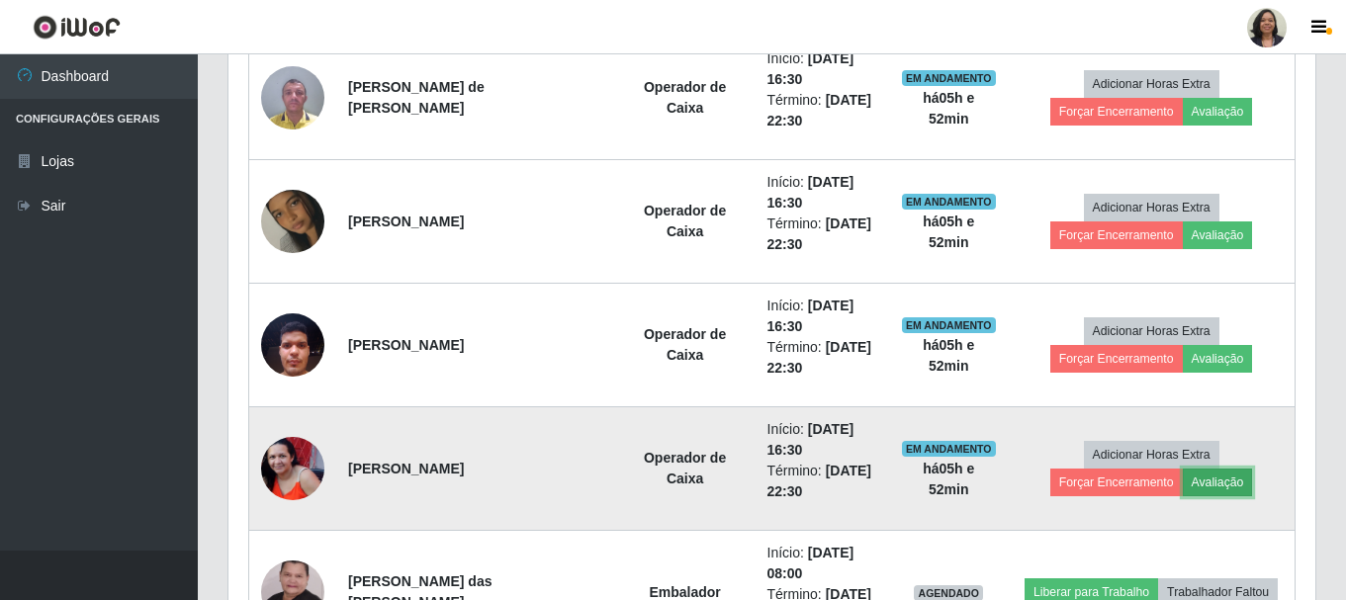
click at [1183, 487] on button "Avaliação" at bounding box center [1218, 483] width 70 height 28
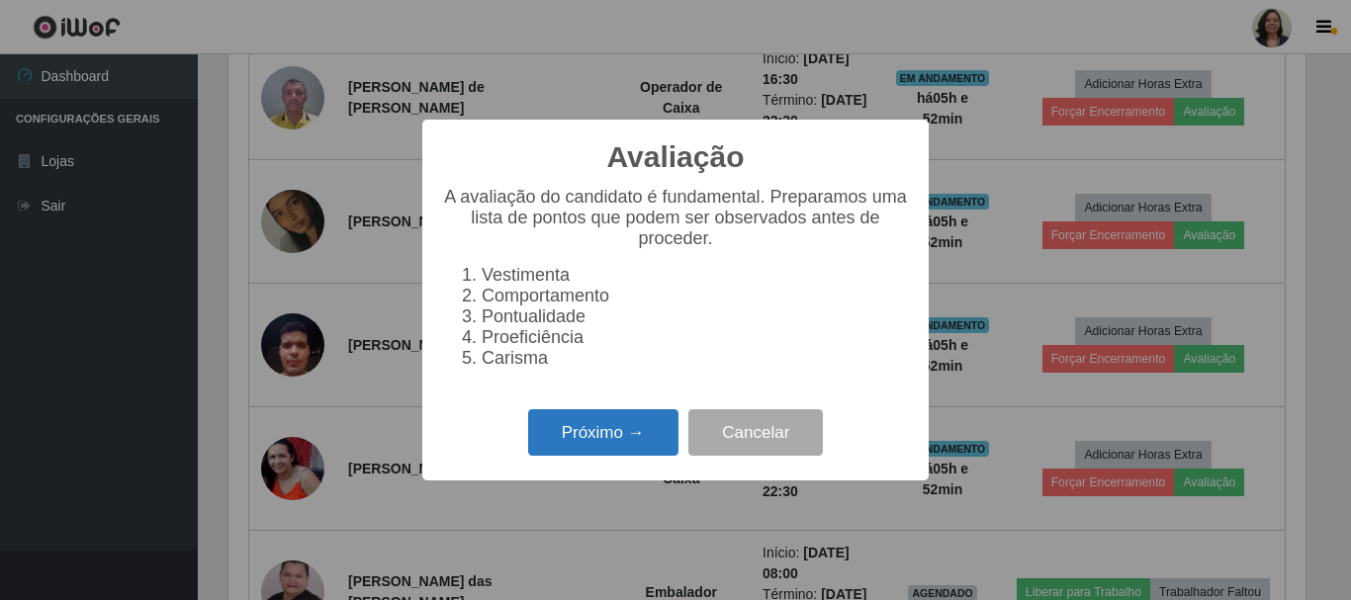
click at [618, 440] on button "Próximo →" at bounding box center [603, 432] width 150 height 46
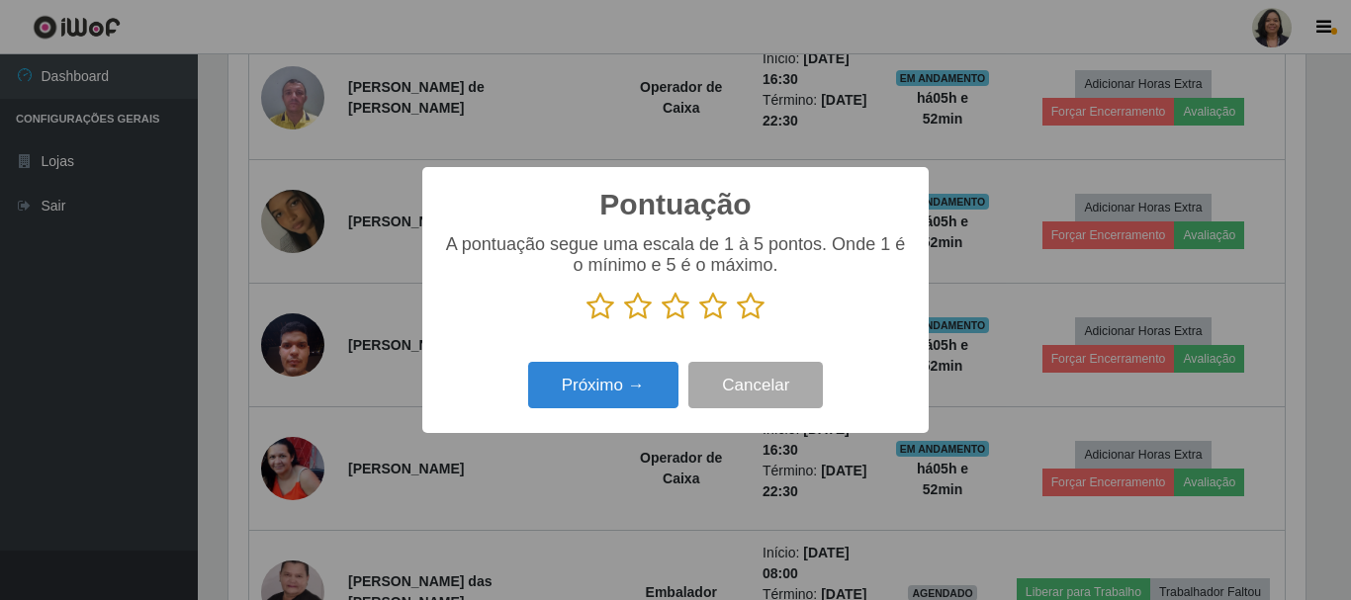
click at [762, 314] on icon at bounding box center [751, 307] width 28 height 30
click at [737, 321] on input "radio" at bounding box center [737, 321] width 0 height 0
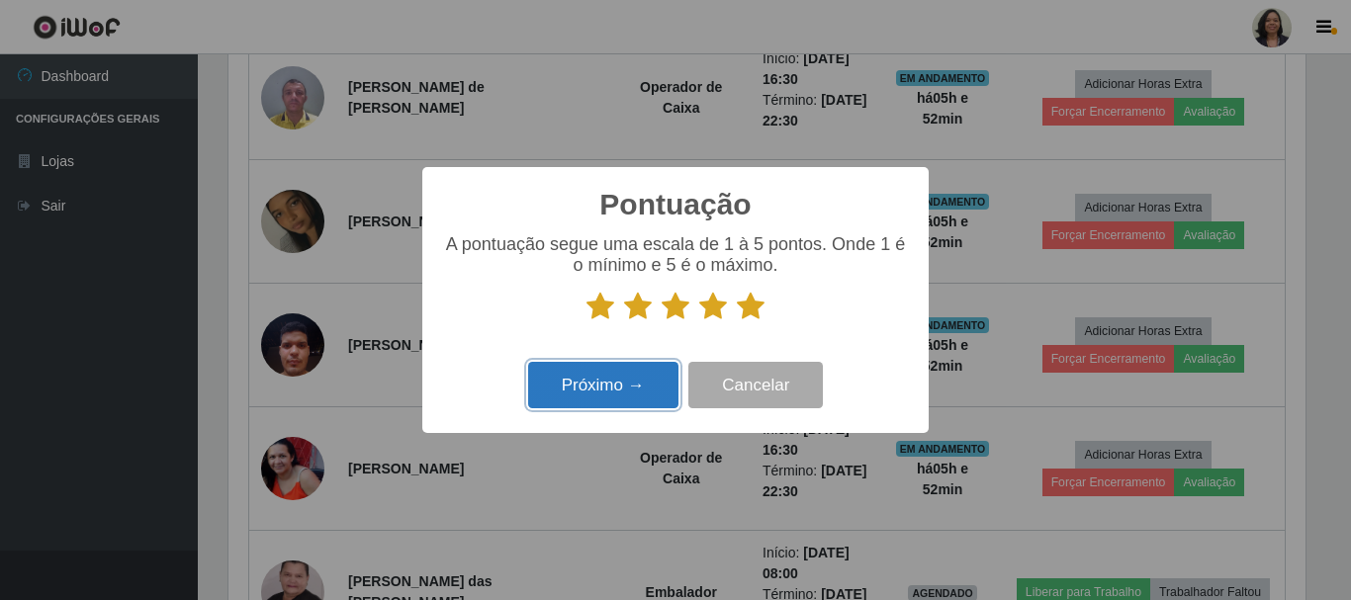
click at [627, 402] on button "Próximo →" at bounding box center [603, 385] width 150 height 46
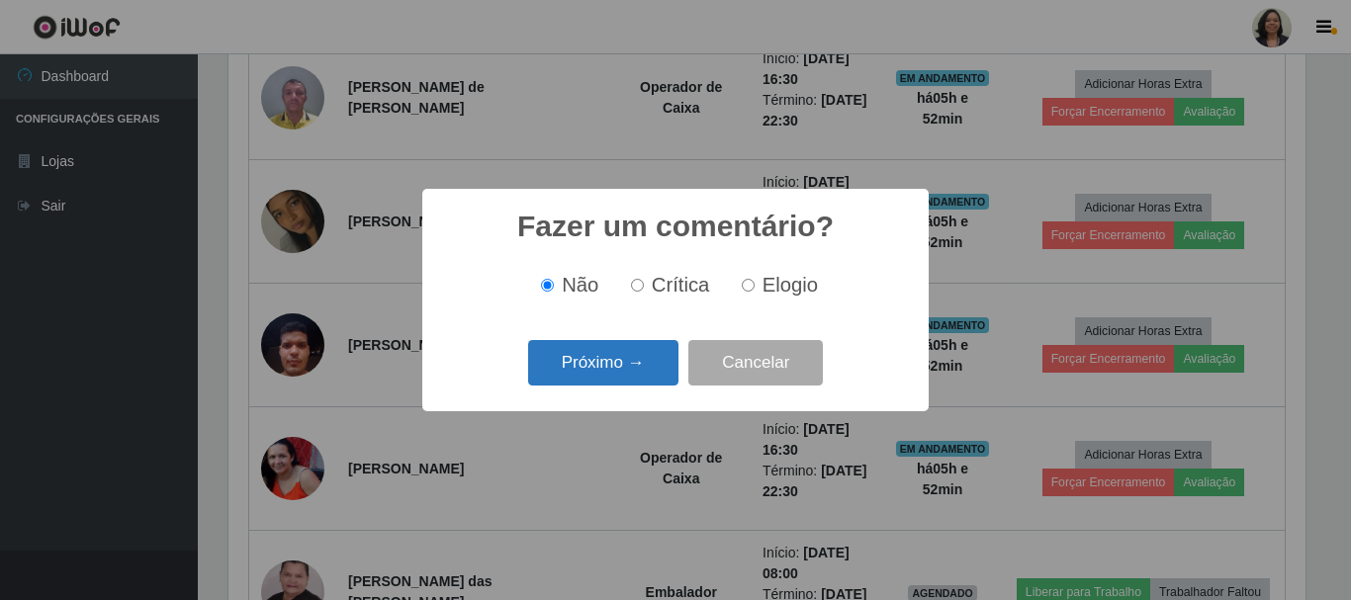
click at [660, 362] on button "Próximo →" at bounding box center [603, 363] width 150 height 46
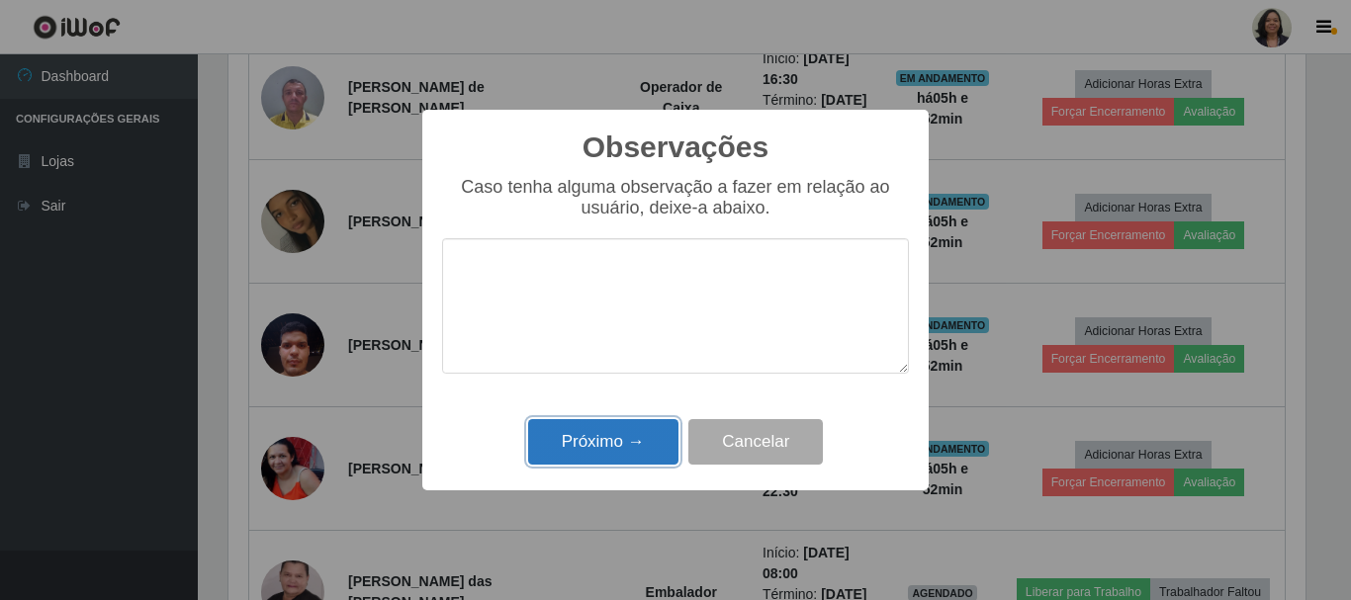
click at [621, 438] on button "Próximo →" at bounding box center [603, 442] width 150 height 46
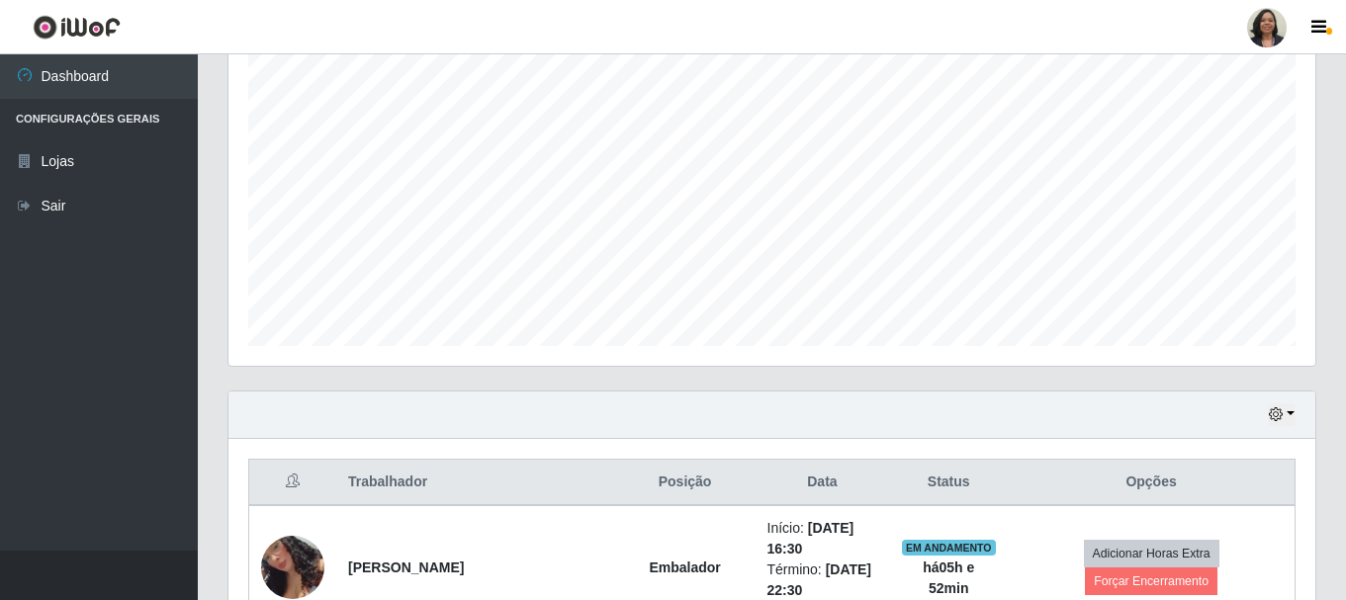
click at [1267, 409] on div "Hoje 1 dia 3 dias 1 Semana Não encerrados" at bounding box center [771, 415] width 1087 height 47
click at [1276, 411] on icon "button" at bounding box center [1276, 414] width 14 height 14
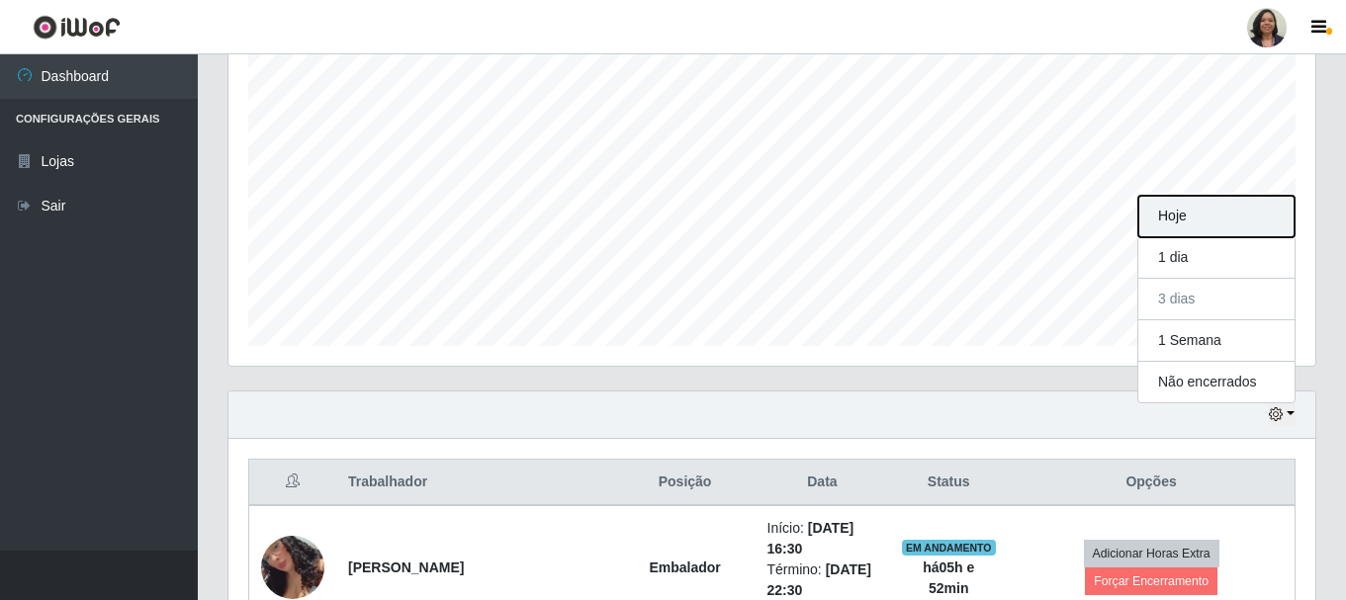
click at [1222, 223] on button "Hoje" at bounding box center [1216, 217] width 156 height 42
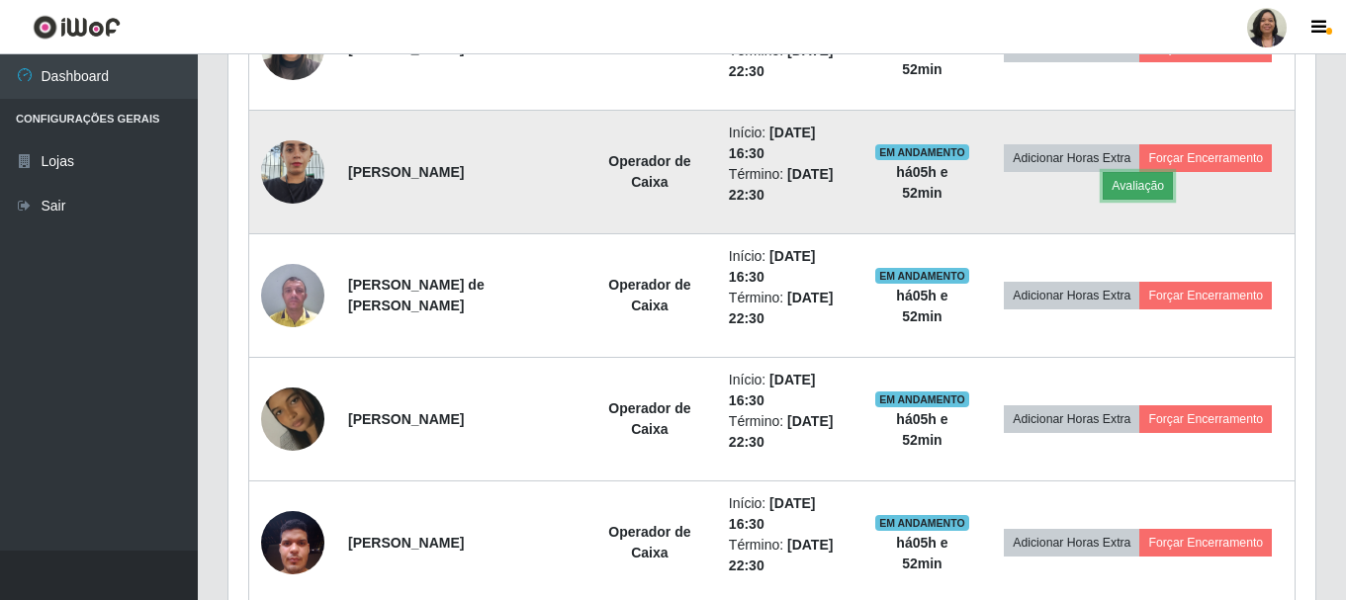
click at [1141, 197] on button "Avaliação" at bounding box center [1138, 186] width 70 height 28
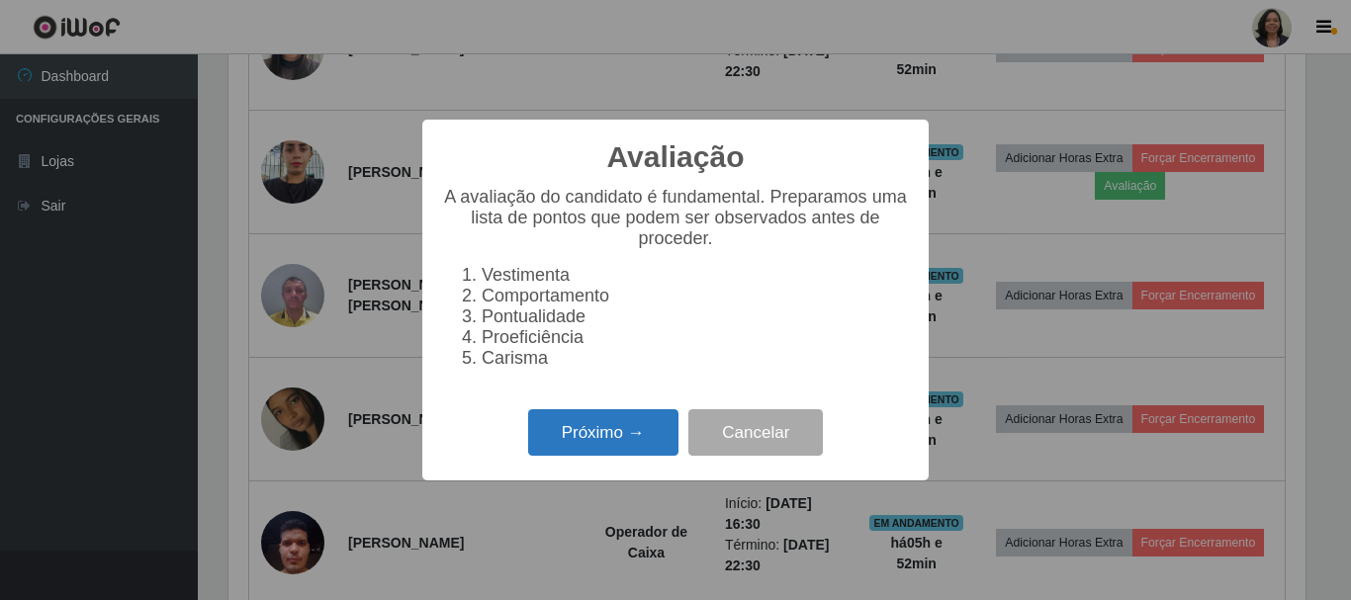
click at [650, 443] on button "Próximo →" at bounding box center [603, 432] width 150 height 46
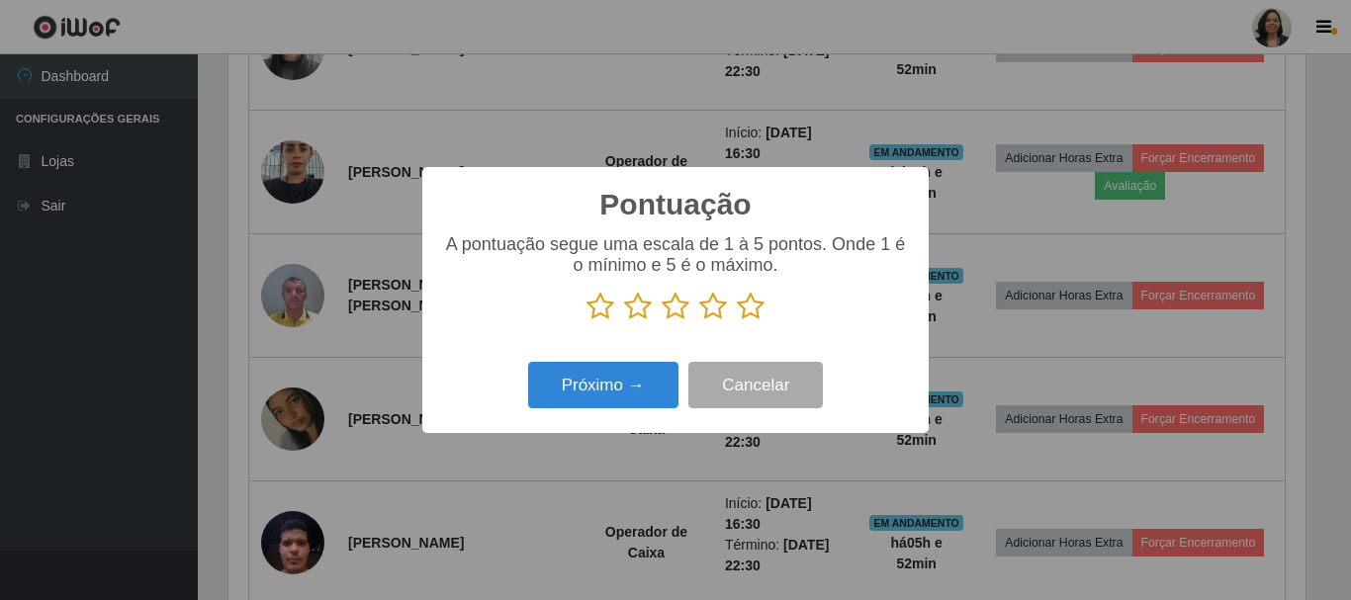
click at [759, 305] on icon at bounding box center [751, 307] width 28 height 30
click at [737, 321] on input "radio" at bounding box center [737, 321] width 0 height 0
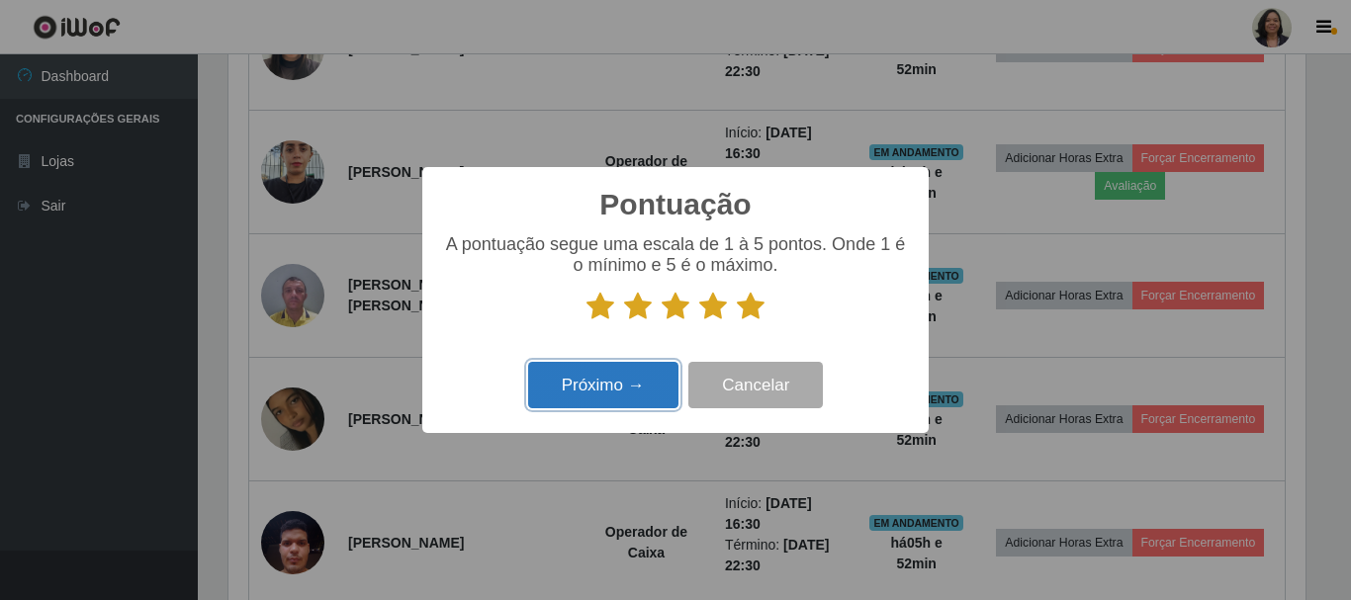
click at [602, 375] on button "Próximo →" at bounding box center [603, 385] width 150 height 46
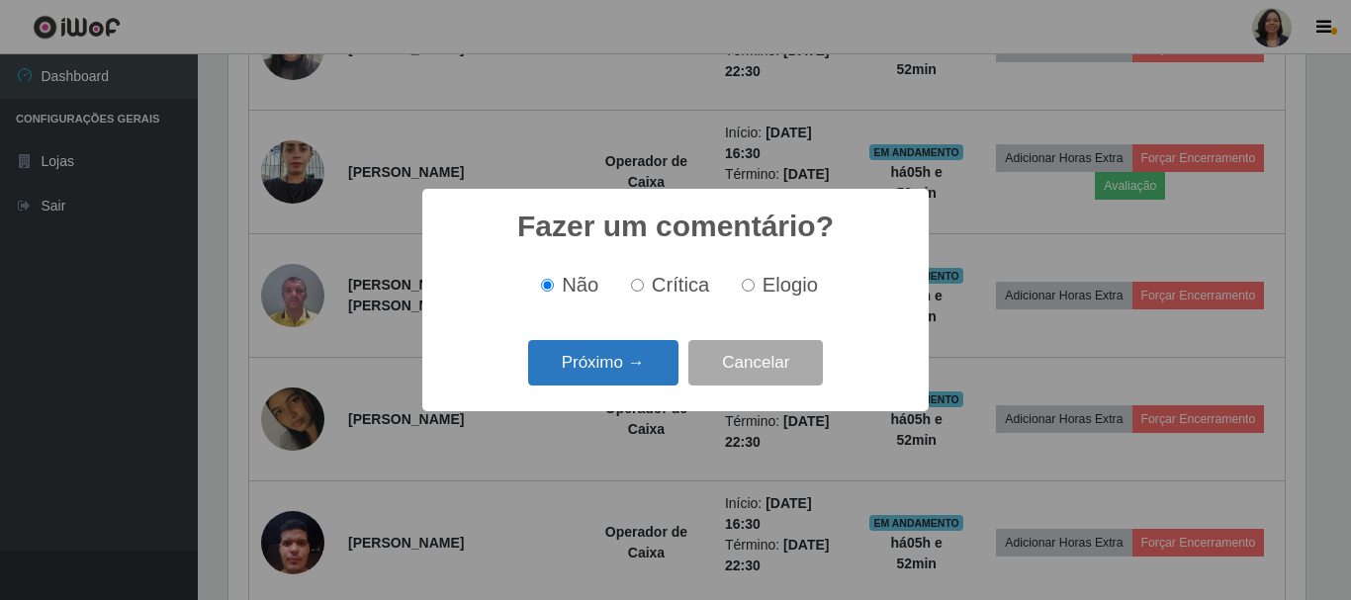
click at [608, 371] on button "Próximo →" at bounding box center [603, 363] width 150 height 46
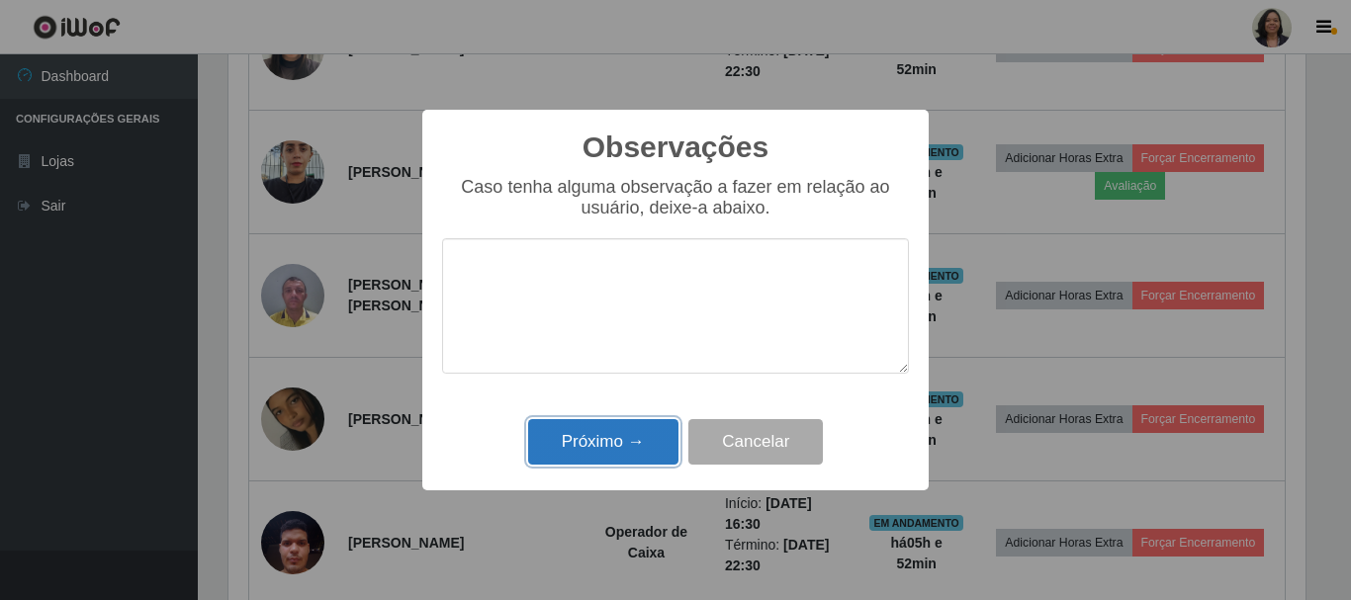
click at [604, 448] on button "Próximo →" at bounding box center [603, 442] width 150 height 46
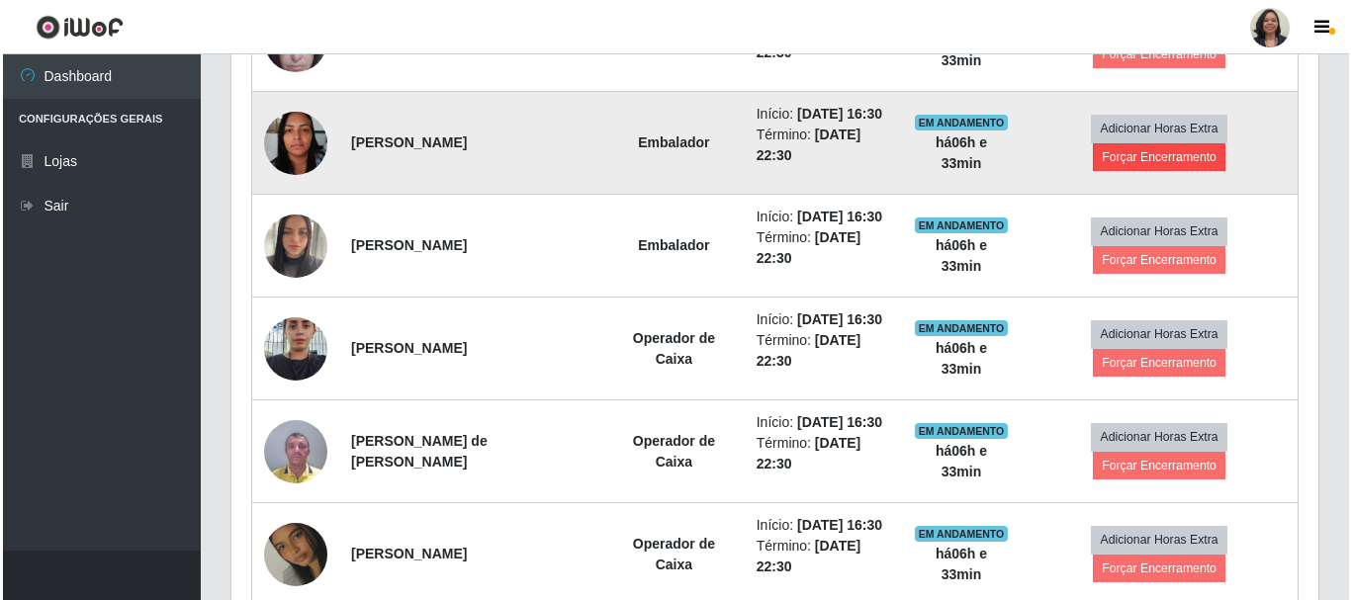
scroll to position [954, 0]
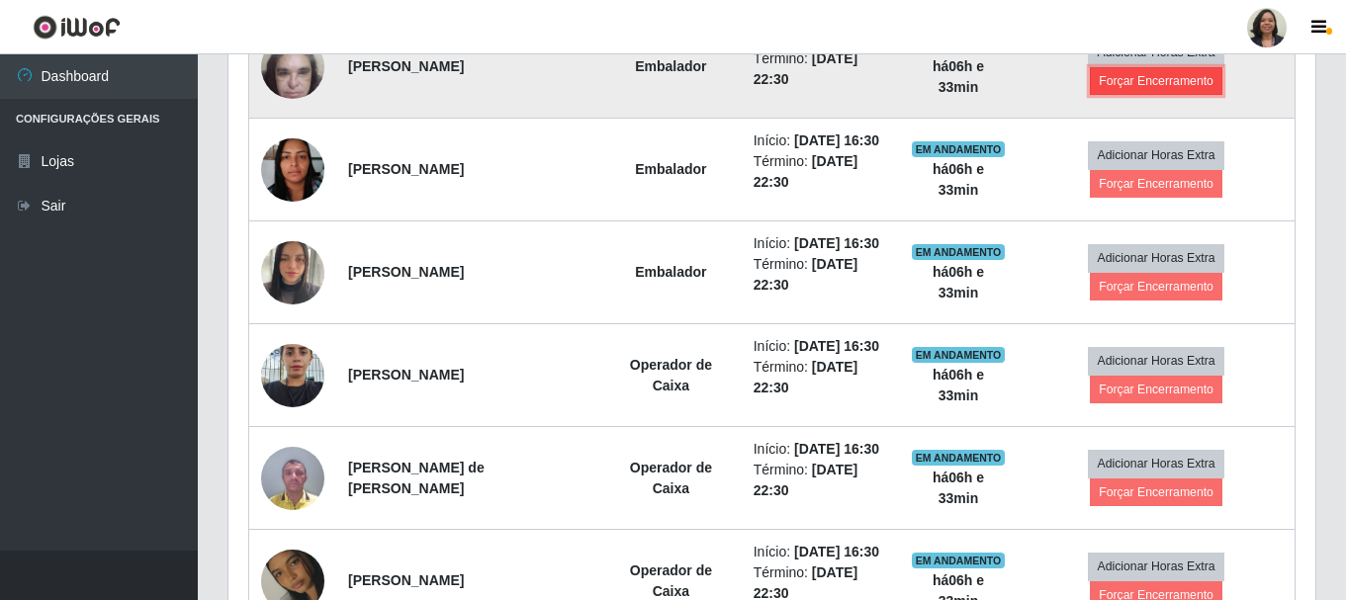
click at [1128, 95] on button "Forçar Encerramento" at bounding box center [1156, 81] width 133 height 28
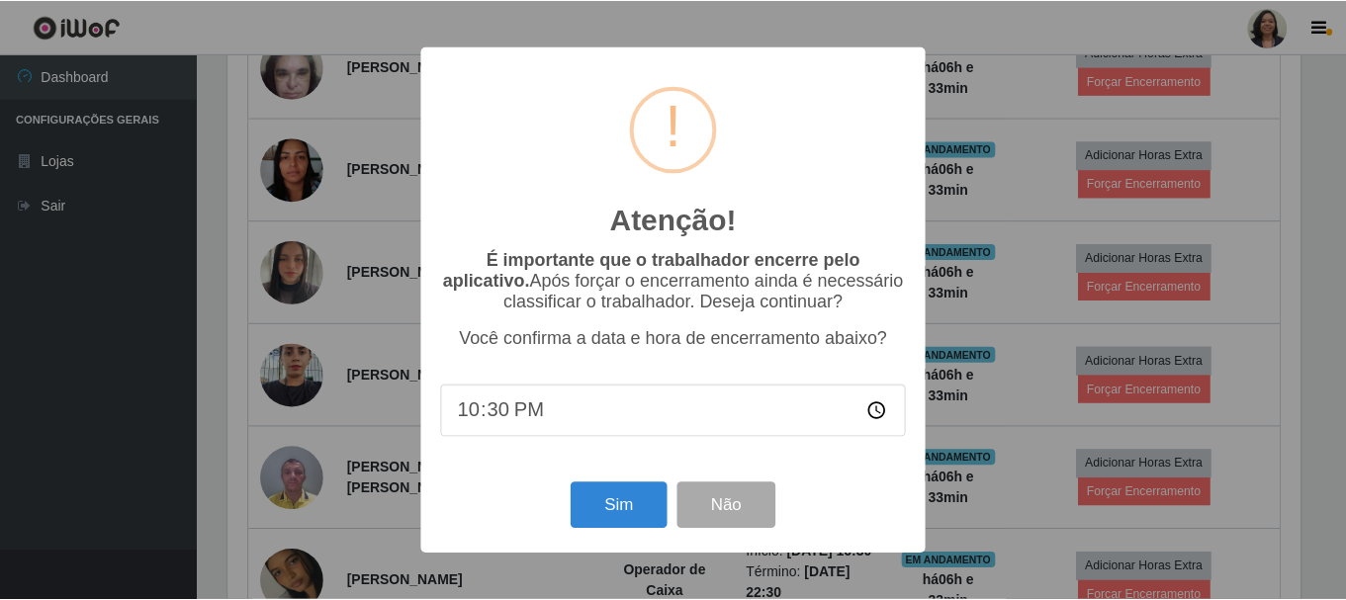
scroll to position [410, 1077]
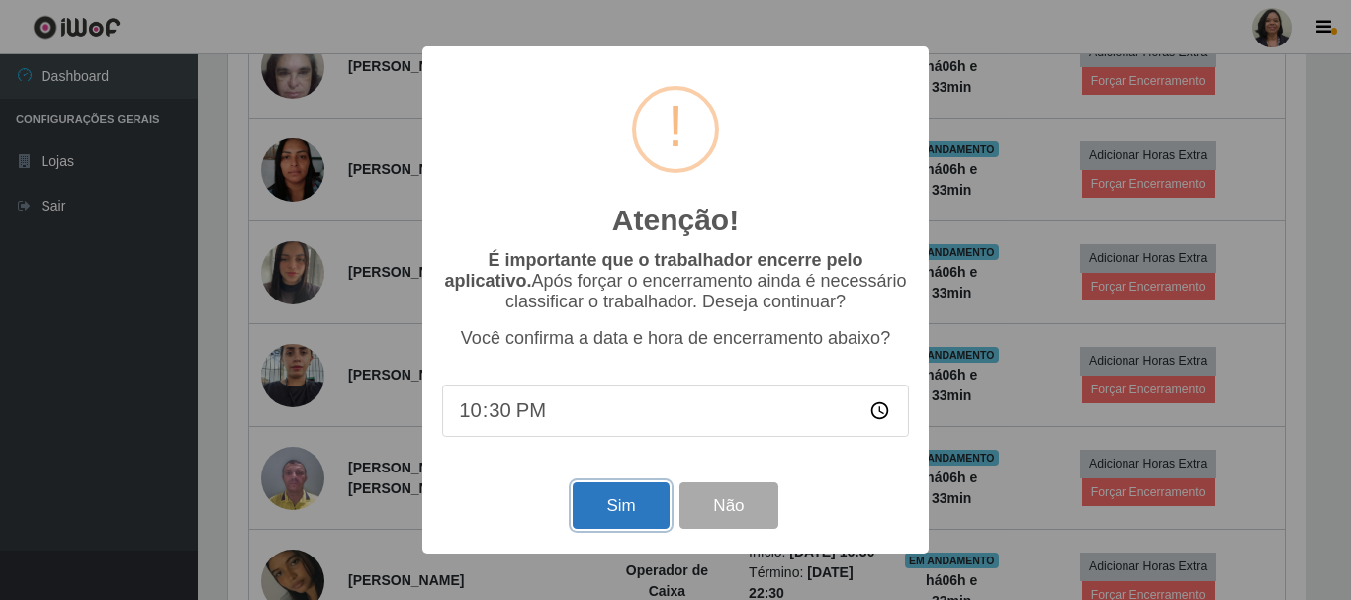
click at [643, 508] on button "Sim" at bounding box center [621, 506] width 96 height 46
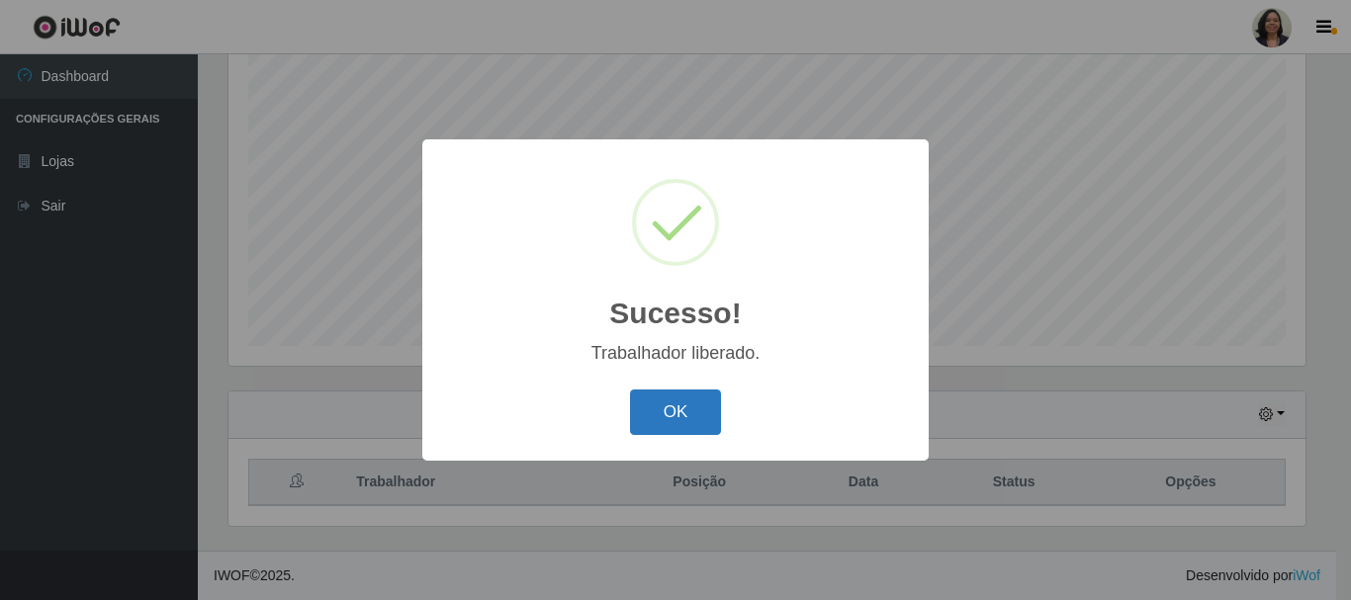
click at [686, 408] on button "OK" at bounding box center [676, 413] width 92 height 46
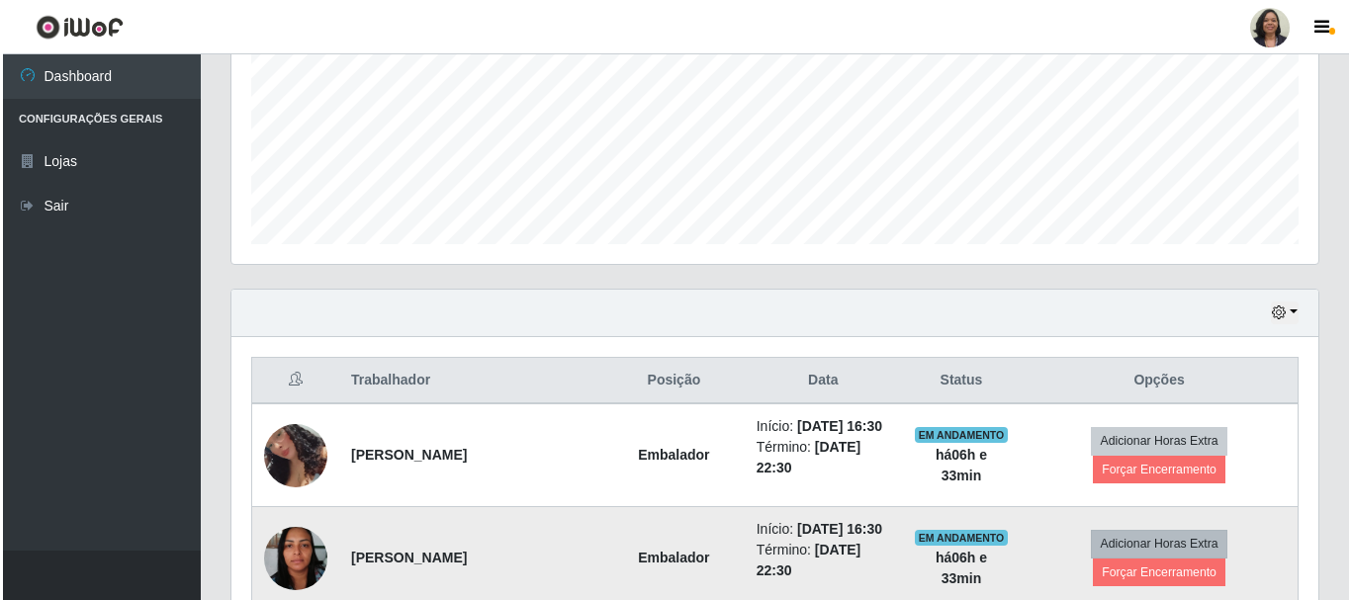
scroll to position [559, 0]
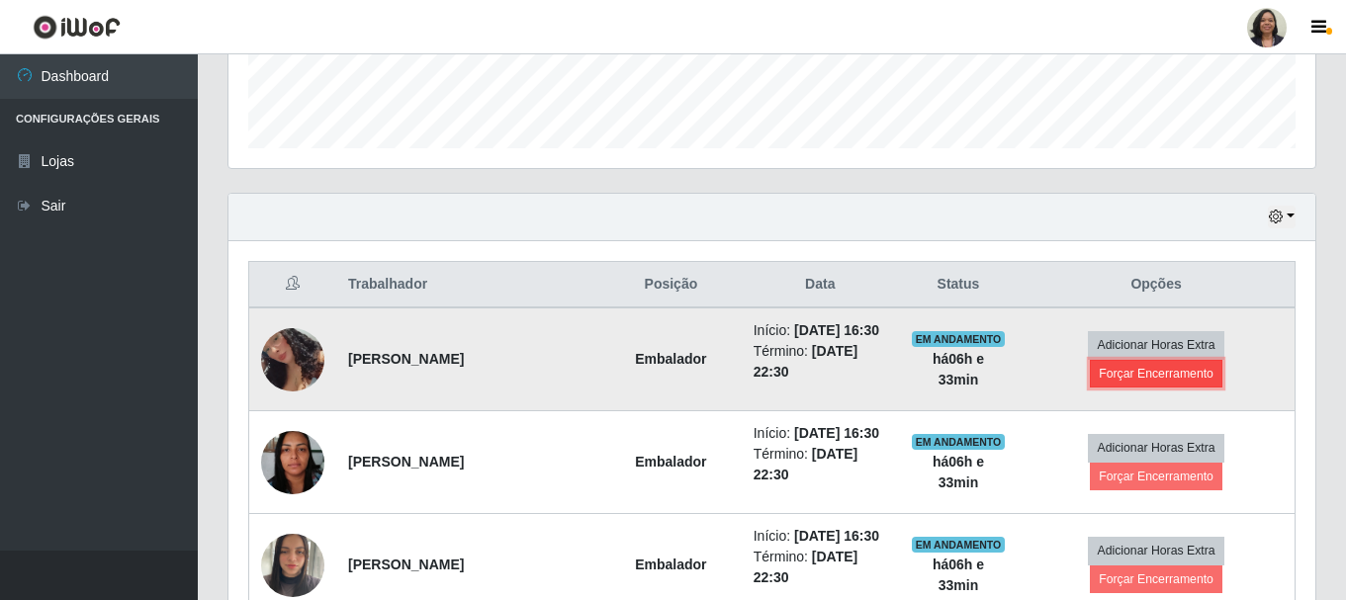
click at [1113, 381] on button "Forçar Encerramento" at bounding box center [1156, 374] width 133 height 28
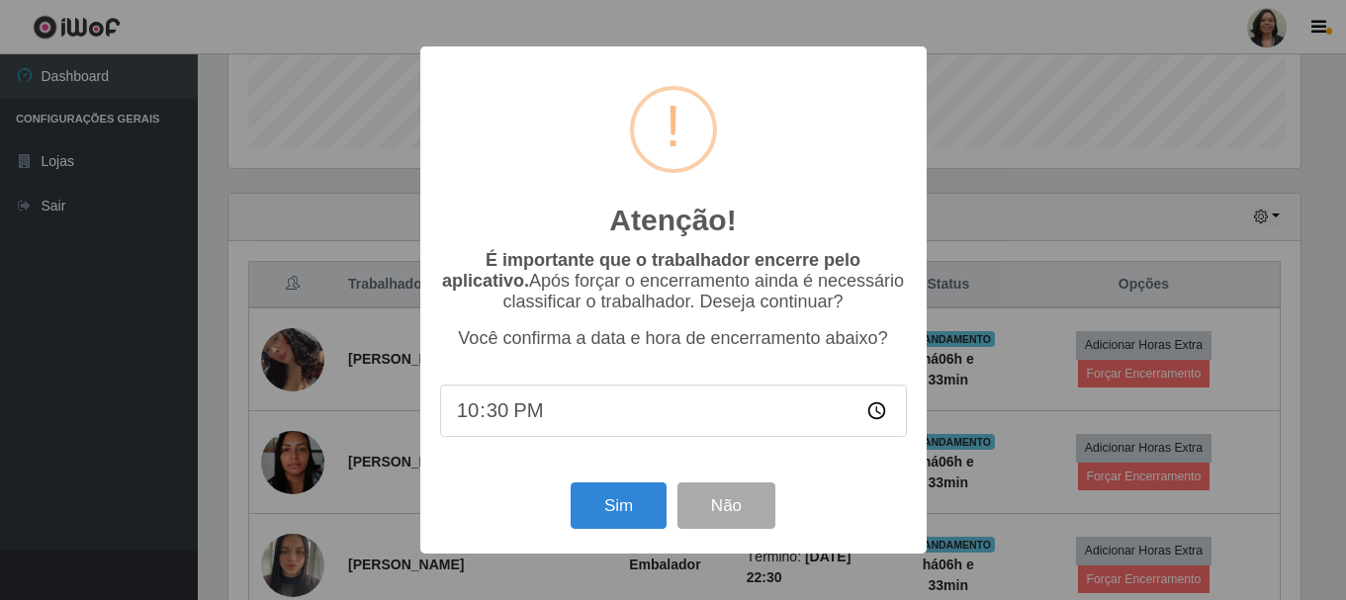
scroll to position [410, 1077]
click at [595, 500] on button "Sim" at bounding box center [621, 506] width 96 height 46
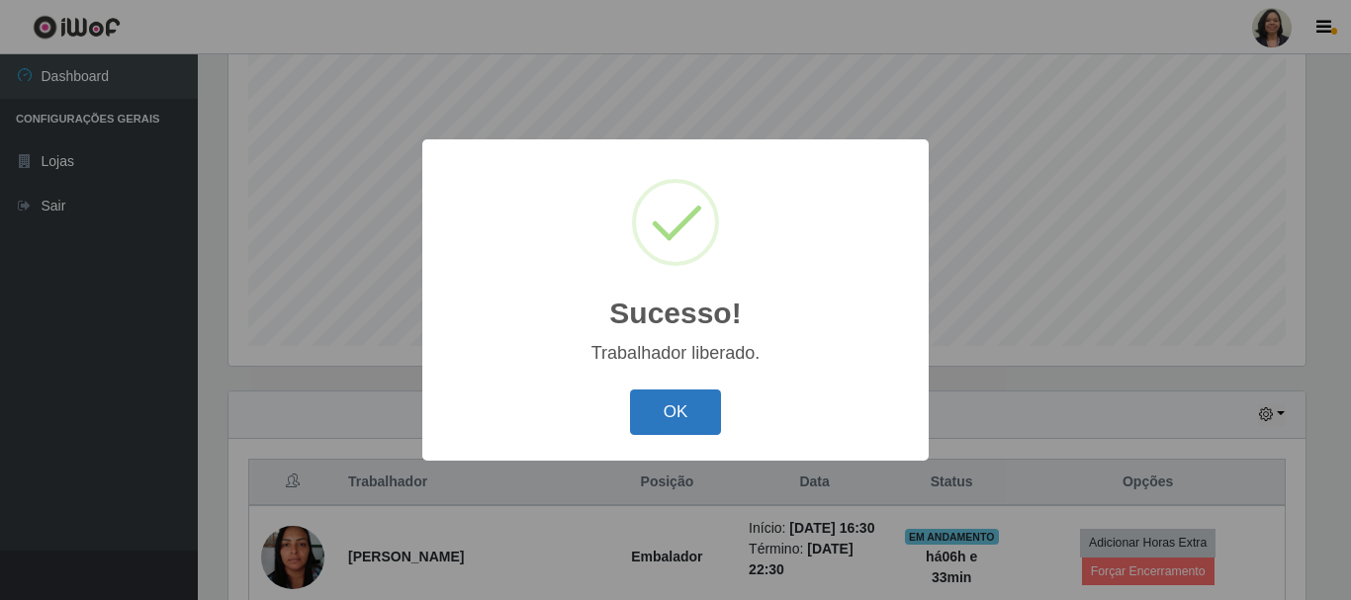
click at [665, 418] on button "OK" at bounding box center [676, 413] width 92 height 46
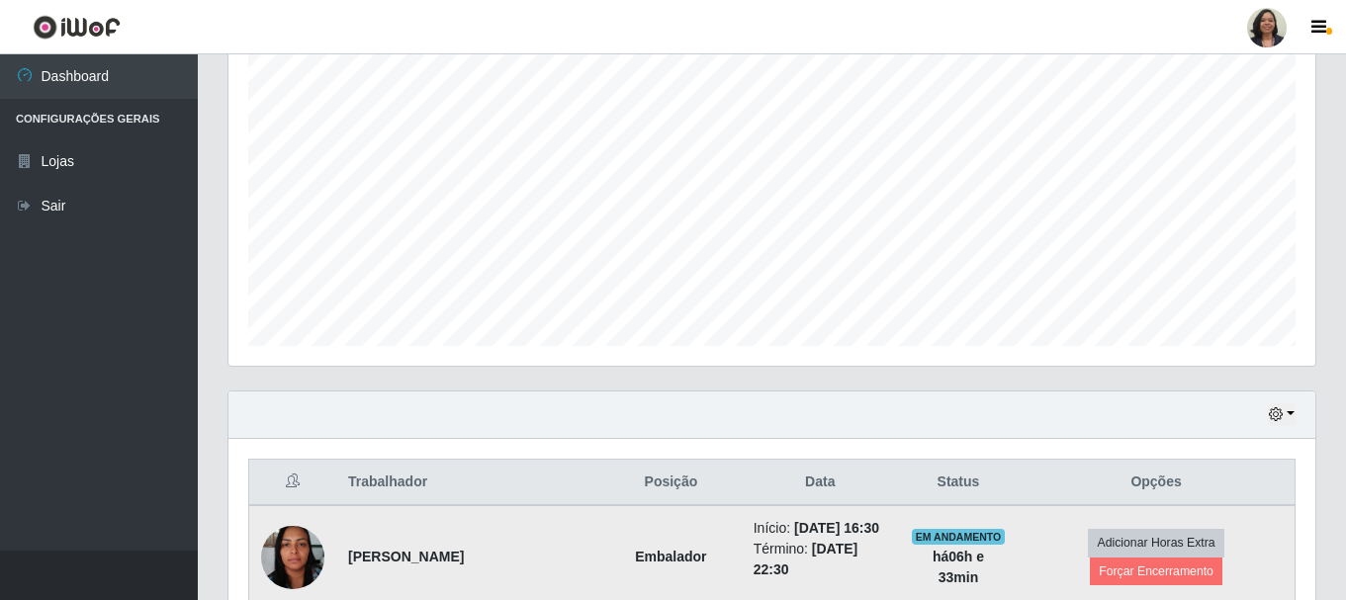
scroll to position [410, 1087]
click at [1110, 561] on button "Forçar Encerramento" at bounding box center [1156, 572] width 133 height 28
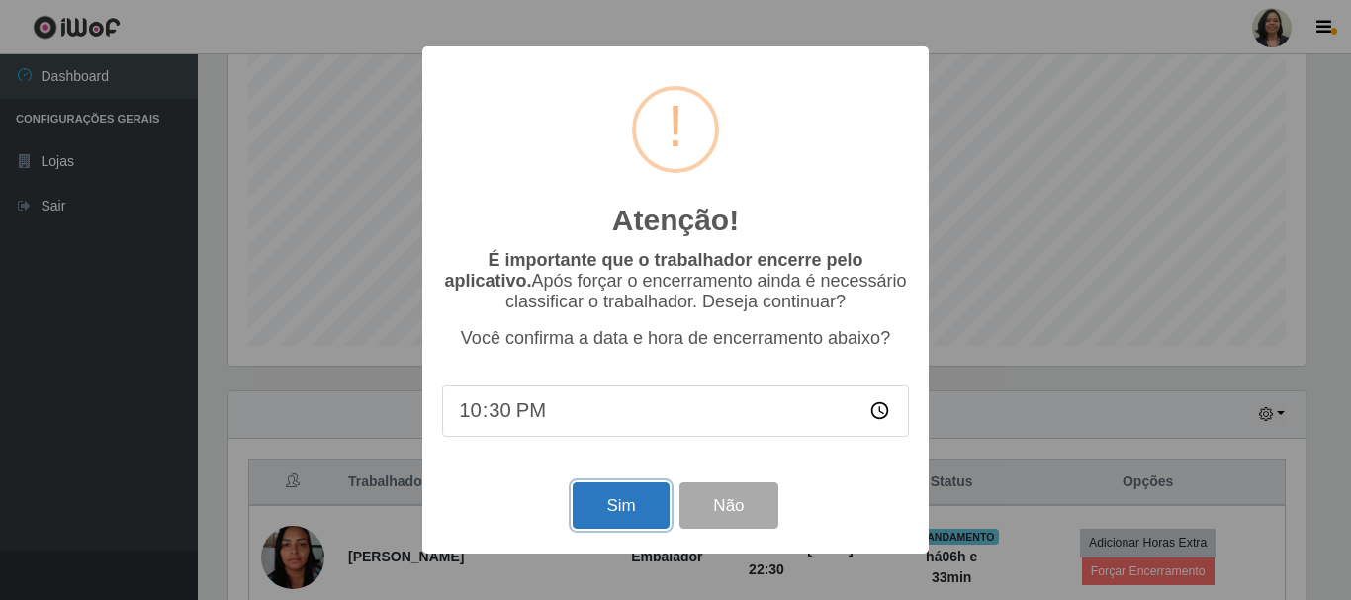
click at [654, 507] on button "Sim" at bounding box center [621, 506] width 96 height 46
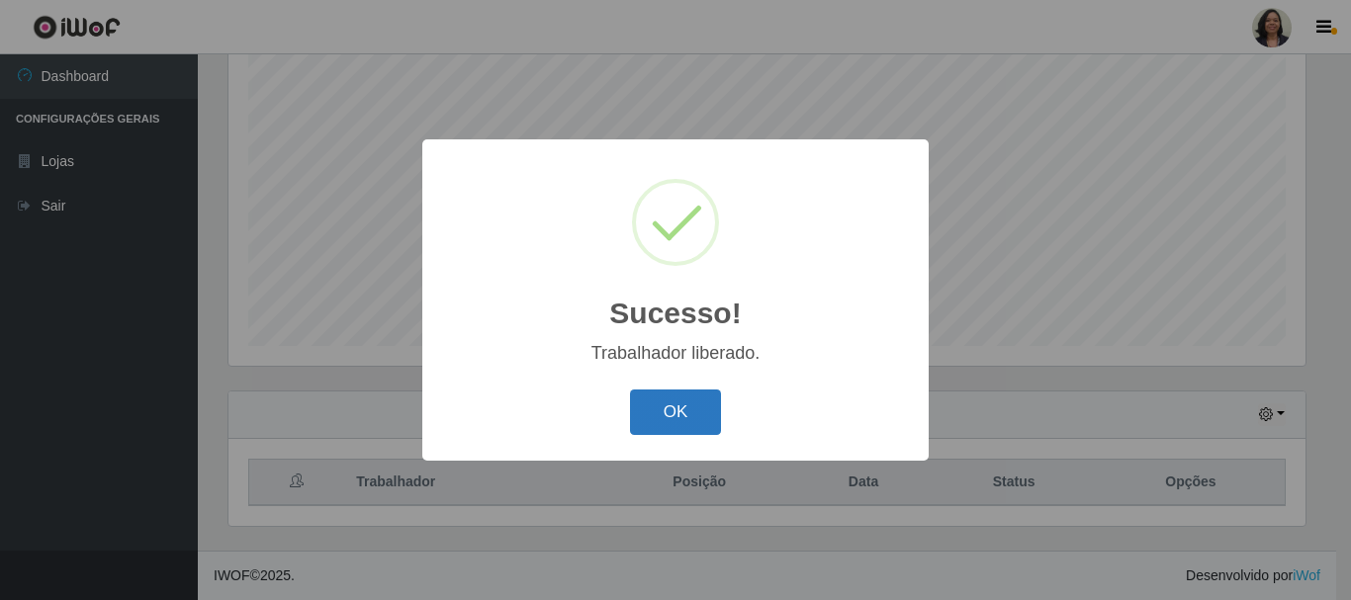
click at [695, 401] on button "OK" at bounding box center [676, 413] width 92 height 46
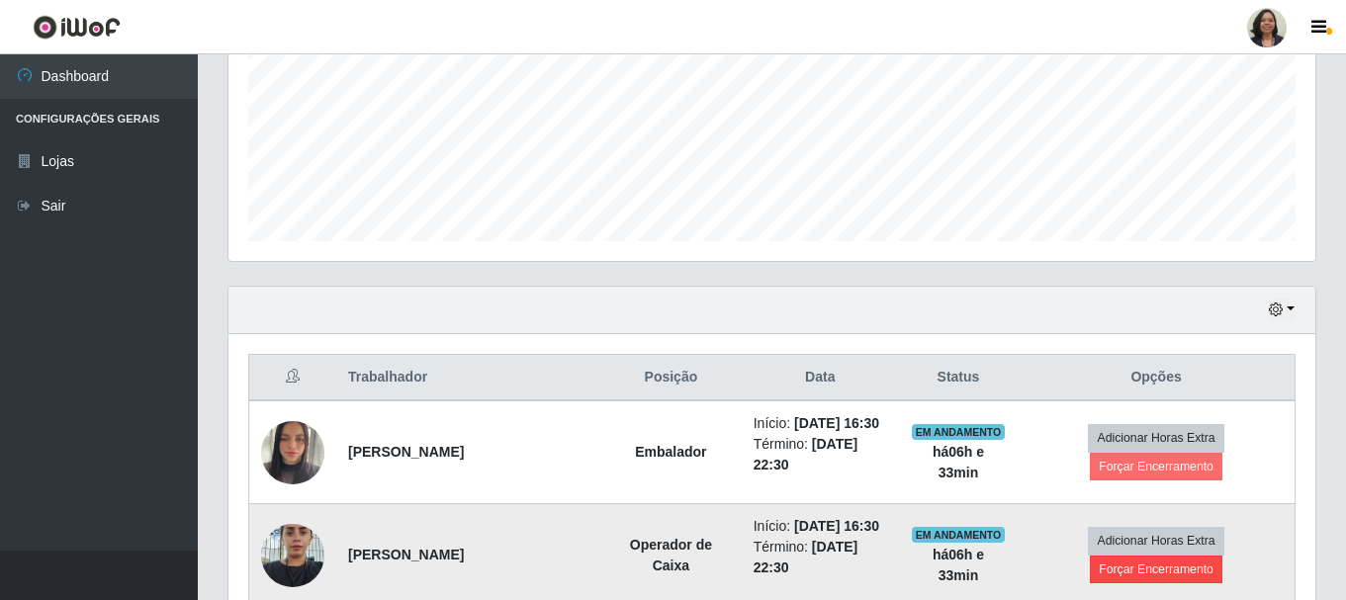
scroll to position [559, 0]
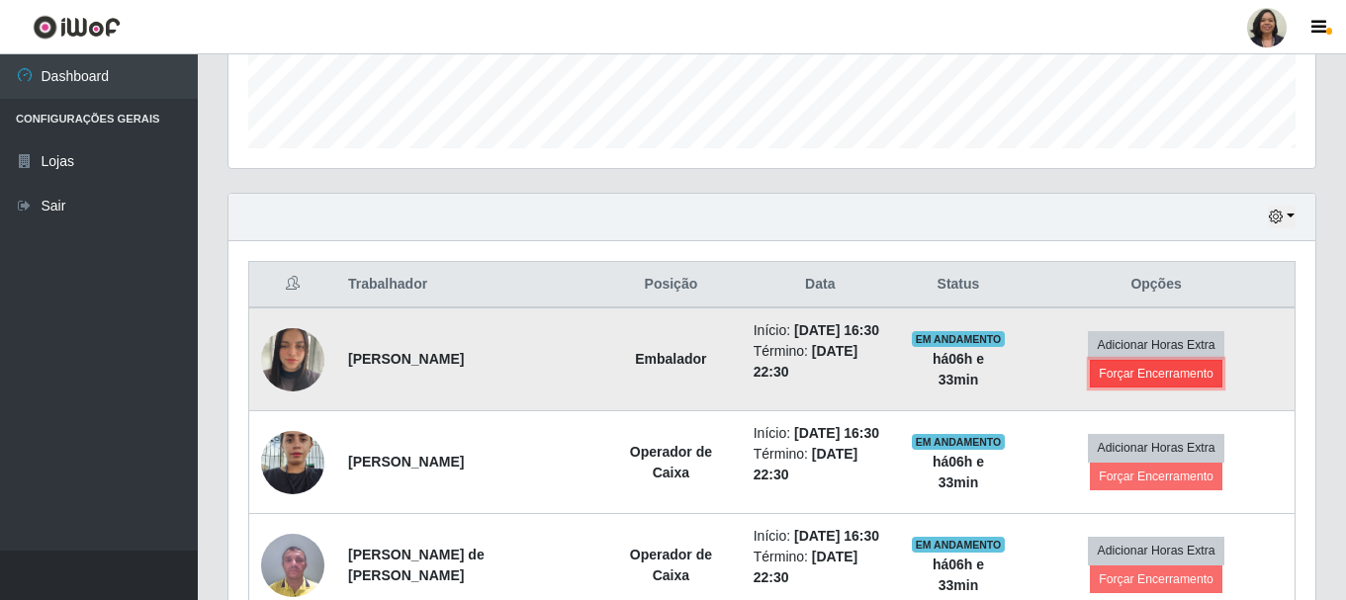
click at [1135, 373] on button "Forçar Encerramento" at bounding box center [1156, 374] width 133 height 28
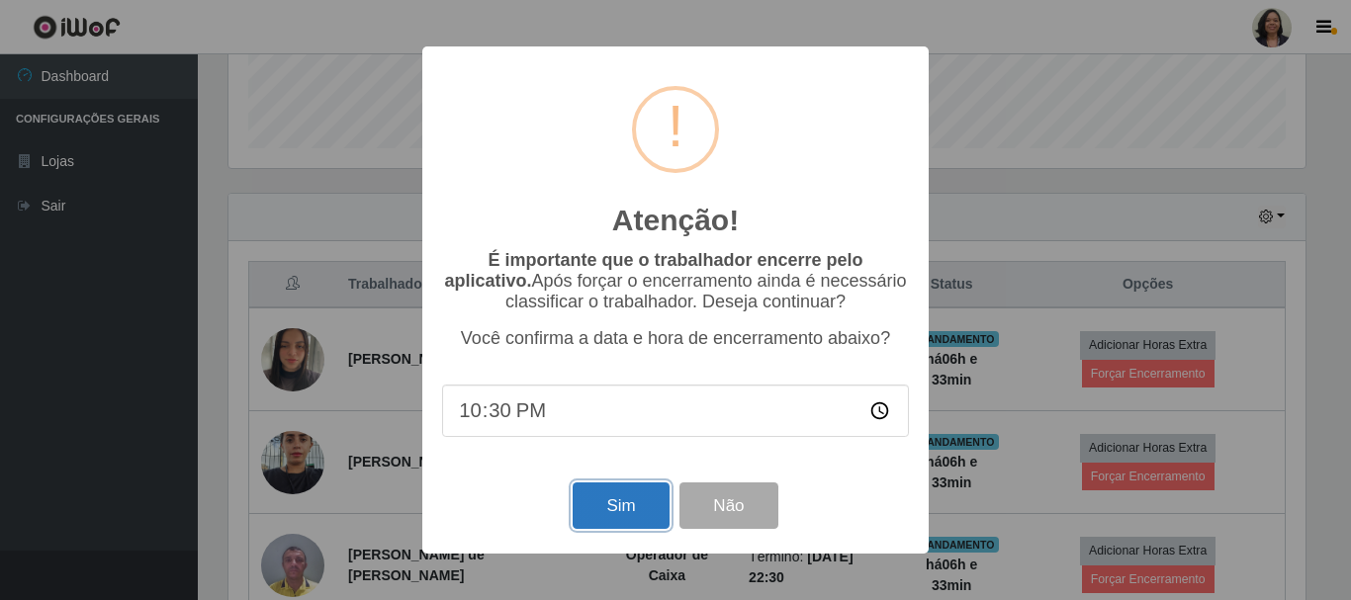
click at [604, 510] on button "Sim" at bounding box center [621, 506] width 96 height 46
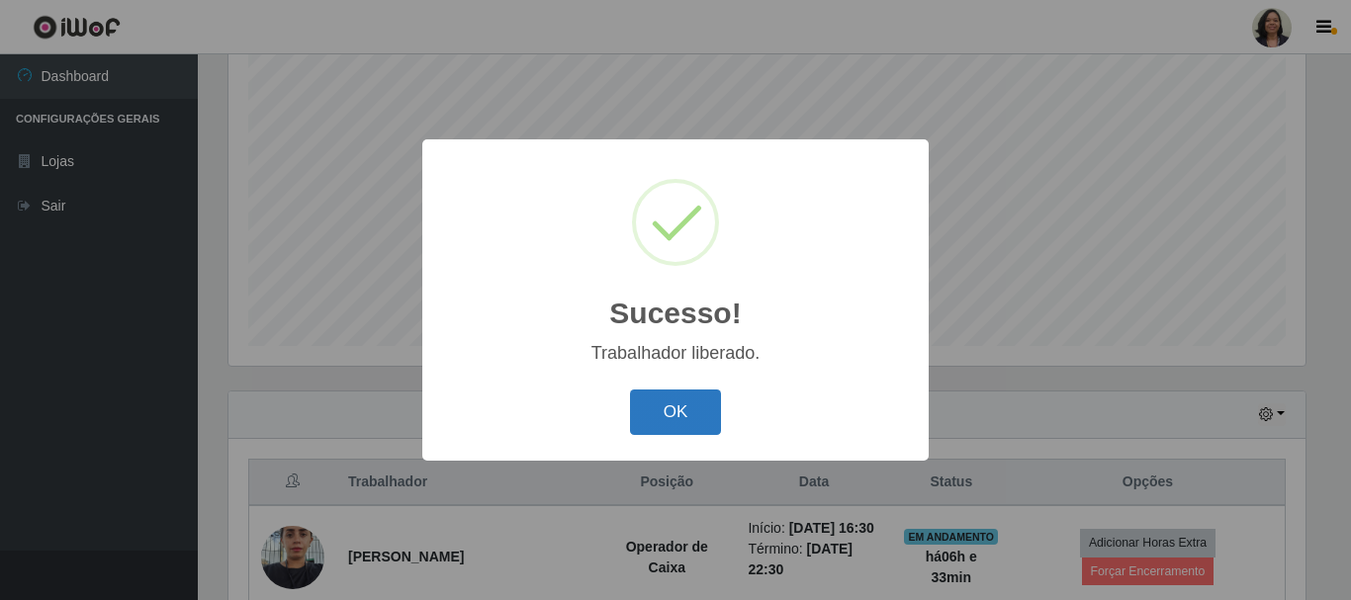
click at [678, 422] on button "OK" at bounding box center [676, 413] width 92 height 46
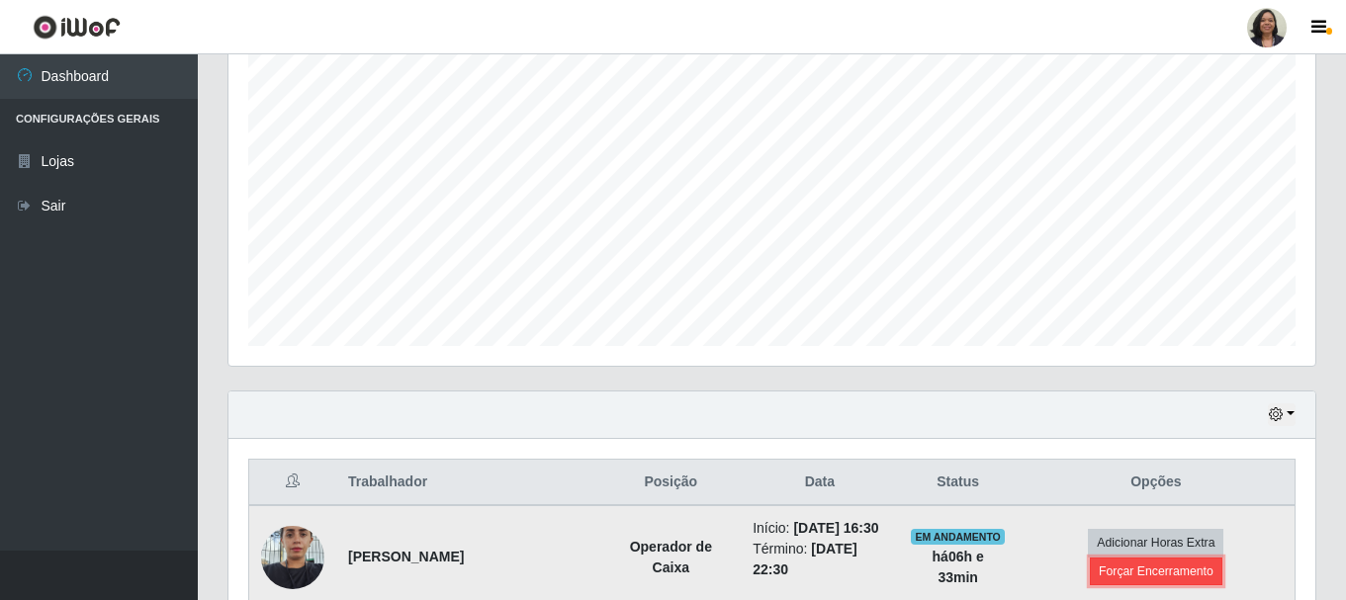
click at [1155, 581] on button "Forçar Encerramento" at bounding box center [1156, 572] width 133 height 28
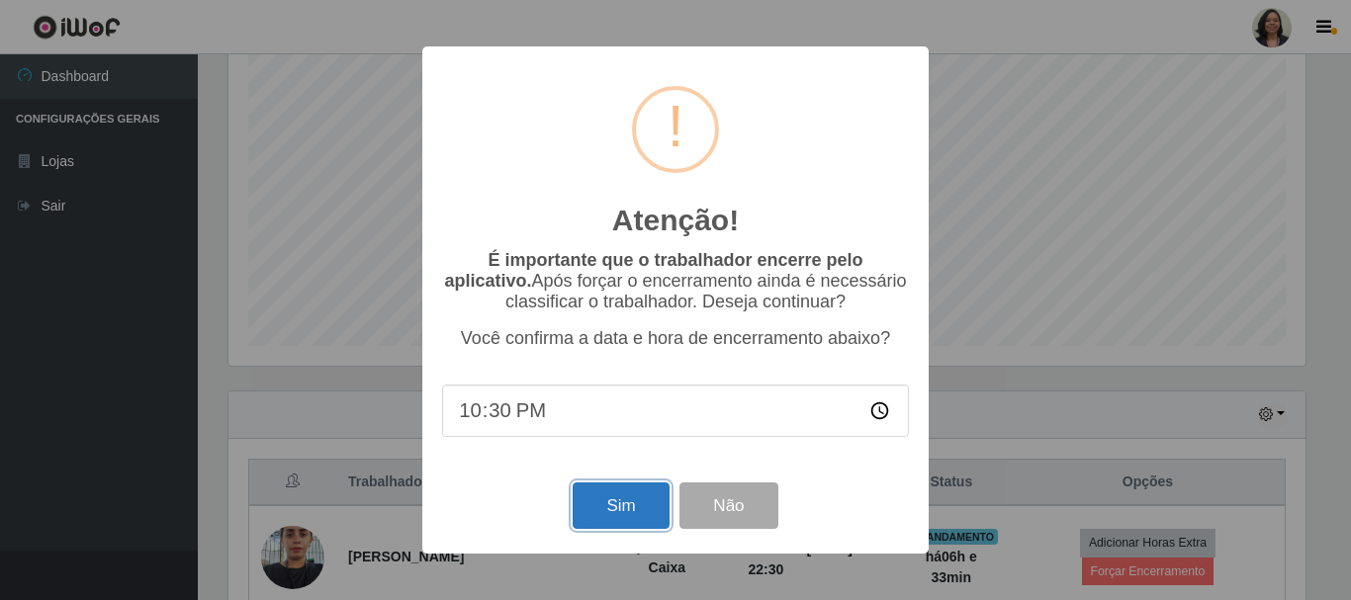
click at [616, 511] on button "Sim" at bounding box center [621, 506] width 96 height 46
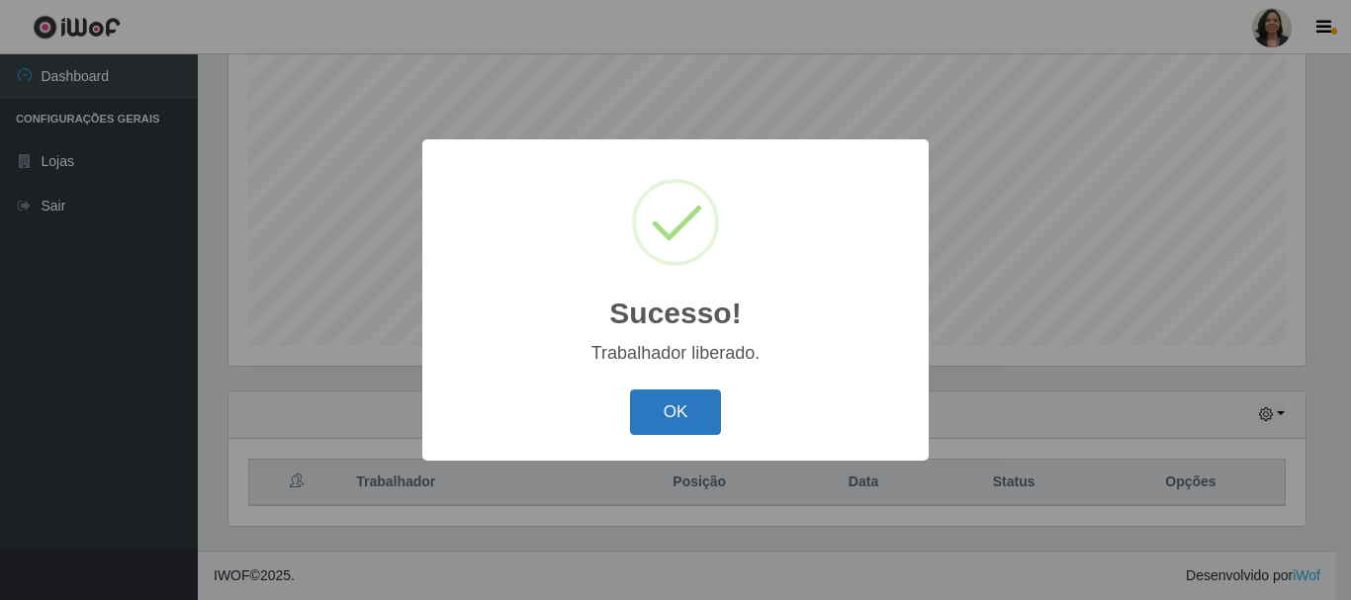
click at [674, 426] on button "OK" at bounding box center [676, 413] width 92 height 46
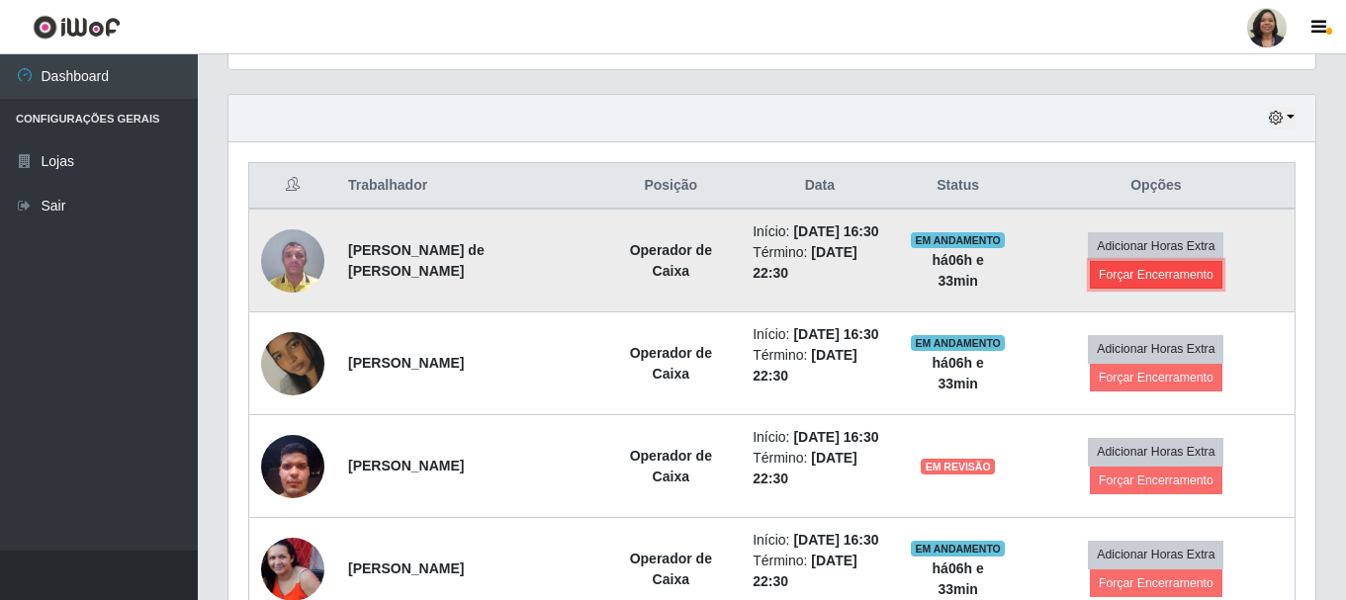
click at [1166, 275] on button "Forçar Encerramento" at bounding box center [1156, 275] width 133 height 28
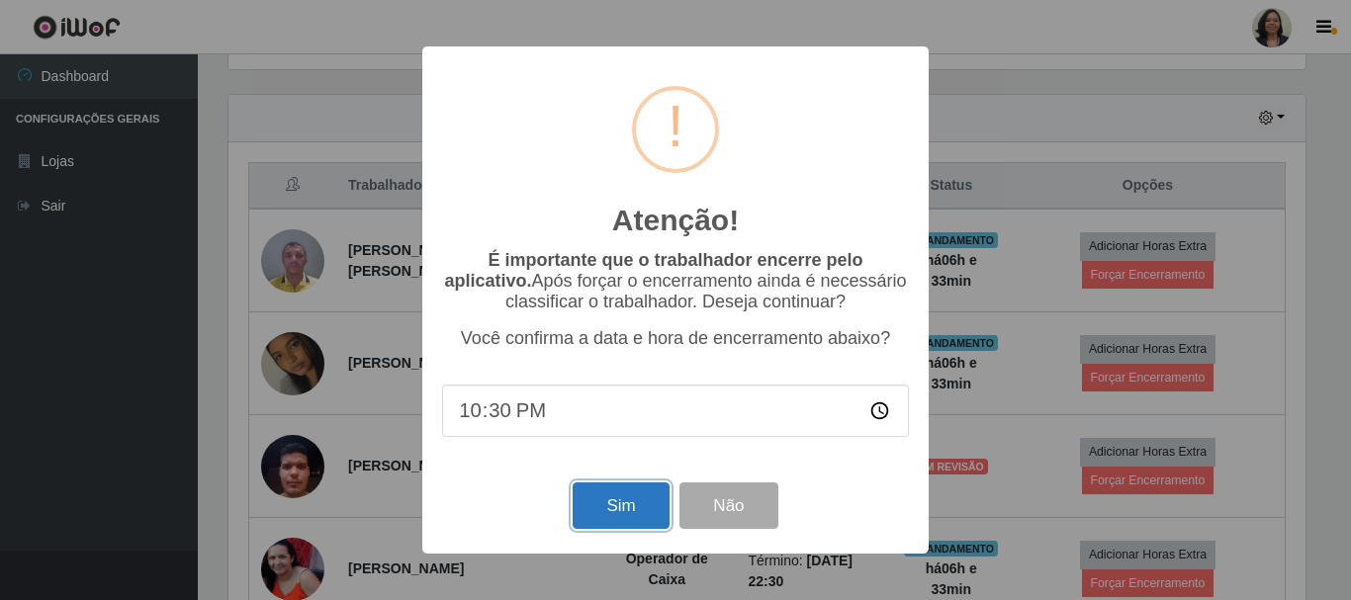
click at [629, 508] on button "Sim" at bounding box center [621, 506] width 96 height 46
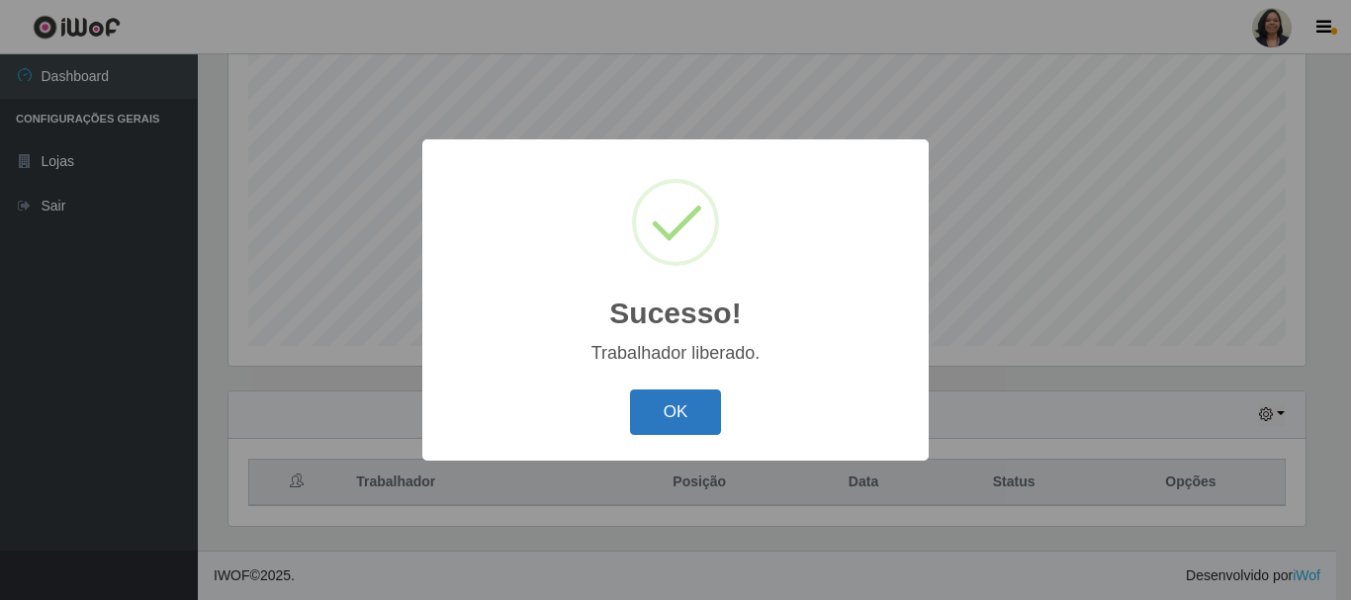
click at [694, 404] on button "OK" at bounding box center [676, 413] width 92 height 46
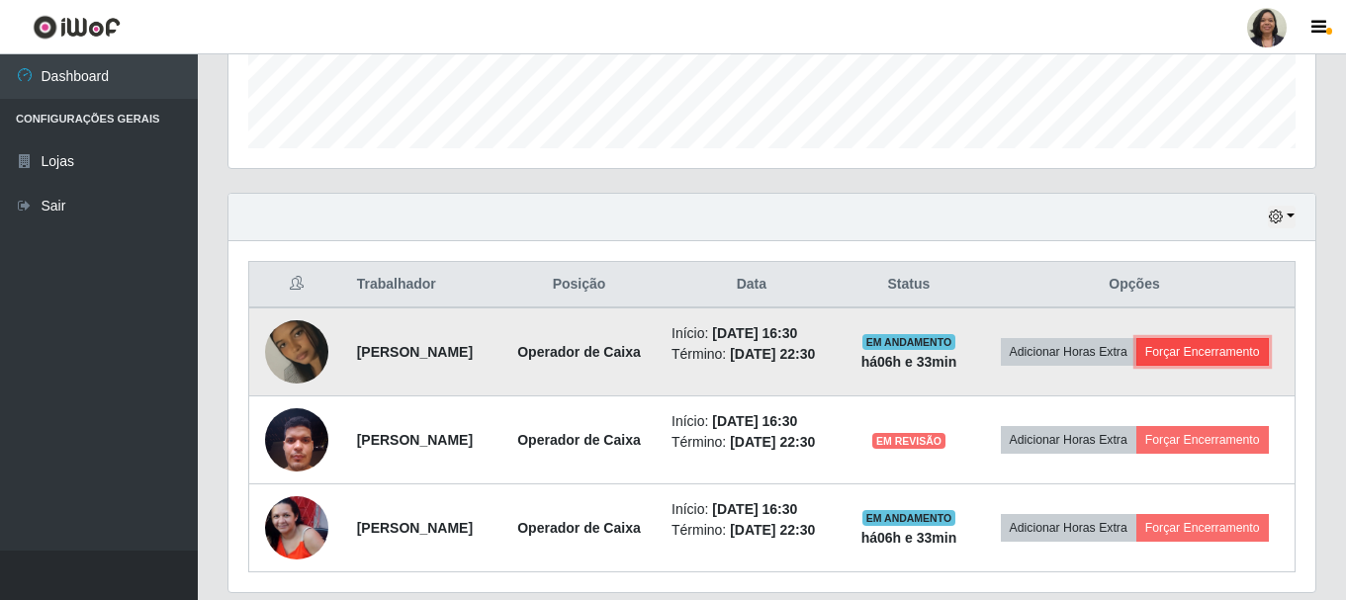
click at [1155, 366] on button "Forçar Encerramento" at bounding box center [1202, 352] width 133 height 28
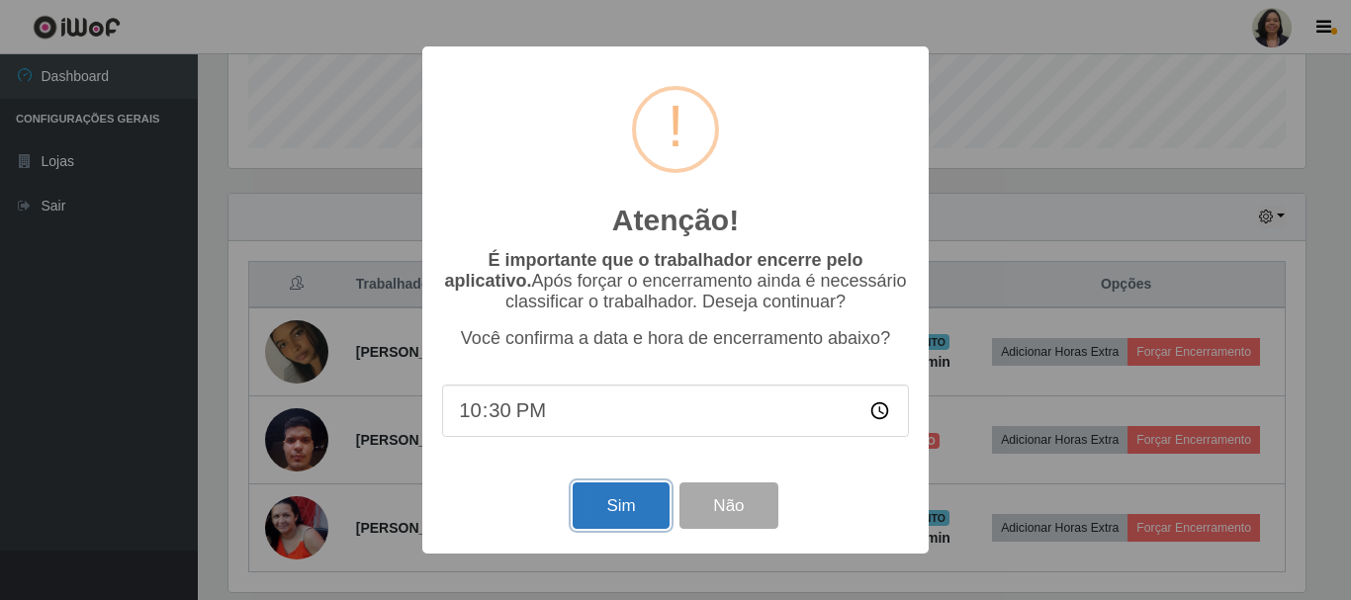
click at [626, 517] on button "Sim" at bounding box center [621, 506] width 96 height 46
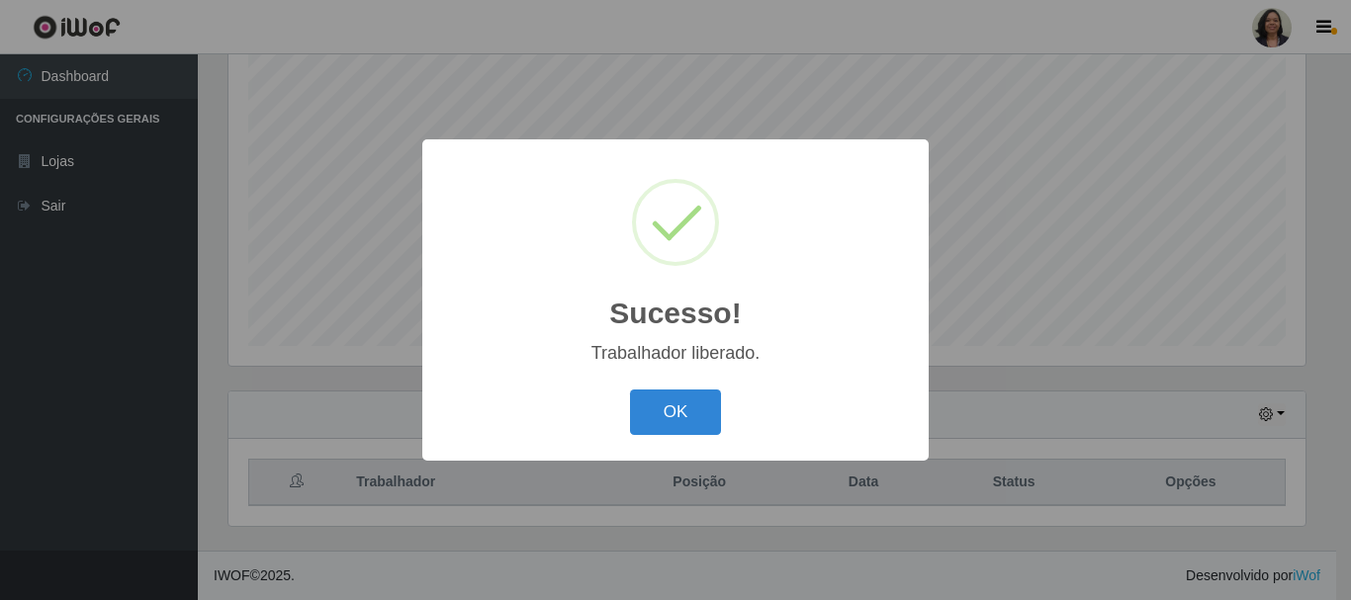
drag, startPoint x: 645, startPoint y: 390, endPoint x: 663, endPoint y: 410, distance: 27.4
click at [649, 395] on div "OK Cancel" at bounding box center [675, 412] width 467 height 56
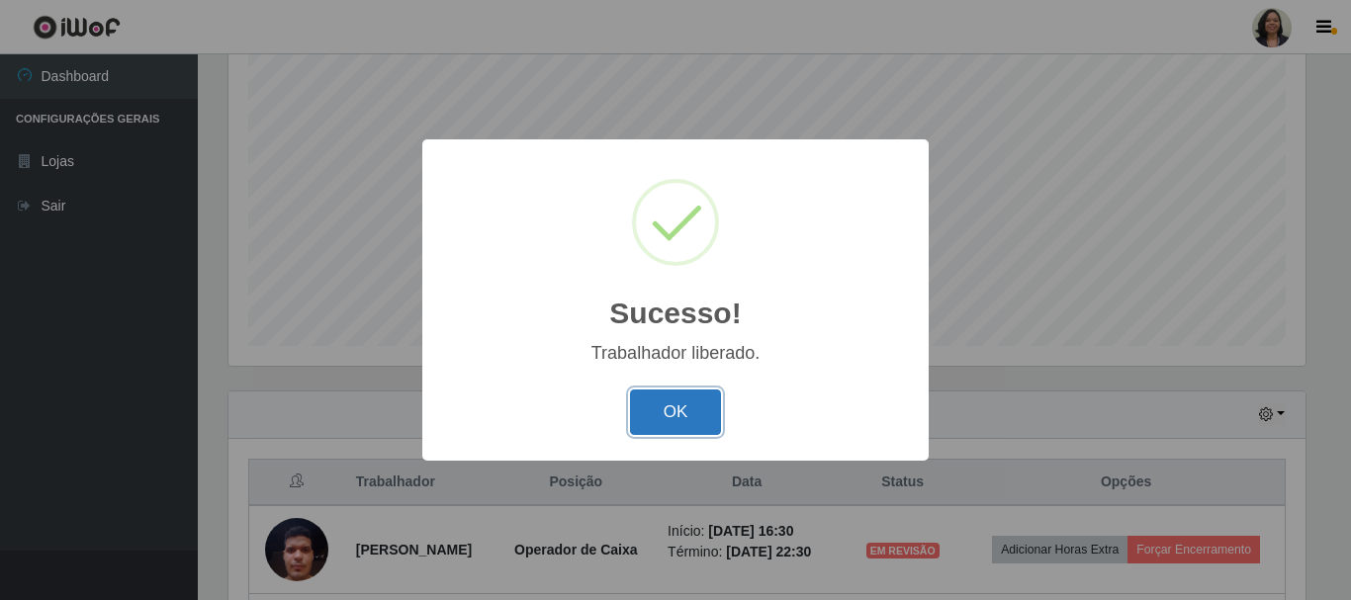
click at [670, 415] on button "OK" at bounding box center [676, 413] width 92 height 46
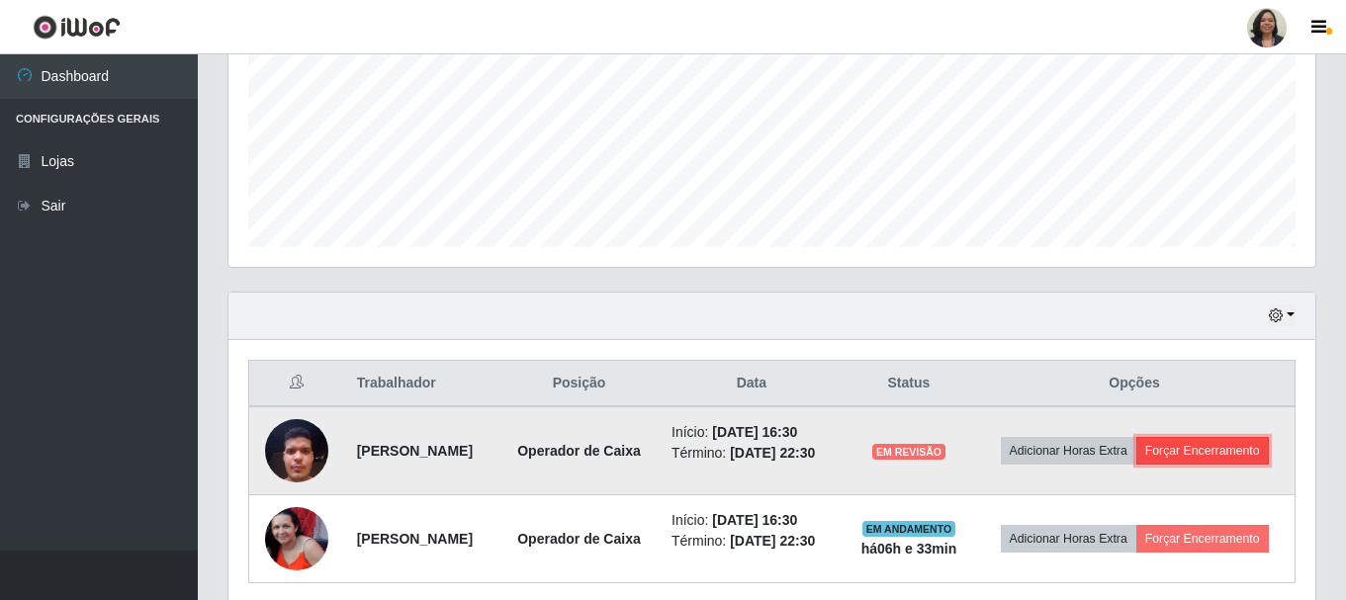
click at [1136, 465] on button "Forçar Encerramento" at bounding box center [1202, 451] width 133 height 28
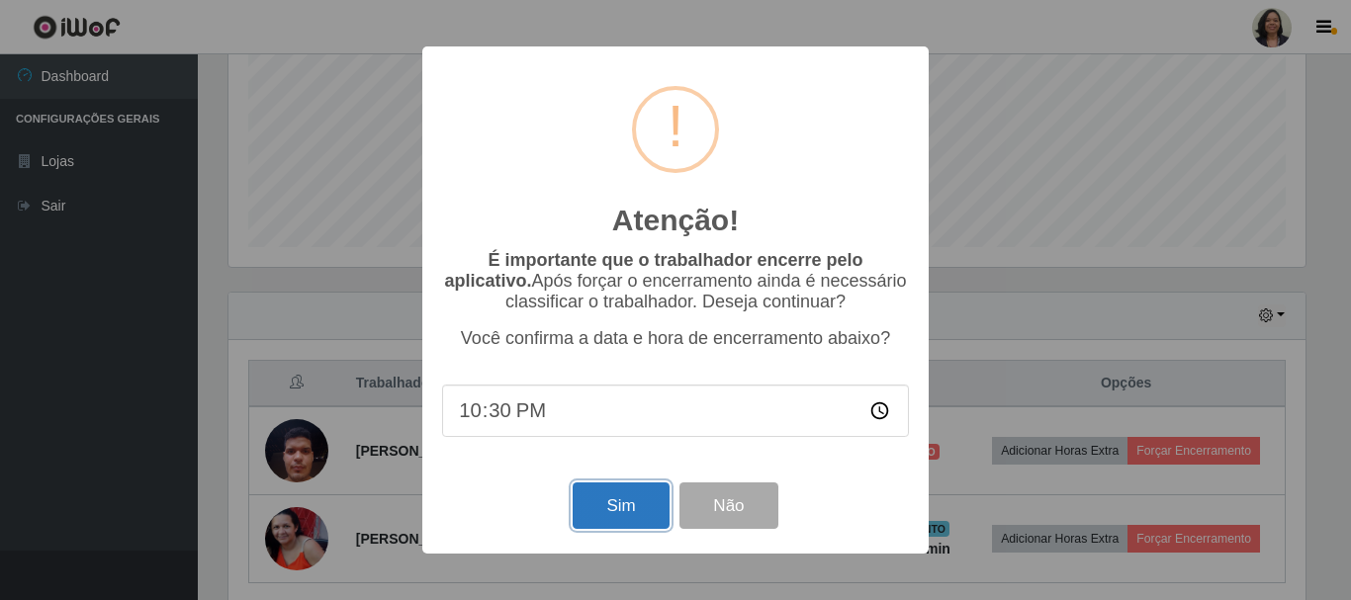
click at [614, 489] on button "Sim" at bounding box center [621, 506] width 96 height 46
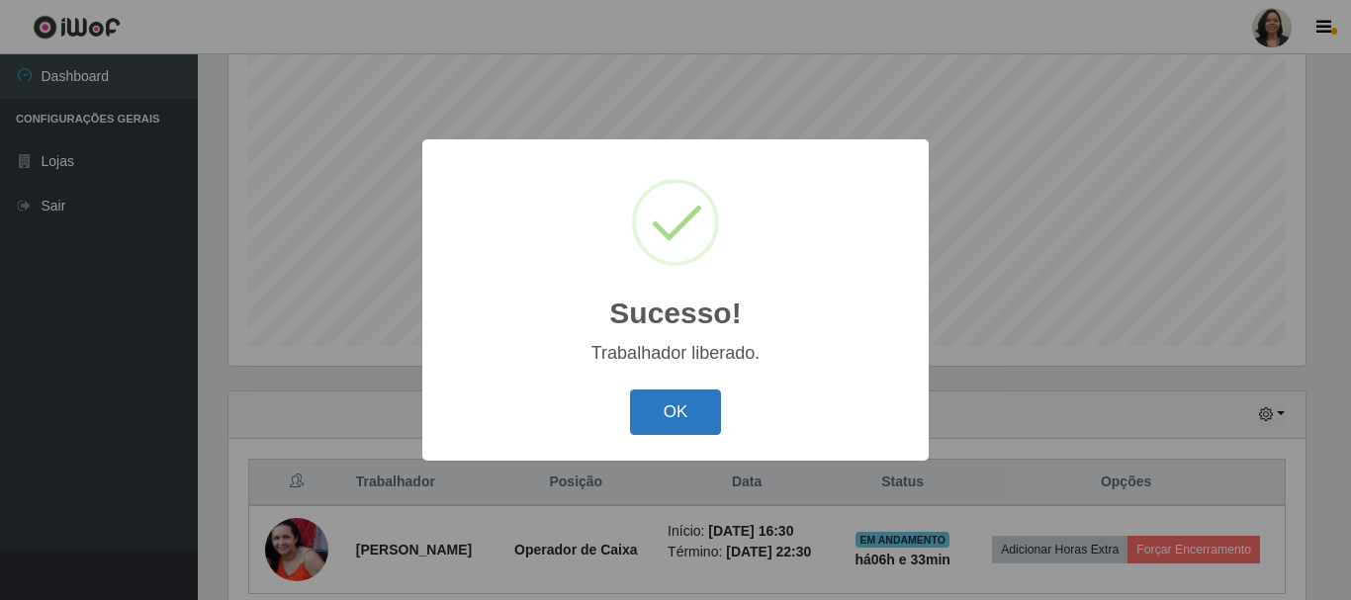
click at [682, 417] on button "OK" at bounding box center [676, 413] width 92 height 46
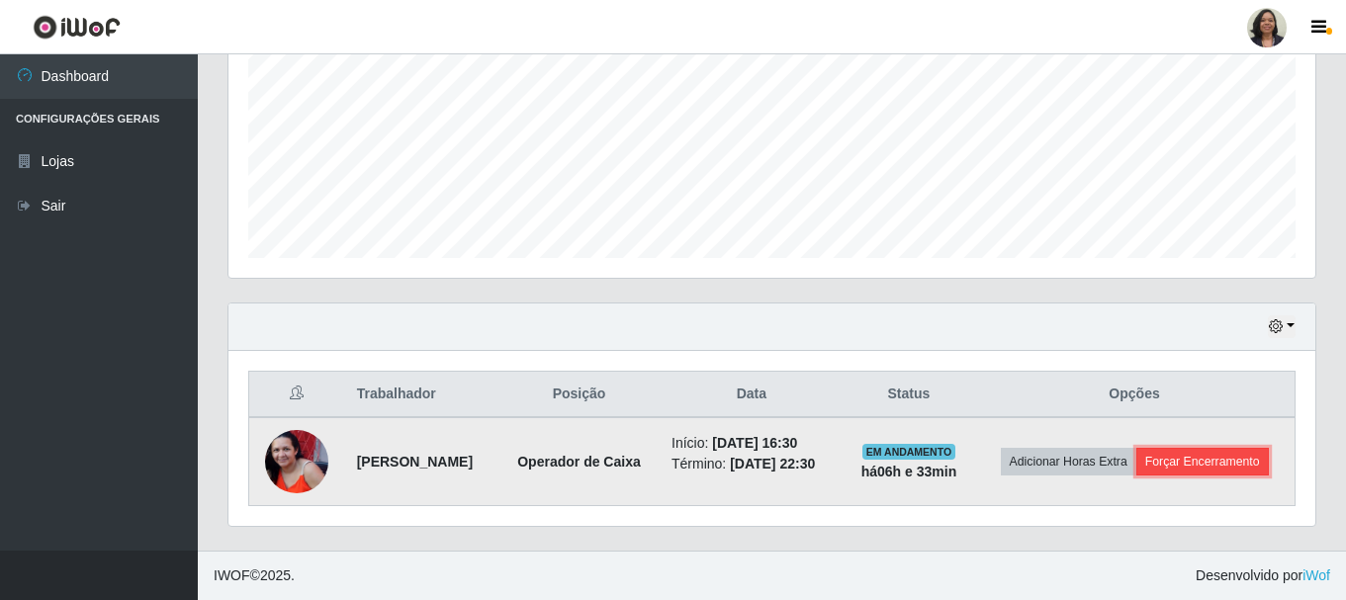
click at [1245, 468] on button "Forçar Encerramento" at bounding box center [1202, 462] width 133 height 28
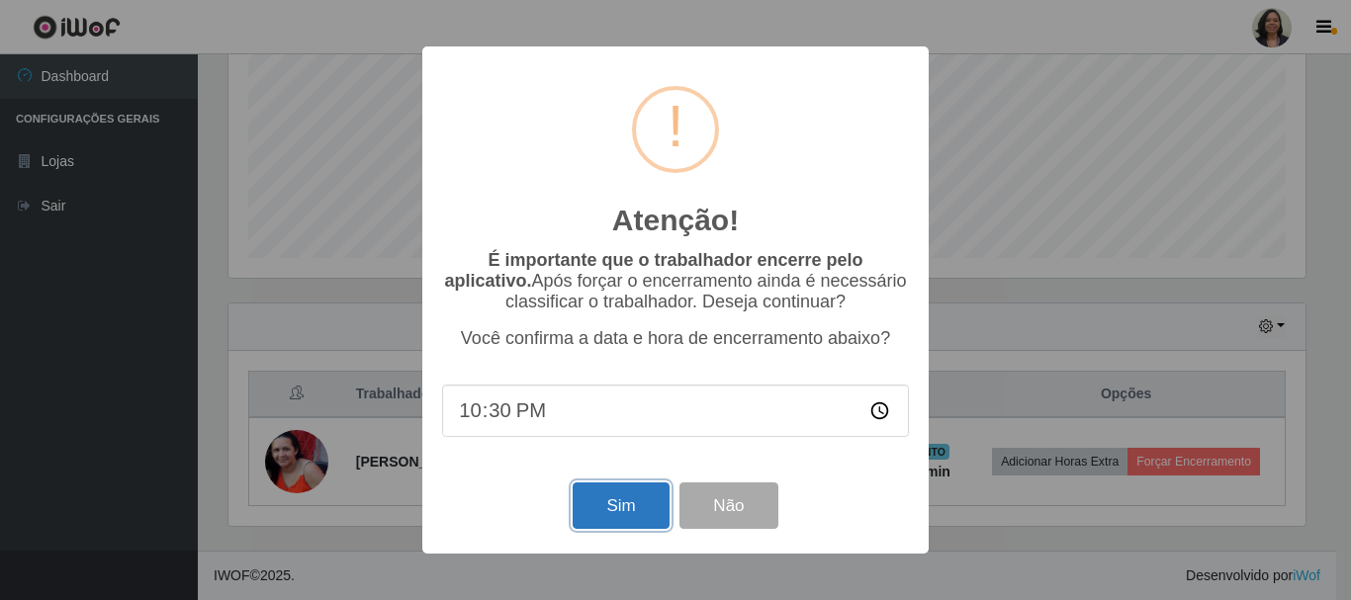
click at [620, 515] on button "Sim" at bounding box center [621, 506] width 96 height 46
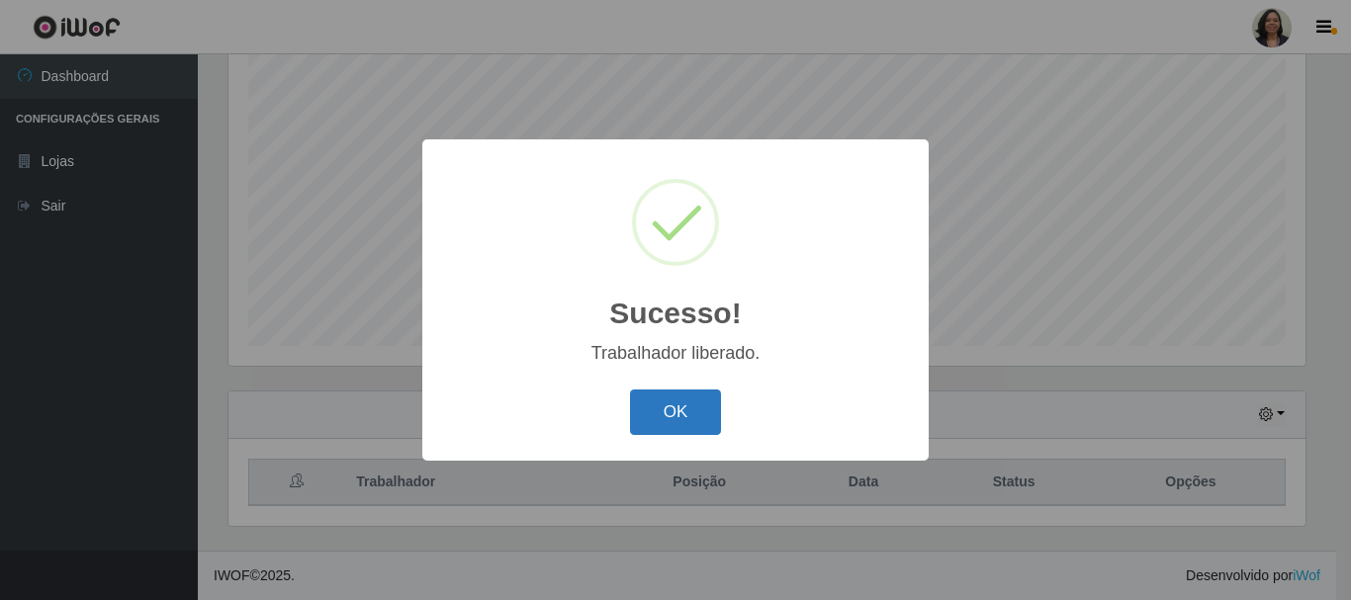
click at [683, 416] on button "OK" at bounding box center [676, 413] width 92 height 46
